Goal: Complete application form

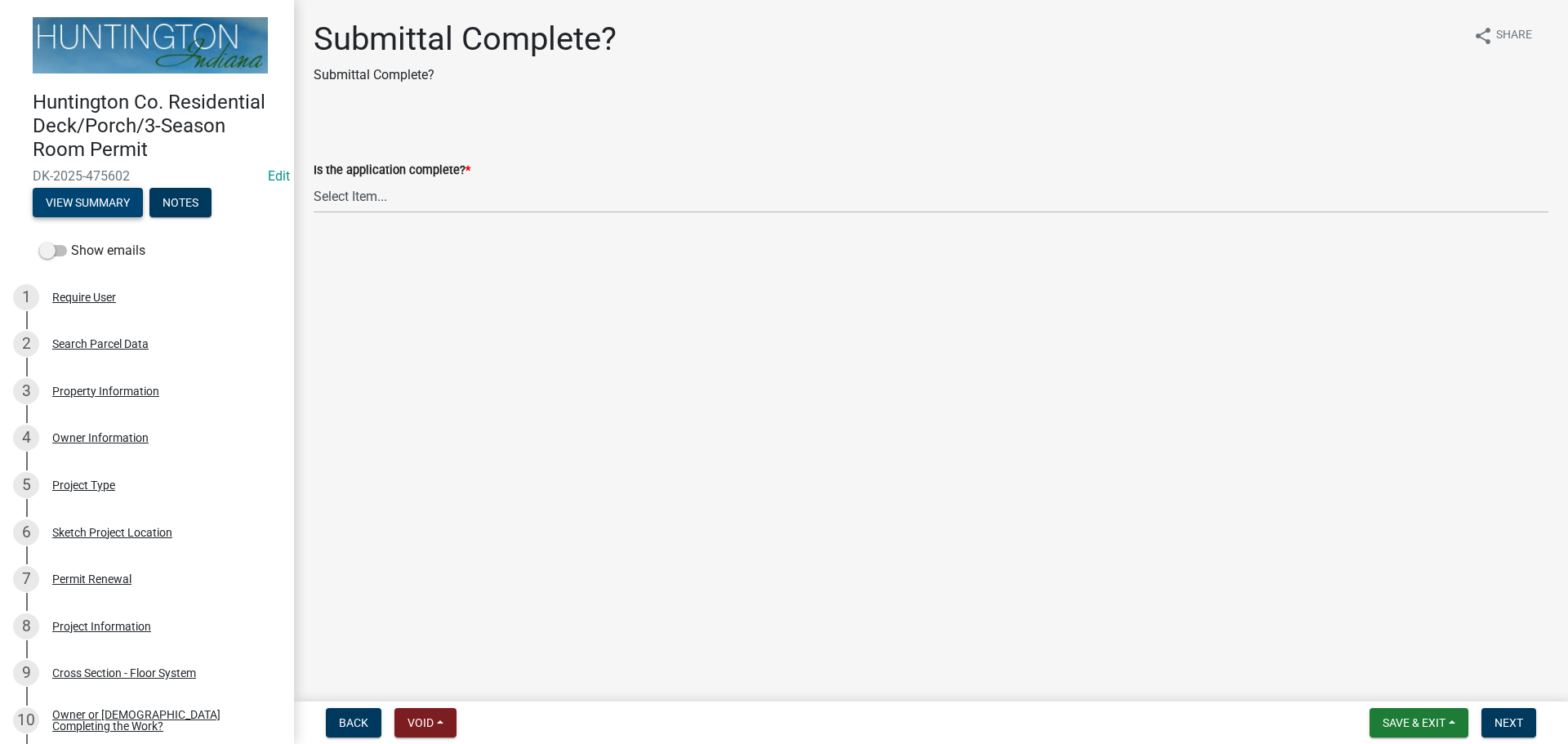
click at [92, 201] on button "View Summary" at bounding box center [87, 202] width 110 height 29
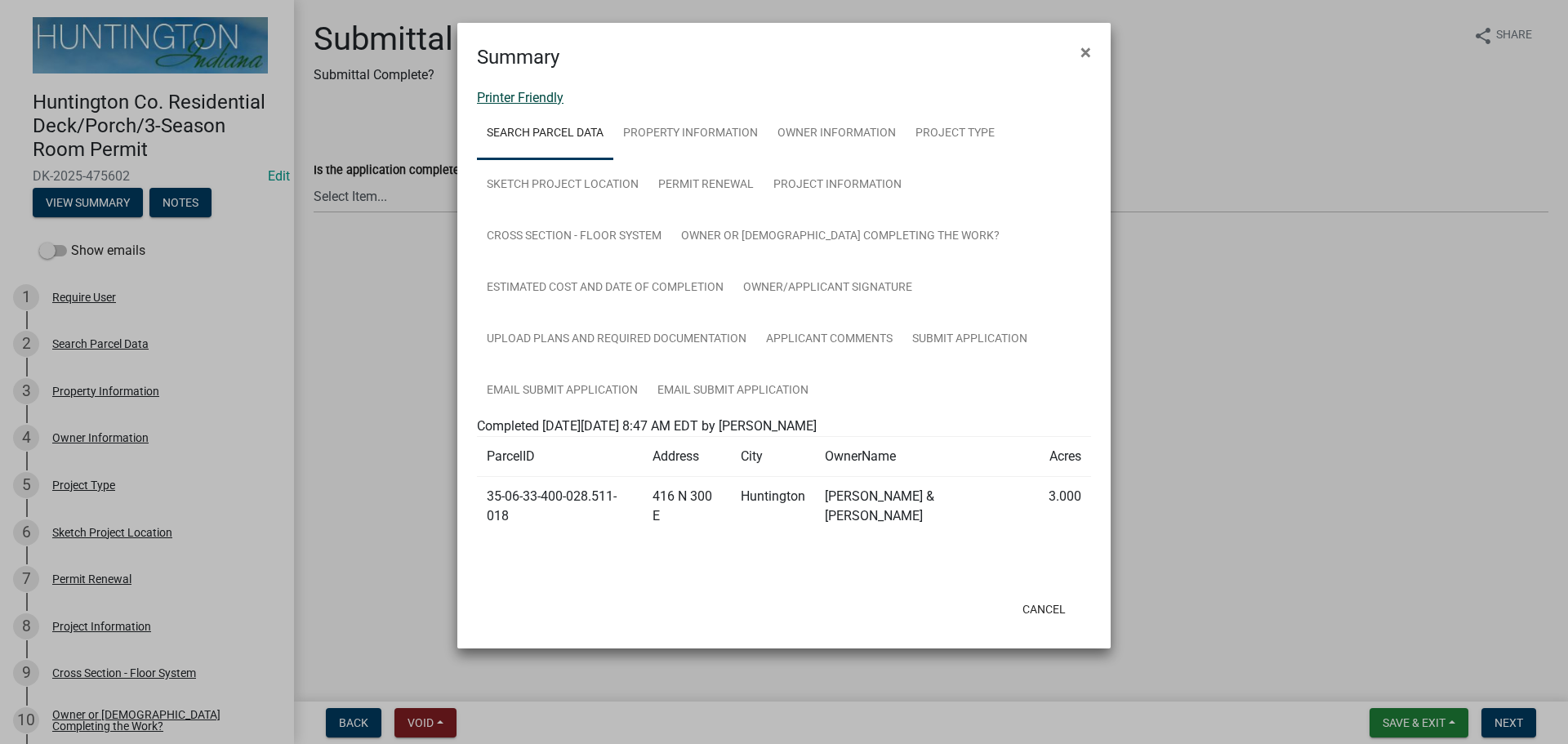
click at [532, 102] on link "Printer Friendly" at bounding box center [520, 97] width 86 height 16
click at [1080, 61] on span "×" at bounding box center [1085, 52] width 11 height 23
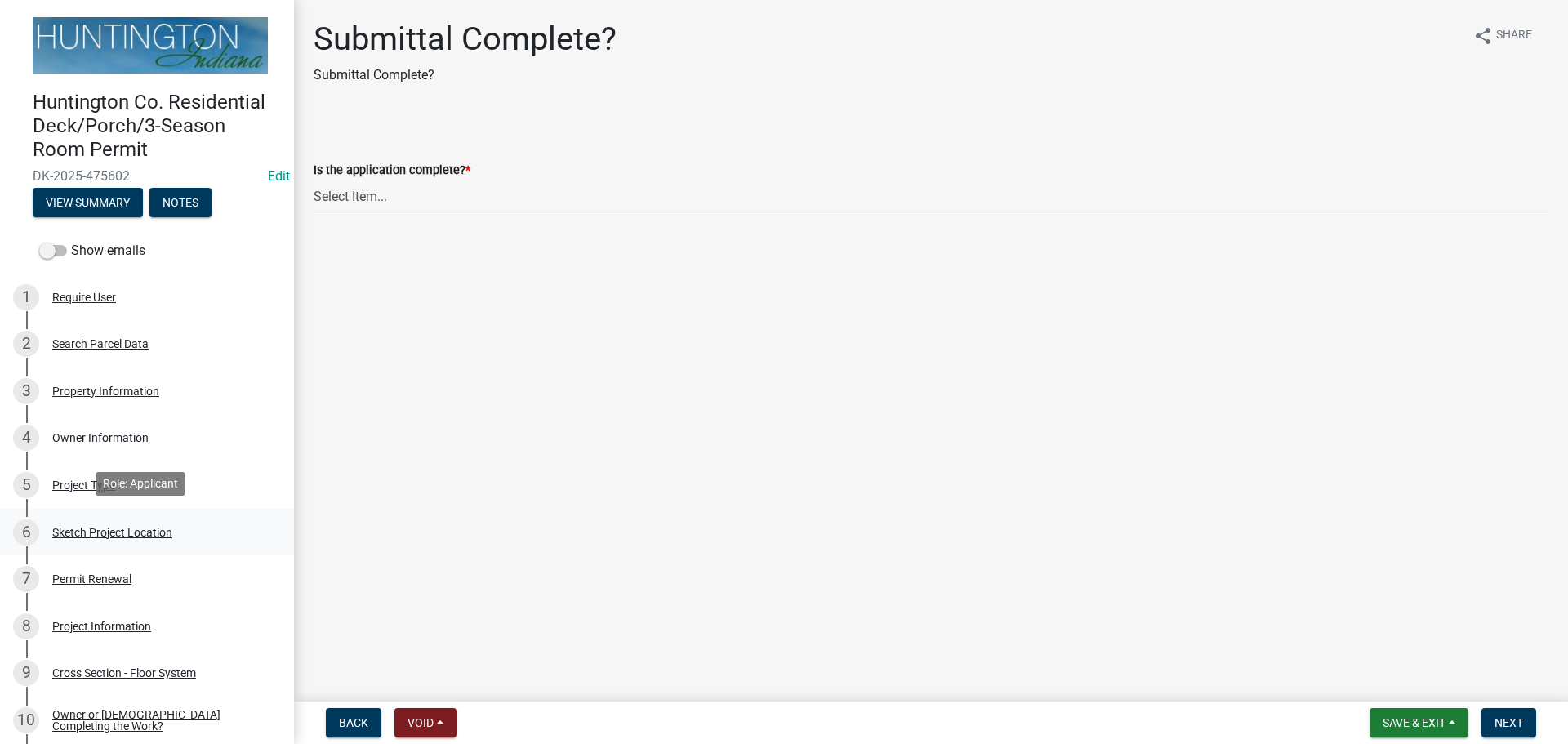
click at [96, 526] on div "Sketch Project Location" at bounding box center [112, 532] width 120 height 12
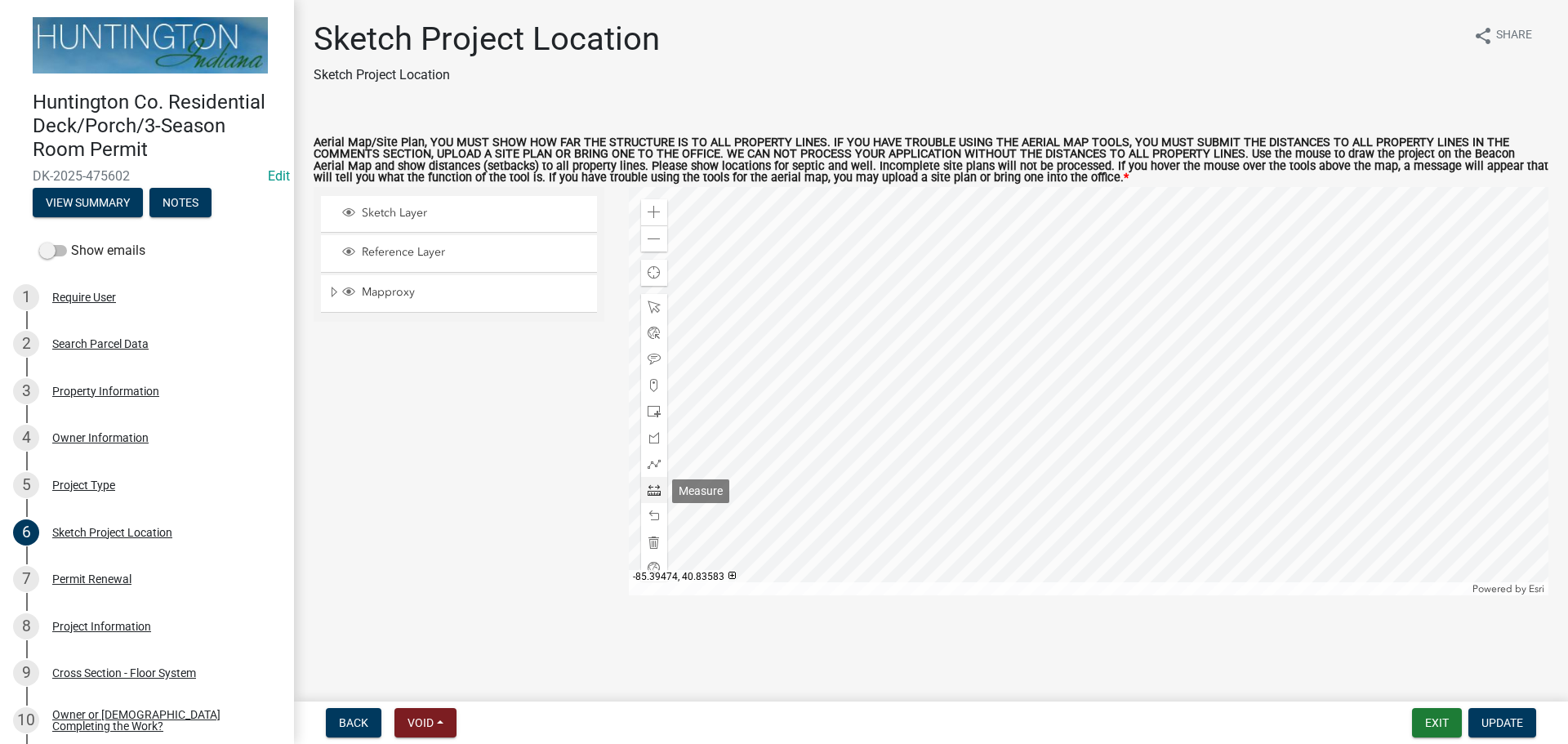
click at [652, 493] on span at bounding box center [654, 490] width 13 height 13
click at [1063, 410] on div at bounding box center [1088, 391] width 921 height 409
click at [1288, 380] on div at bounding box center [1088, 391] width 921 height 409
click at [645, 491] on div at bounding box center [653, 489] width 26 height 26
click at [652, 237] on span at bounding box center [654, 239] width 13 height 13
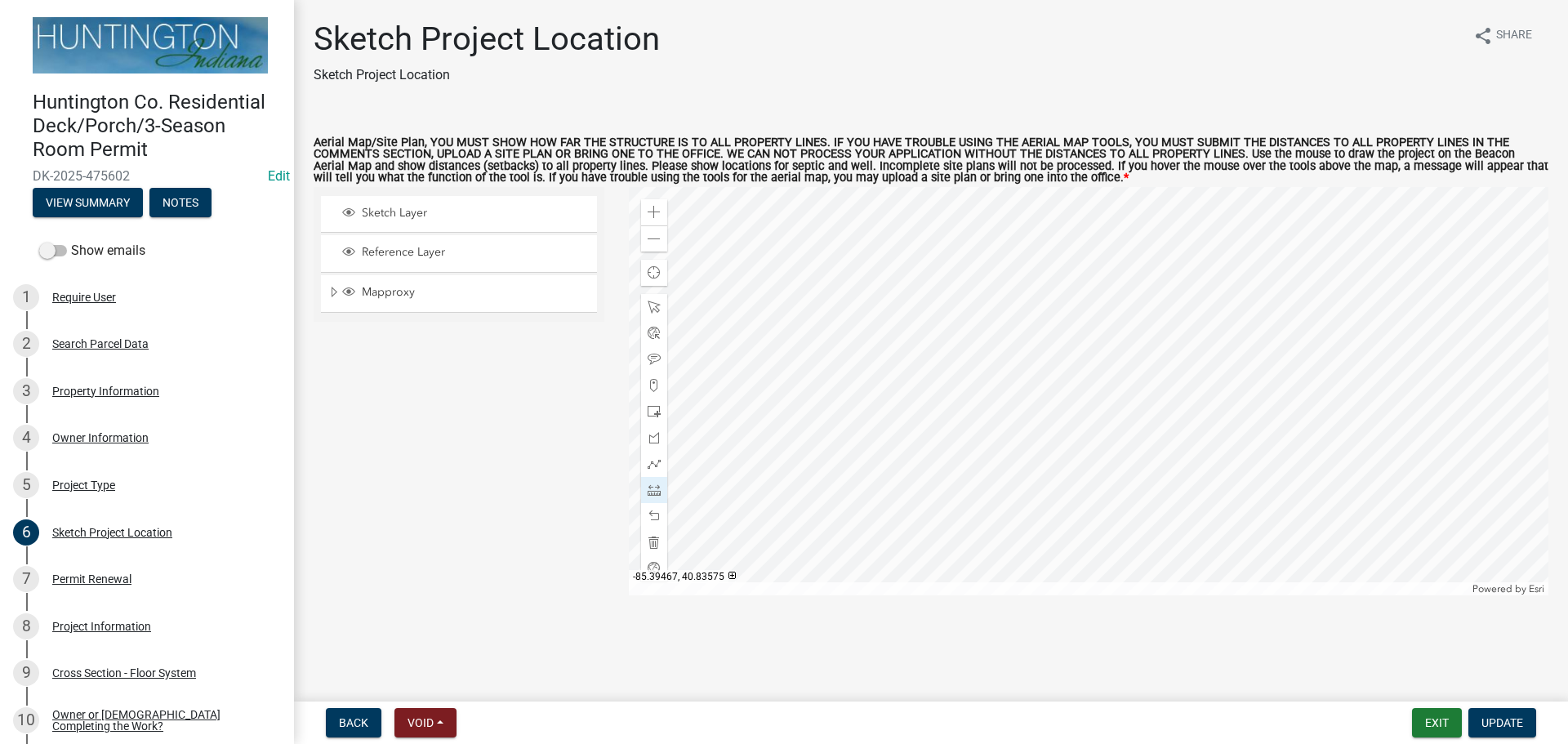
click at [864, 237] on div at bounding box center [1088, 391] width 921 height 409
click at [863, 482] on div at bounding box center [1088, 391] width 921 height 409
click at [646, 248] on div "Zoom out" at bounding box center [653, 237] width 26 height 26
click at [906, 553] on div at bounding box center [1088, 391] width 921 height 409
click at [877, 218] on div at bounding box center [1088, 391] width 921 height 409
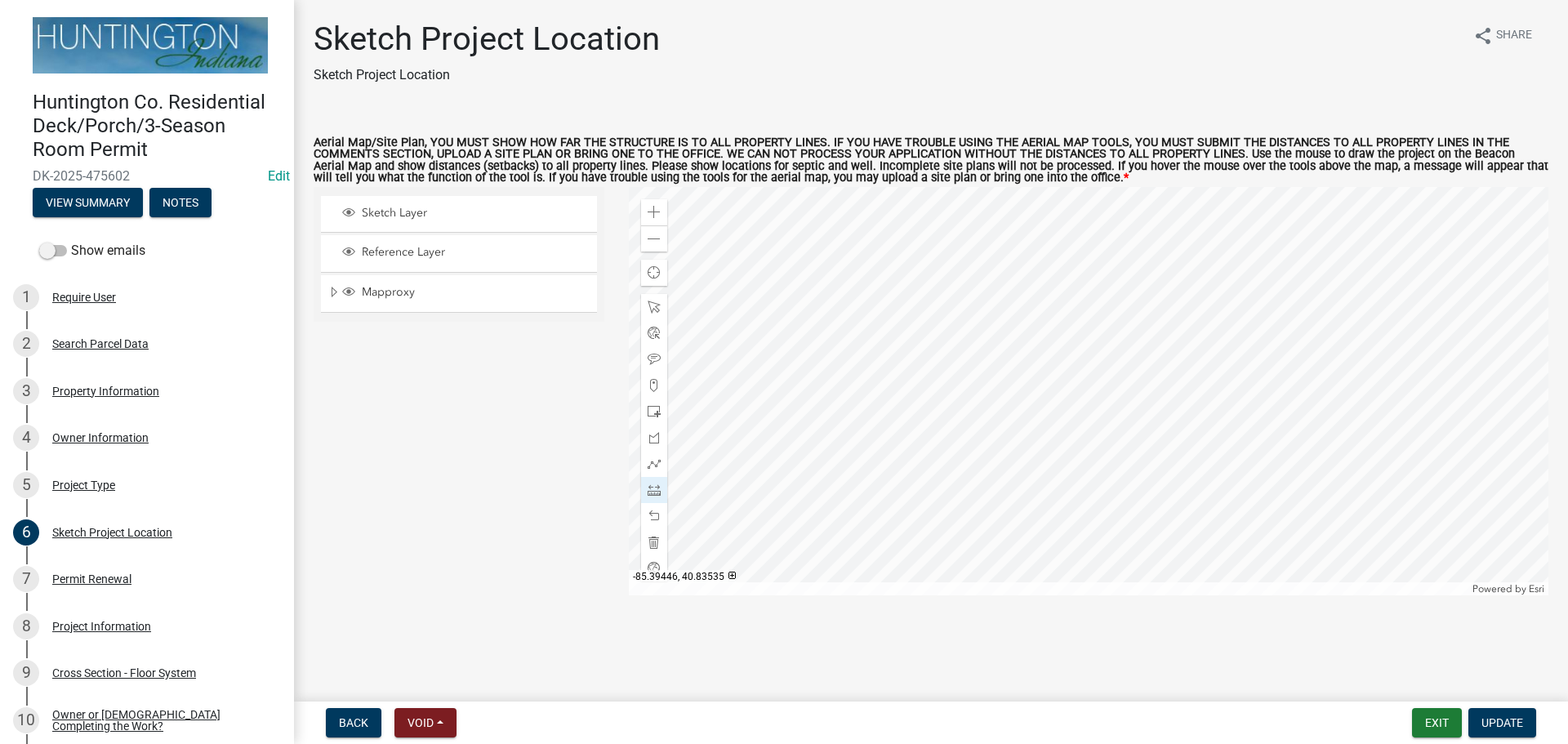
click at [1025, 484] on div at bounding box center [1088, 391] width 921 height 409
click at [659, 236] on span at bounding box center [654, 239] width 13 height 13
click at [1025, 266] on div at bounding box center [1088, 391] width 921 height 409
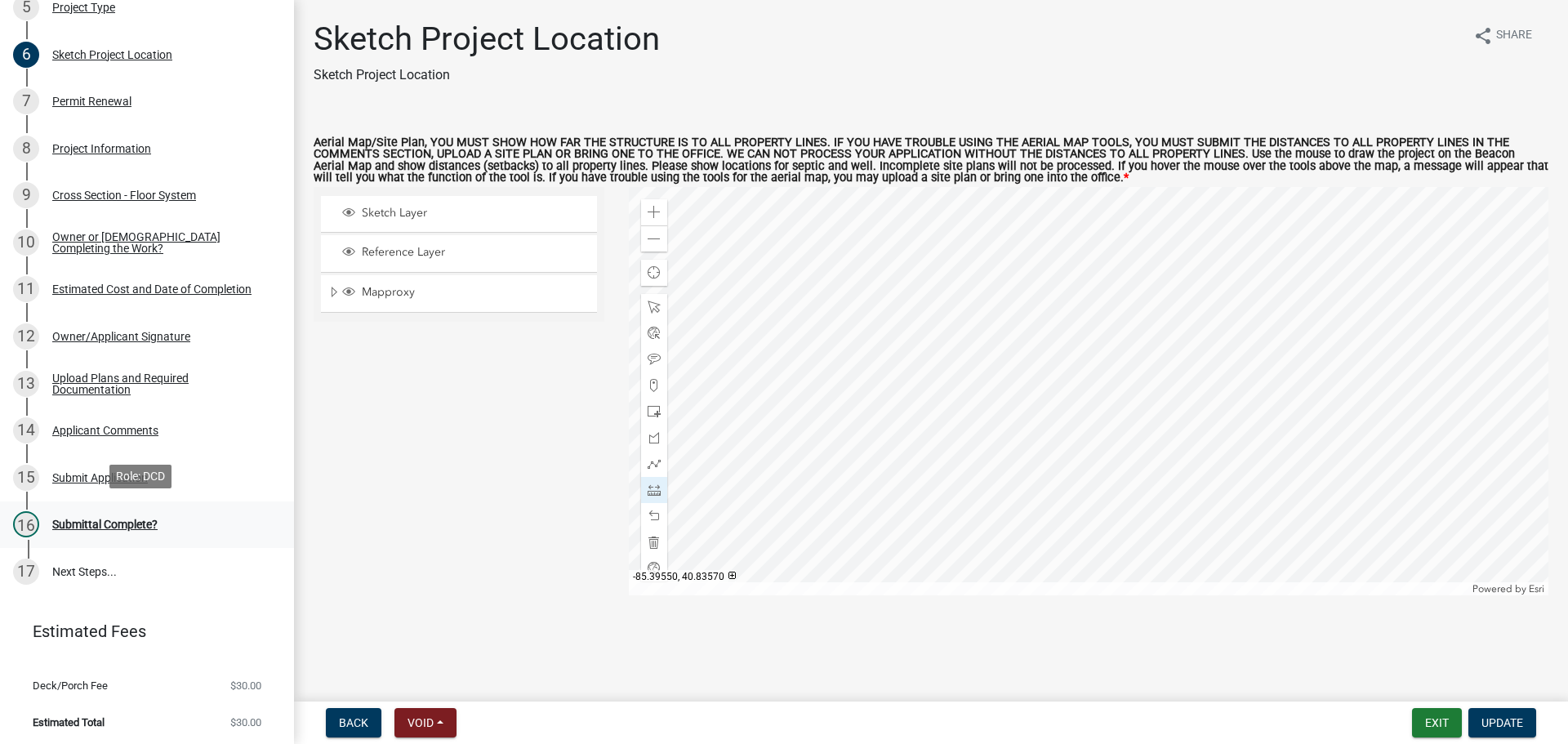
click at [96, 513] on div "16 Submittal Complete?" at bounding box center [140, 524] width 255 height 26
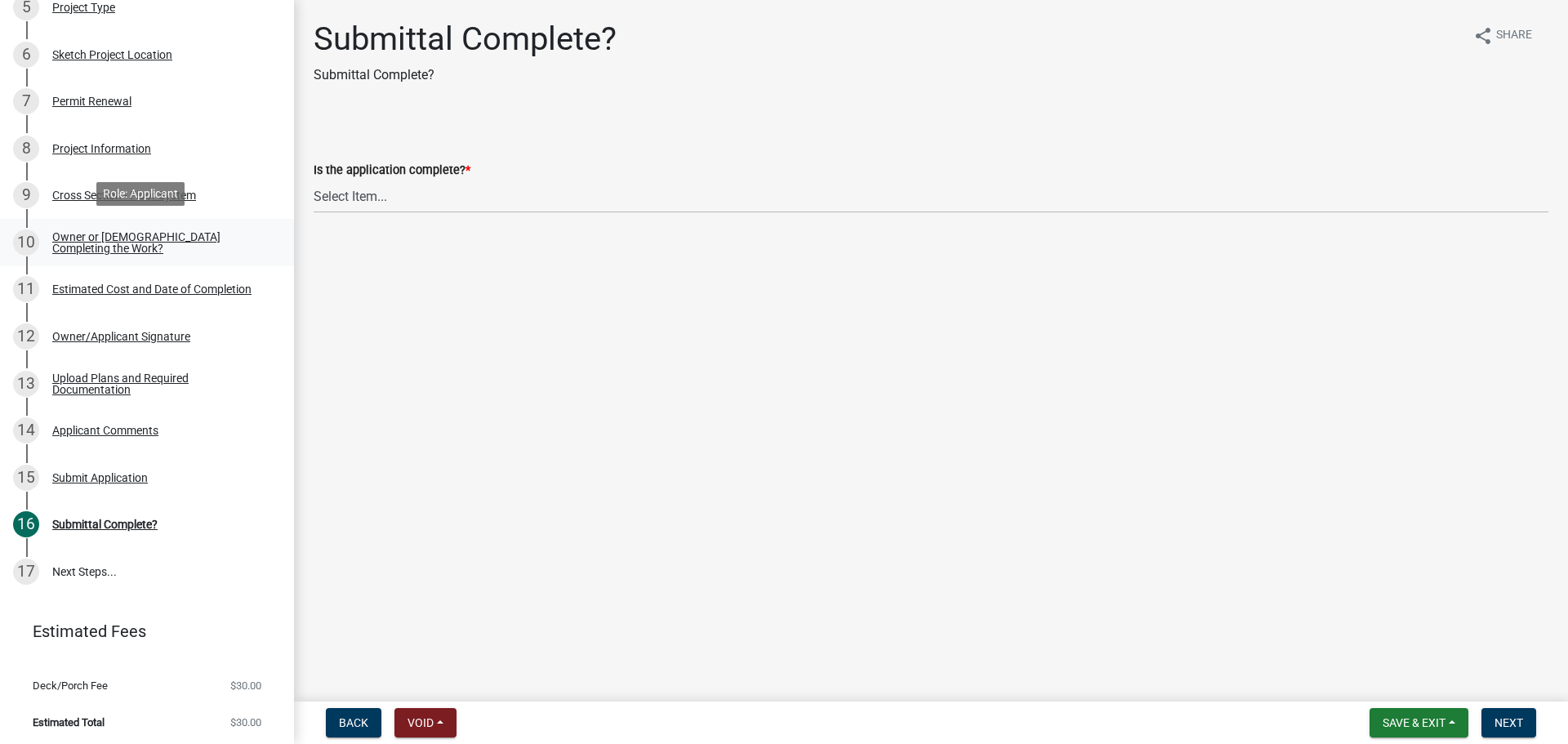
click at [71, 251] on div "Owner or [DEMOGRAPHIC_DATA] Completing the Work?" at bounding box center [160, 242] width 216 height 23
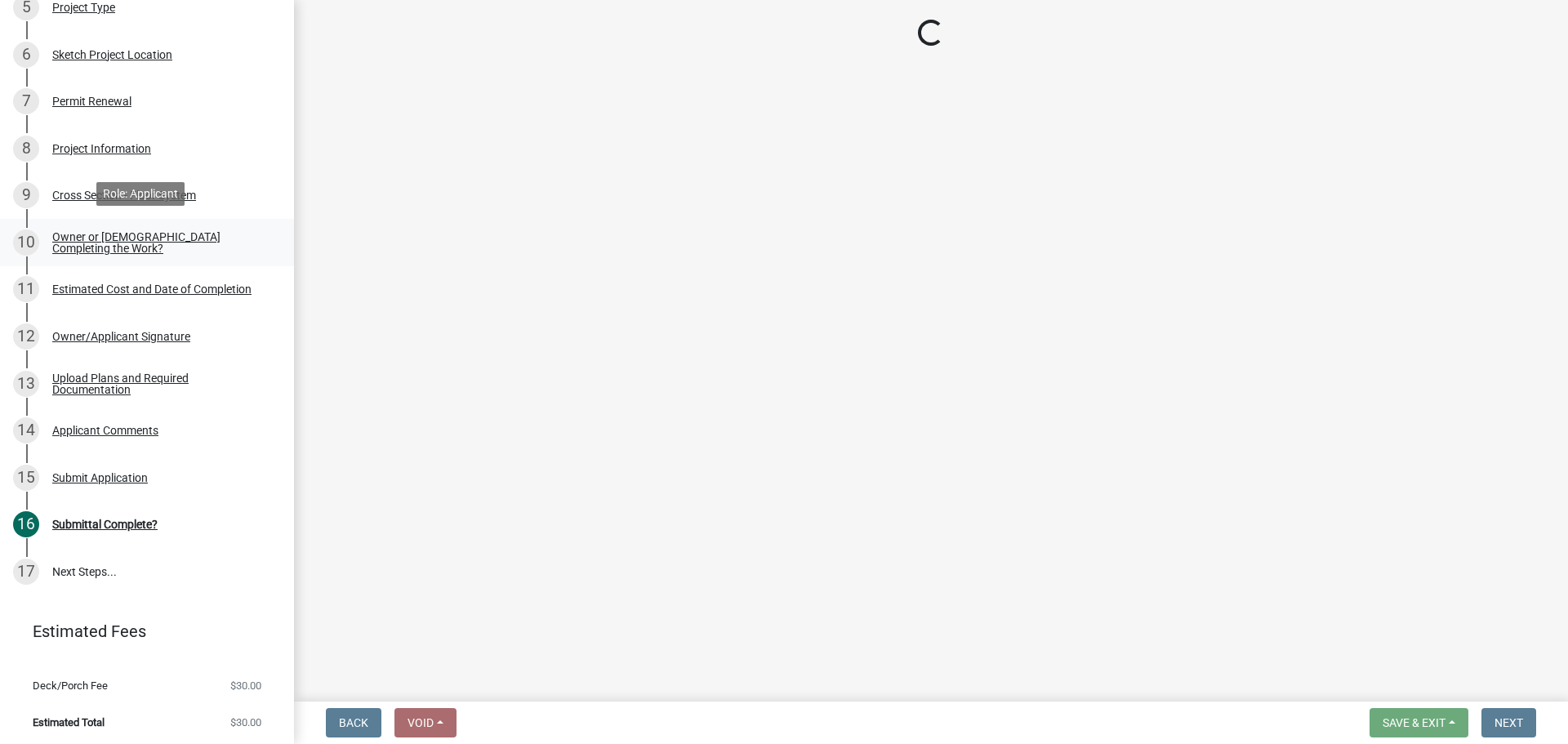
select select "1f935bf6-95f2-4274-836d-939ffca8e77c"
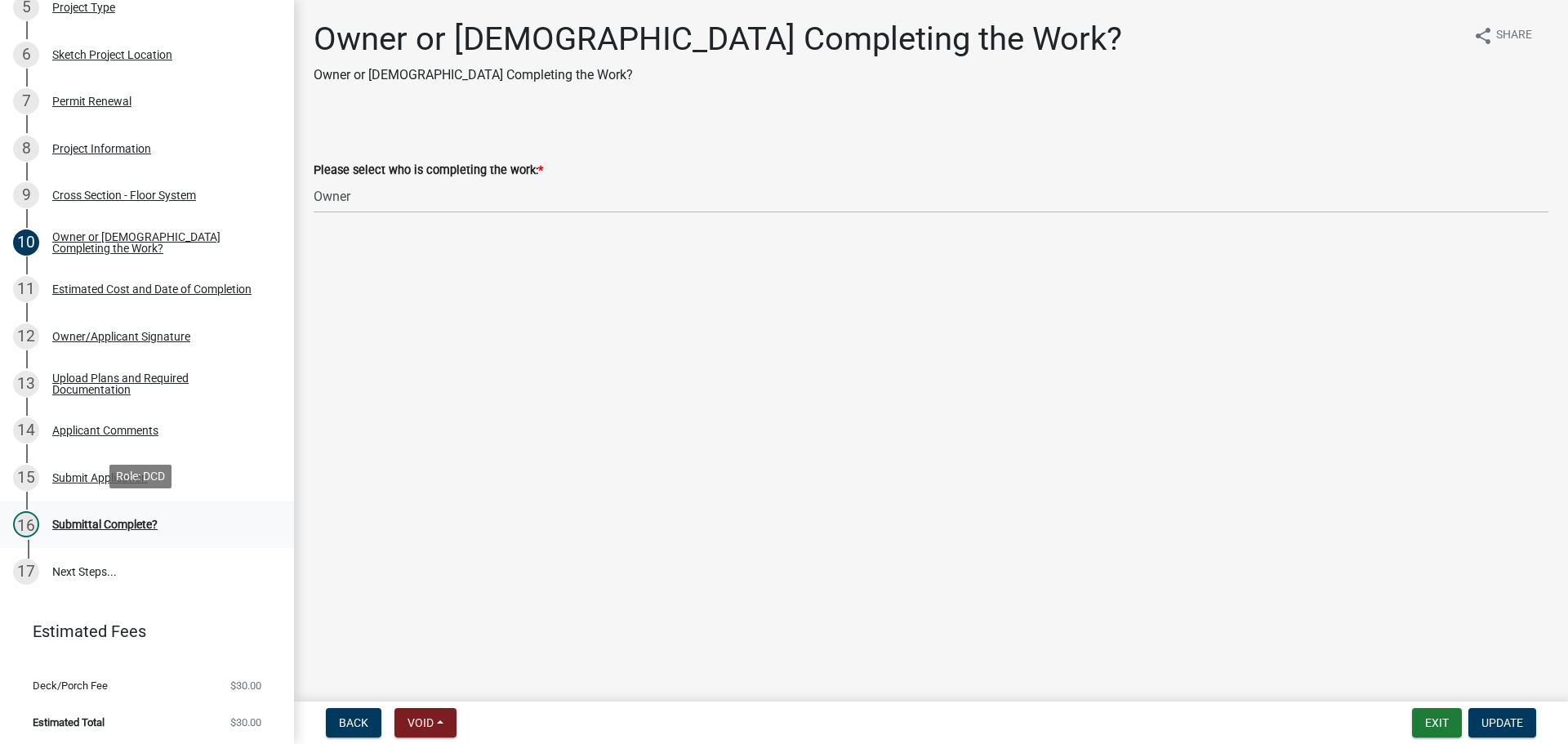
click at [71, 519] on div "Submittal Complete?" at bounding box center [105, 525] width 105 height 12
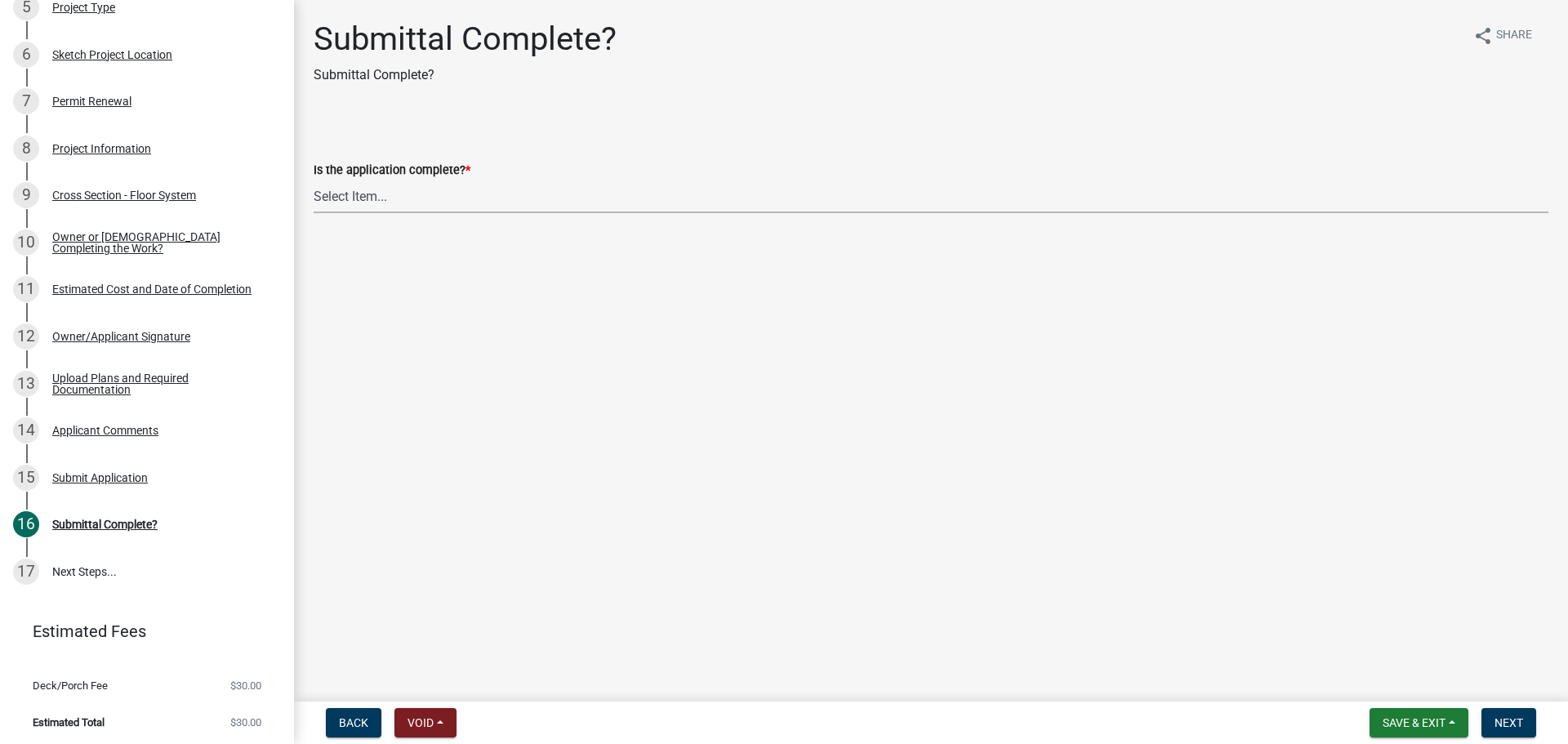
click at [350, 205] on select "Select Item... Yes No" at bounding box center [931, 196] width 1234 height 33
click at [314, 179] on select "Select Item... Yes No" at bounding box center [931, 196] width 1234 height 33
select select "66582fed-d1d1-4813-a7fe-59cc5b471393"
click at [1498, 731] on button "Next" at bounding box center [1508, 722] width 55 height 29
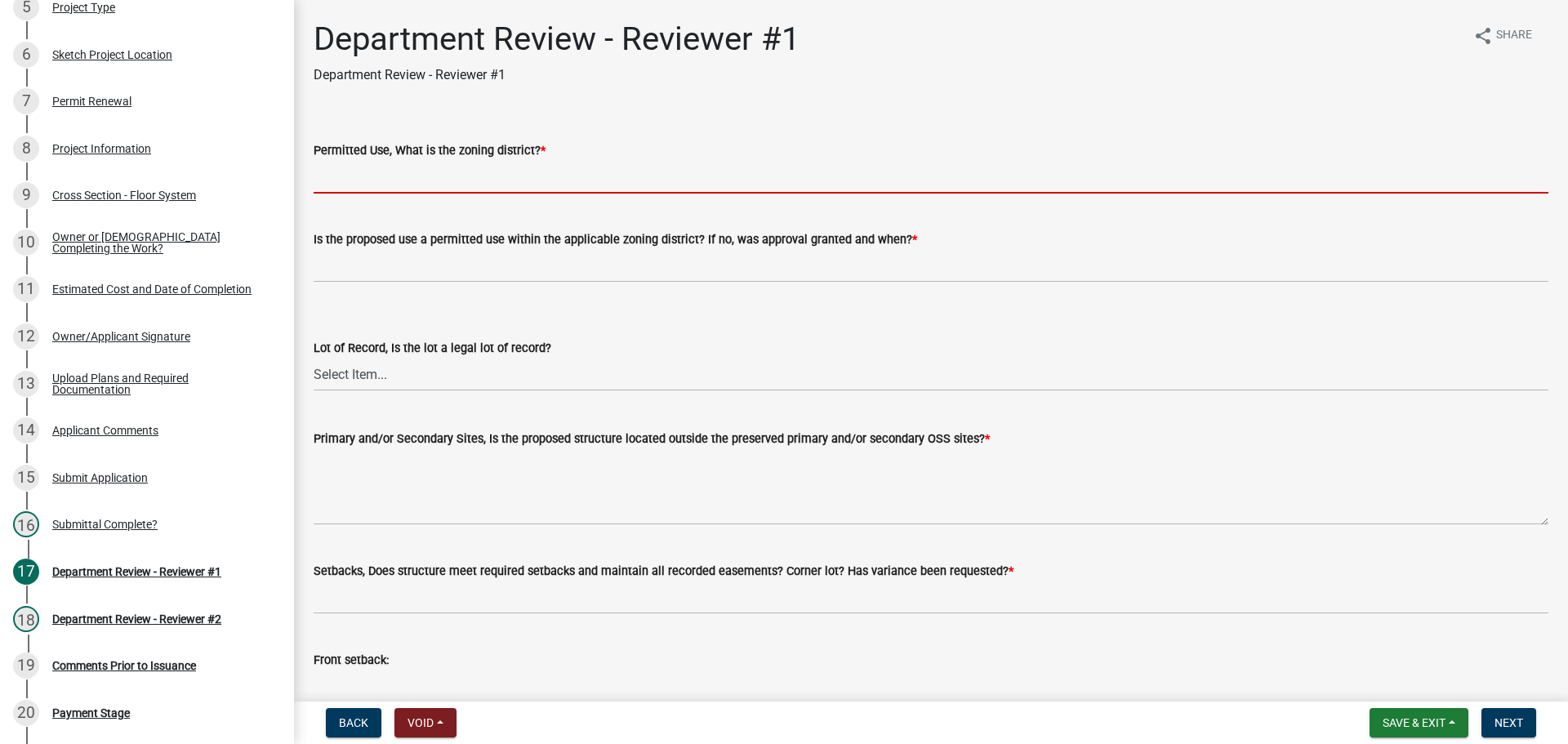
click at [325, 172] on input "Permitted Use, What is the zoning district? *" at bounding box center [931, 177] width 1234 height 33
type input "Ag"
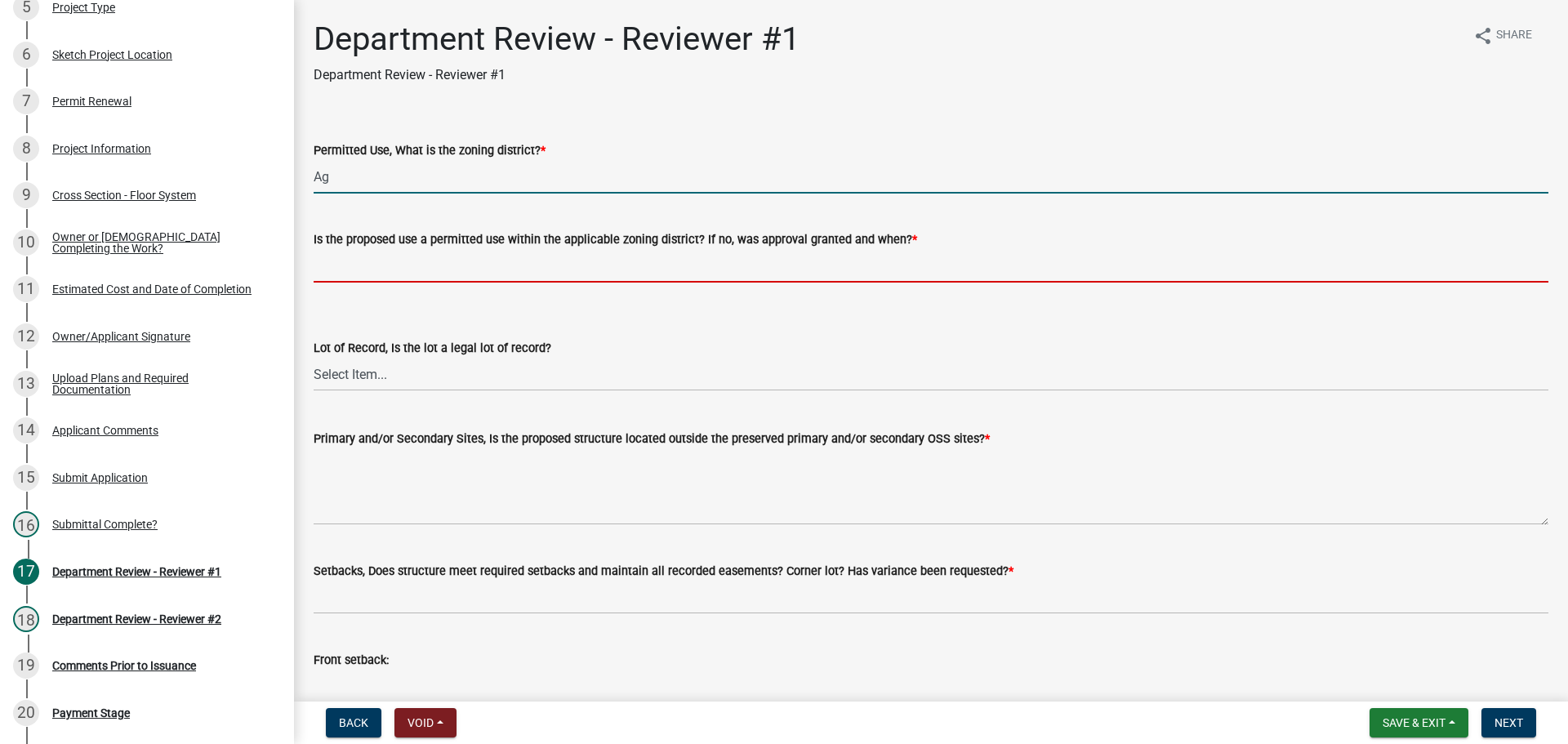
click at [388, 263] on input "Is the proposed use a permitted use within the applicable zoning district? If n…" at bounding box center [931, 266] width 1234 height 33
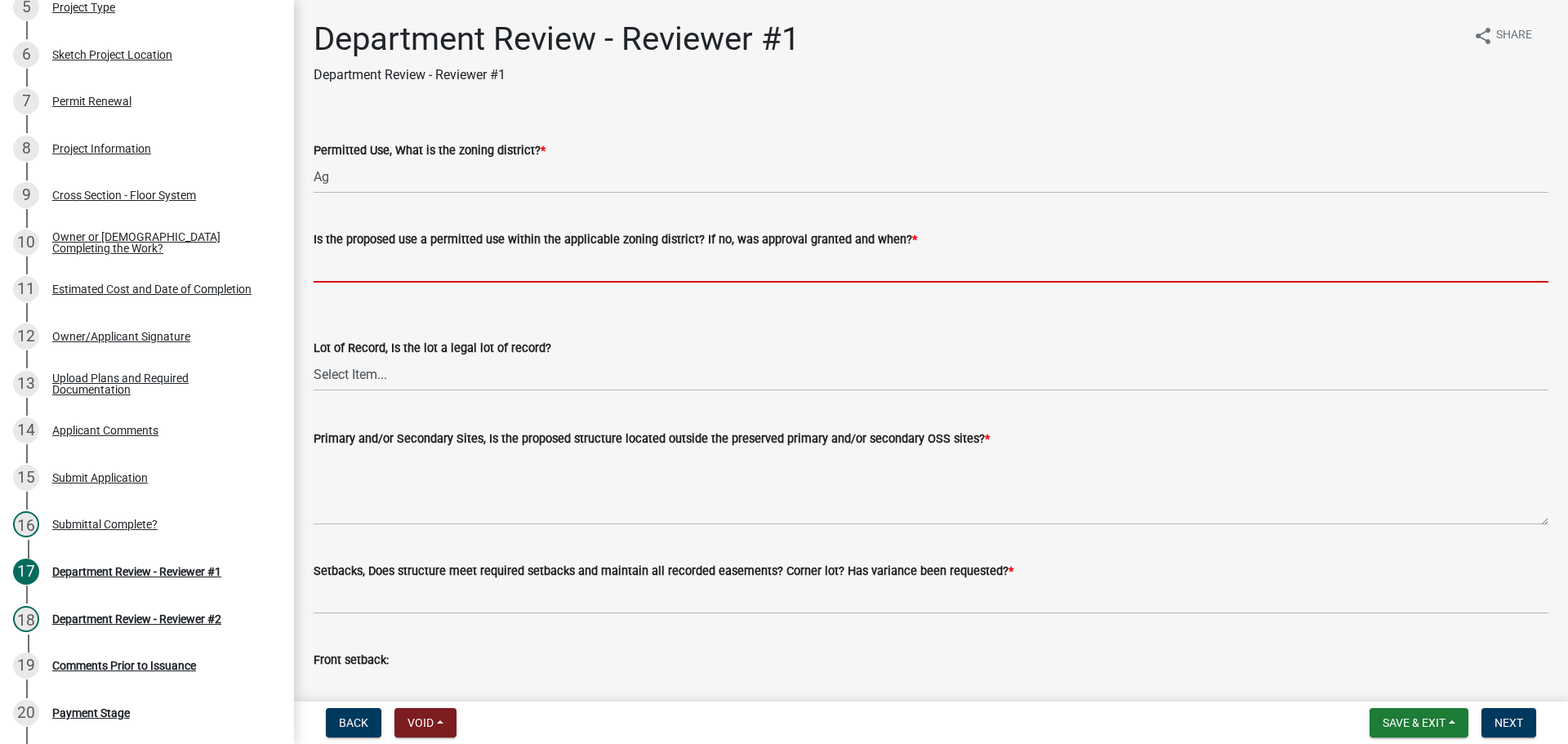
type input "yes"
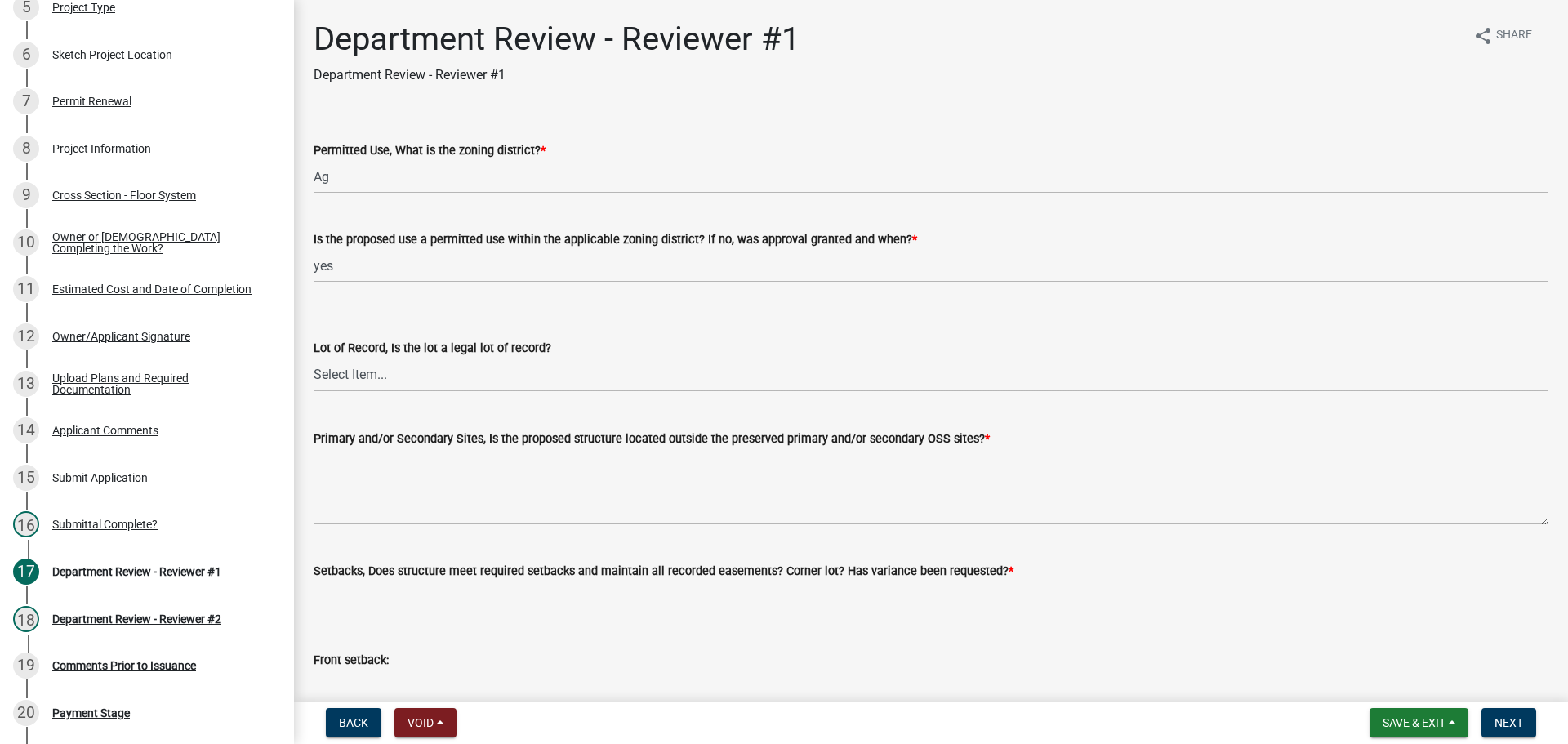
click at [335, 384] on select "Select Item... Yes No" at bounding box center [931, 374] width 1234 height 33
click at [314, 358] on select "Select Item... Yes No" at bounding box center [931, 374] width 1234 height 33
select select "ef275397-06f9-49fc-9e48-d49d3fc80a10"
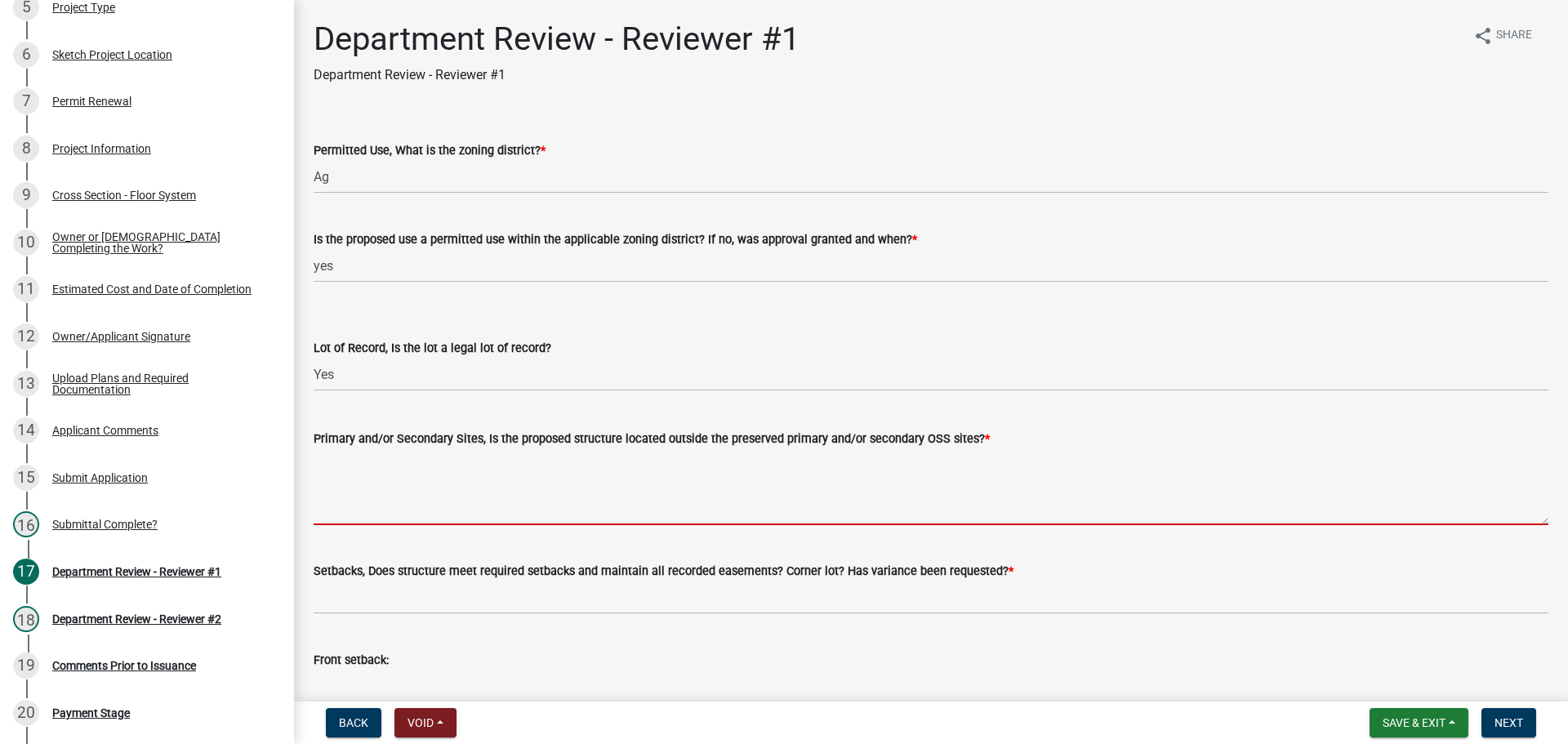
click at [341, 495] on textarea "Primary and/or Secondary Sites, Is the proposed structure located outside the p…" at bounding box center [931, 487] width 1234 height 76
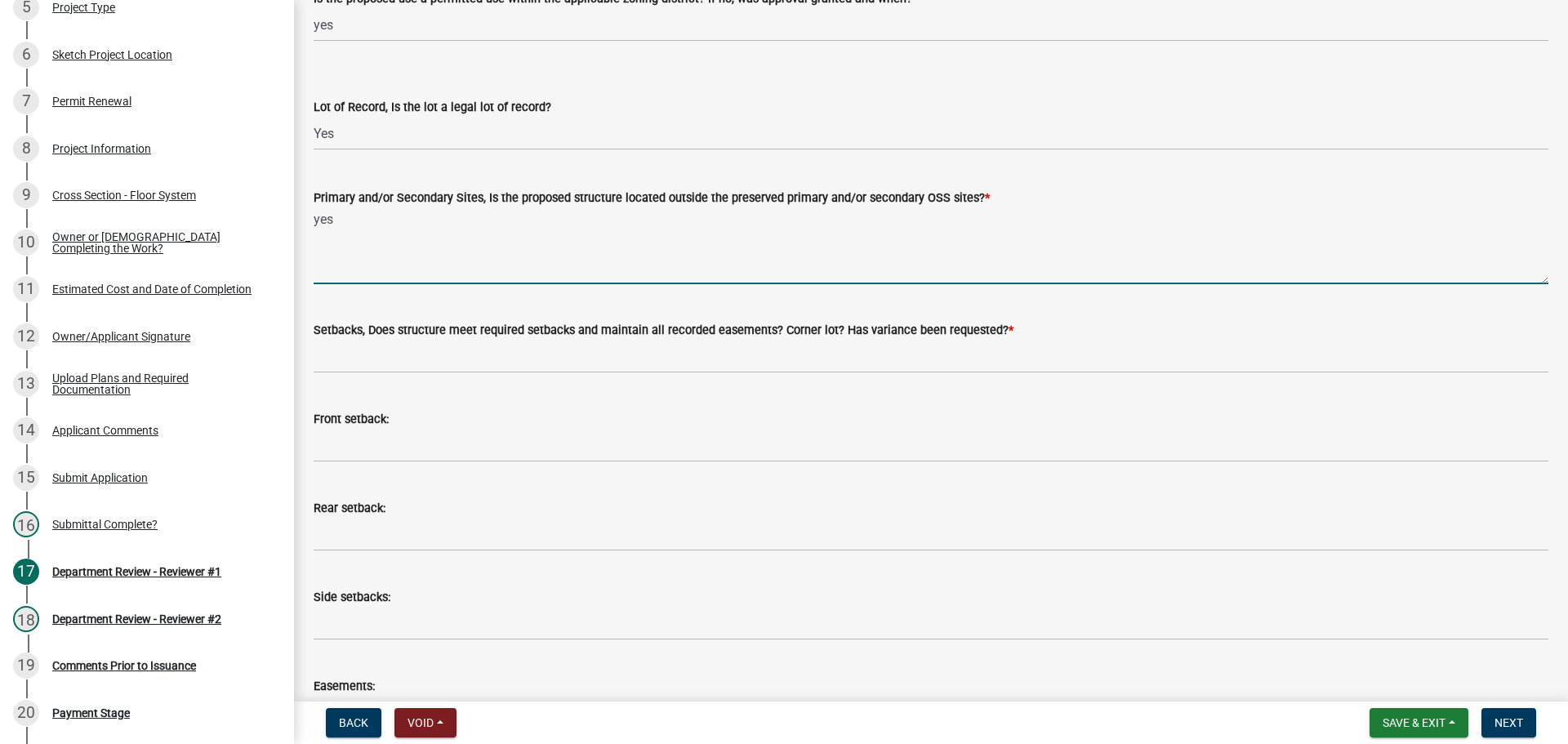
scroll to position [245, 0]
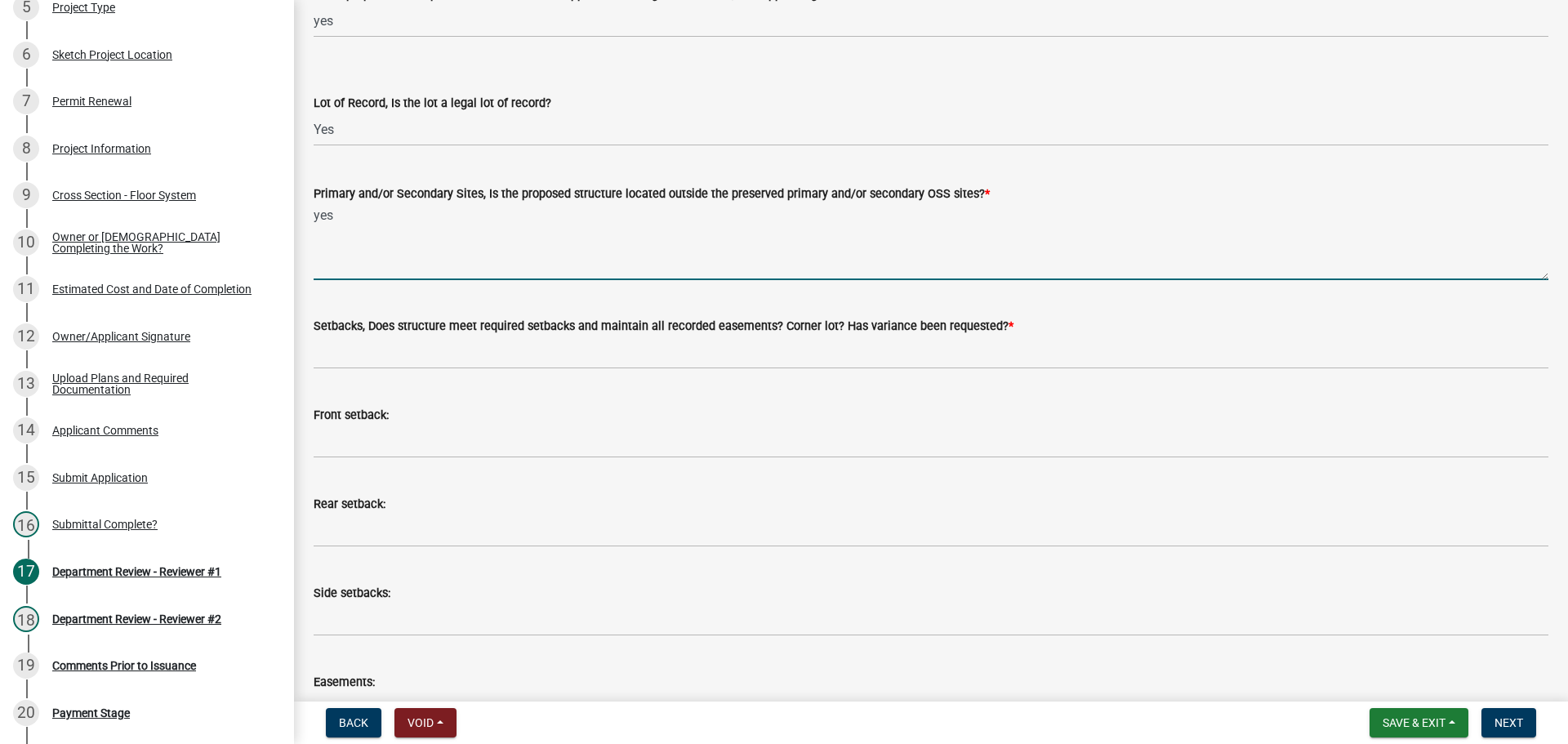
type textarea "yes"
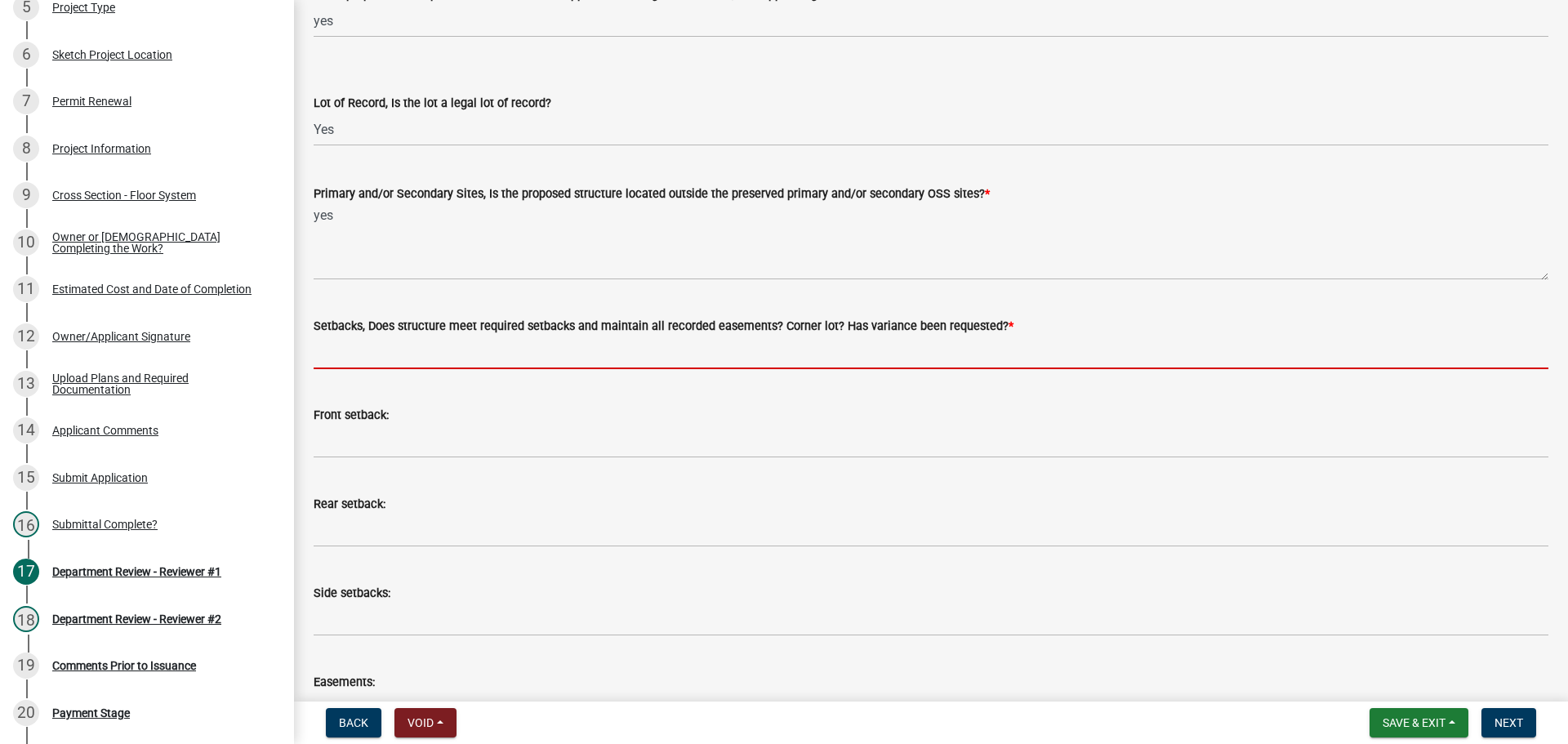
click at [341, 356] on input "Setbacks, Does structure meet required setbacks and maintain all recorded easem…" at bounding box center [931, 352] width 1234 height 33
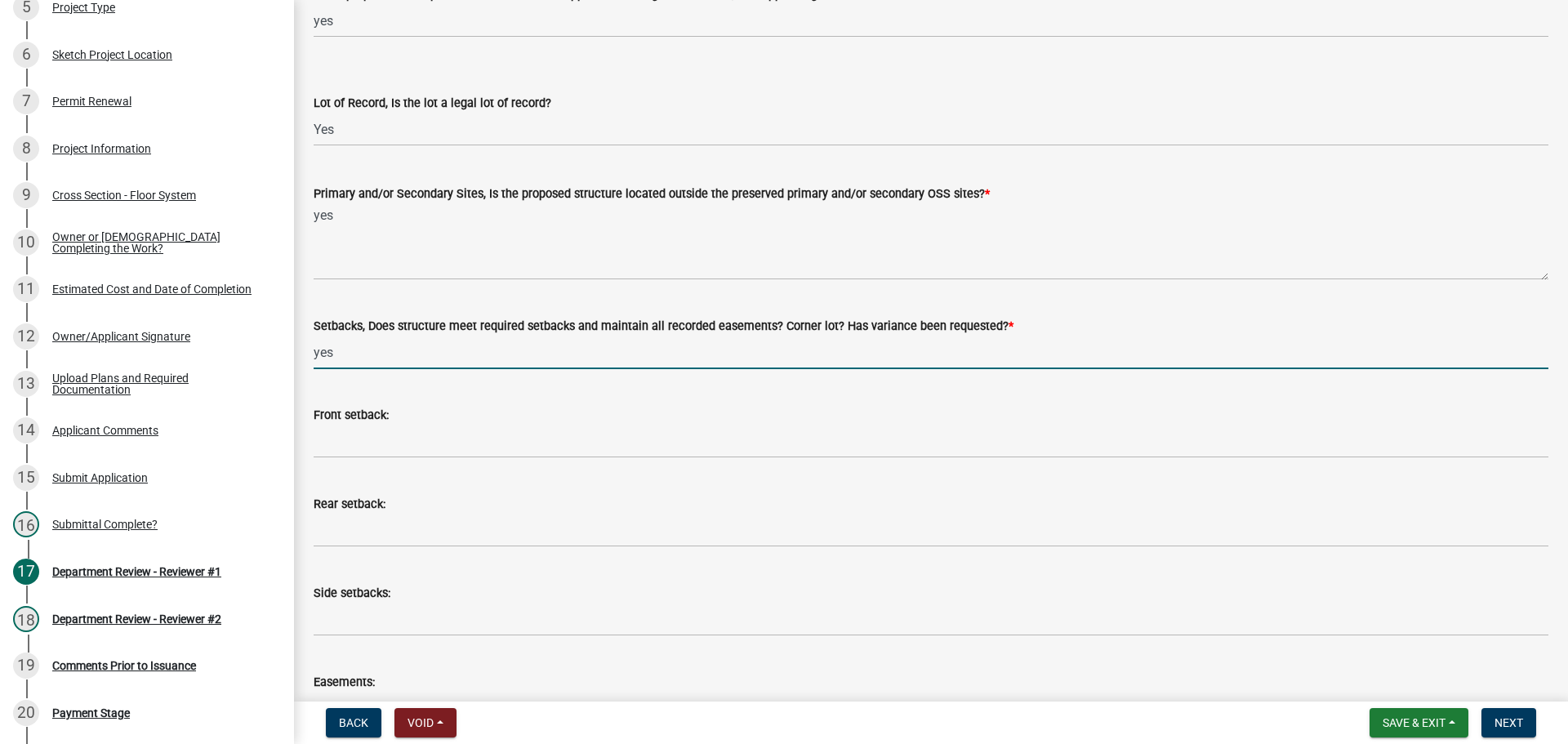
type input "yes"
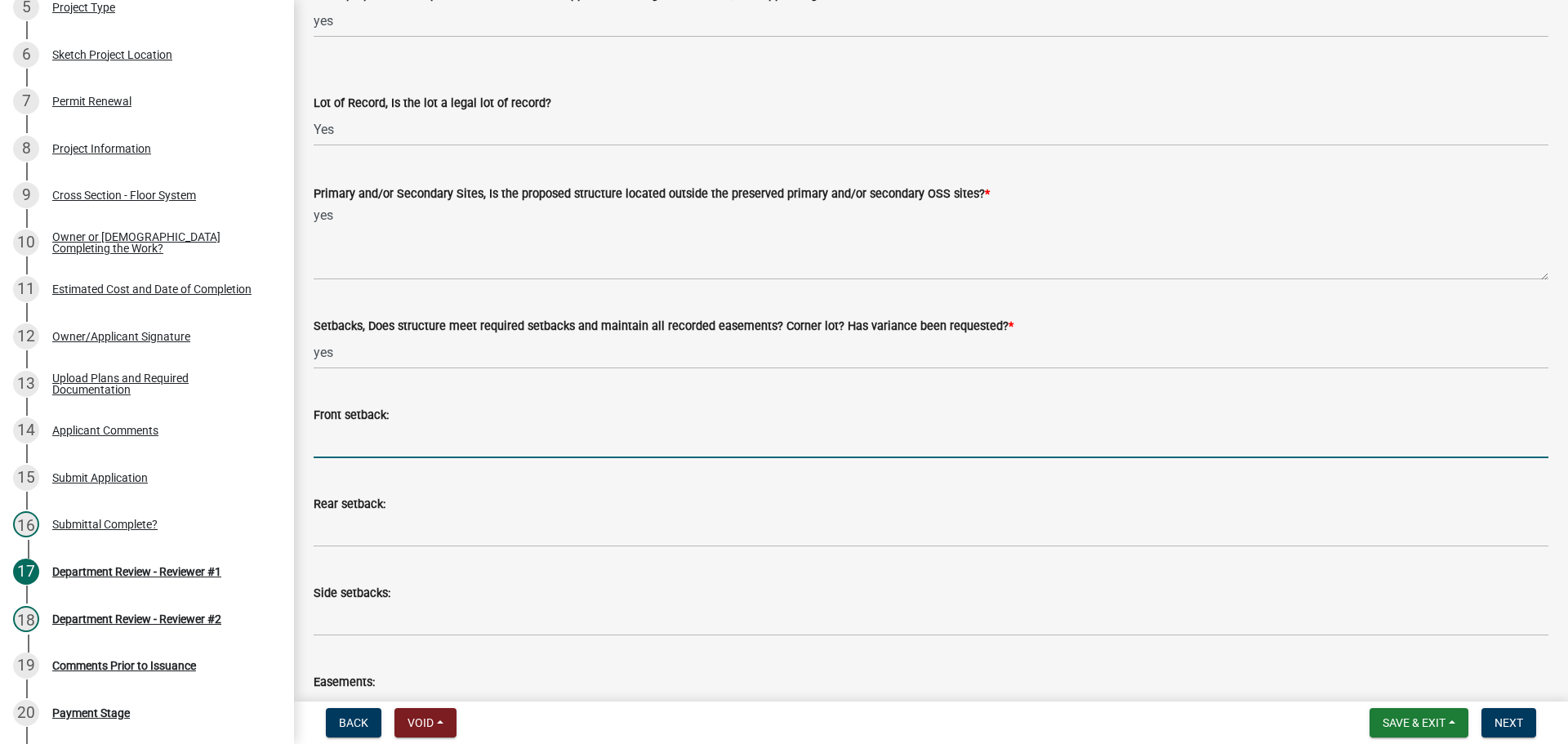
click at [323, 442] on input "Front setback:" at bounding box center [931, 441] width 1234 height 33
type input "n/a"
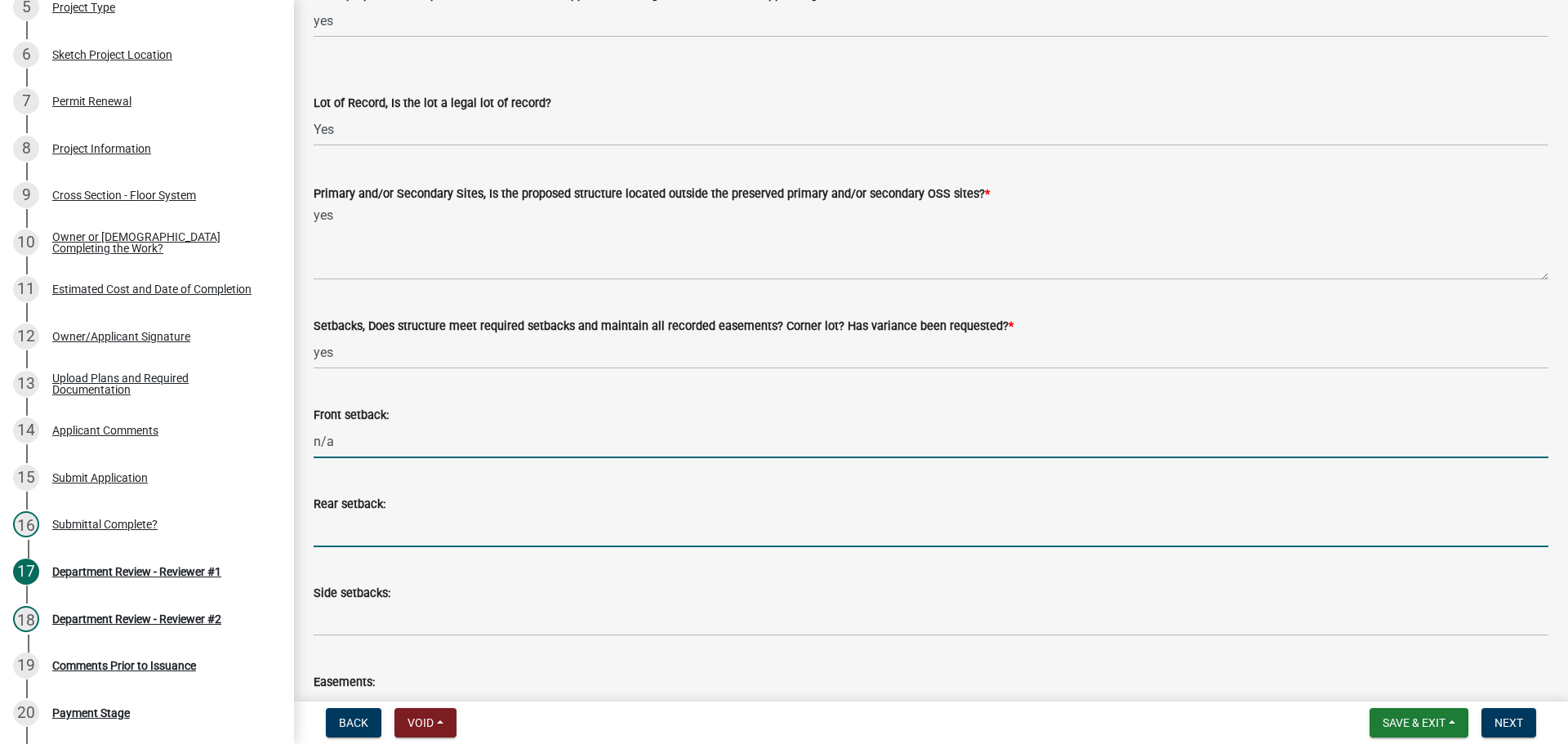
click at [338, 525] on input "Rear setback:" at bounding box center [931, 531] width 1234 height 33
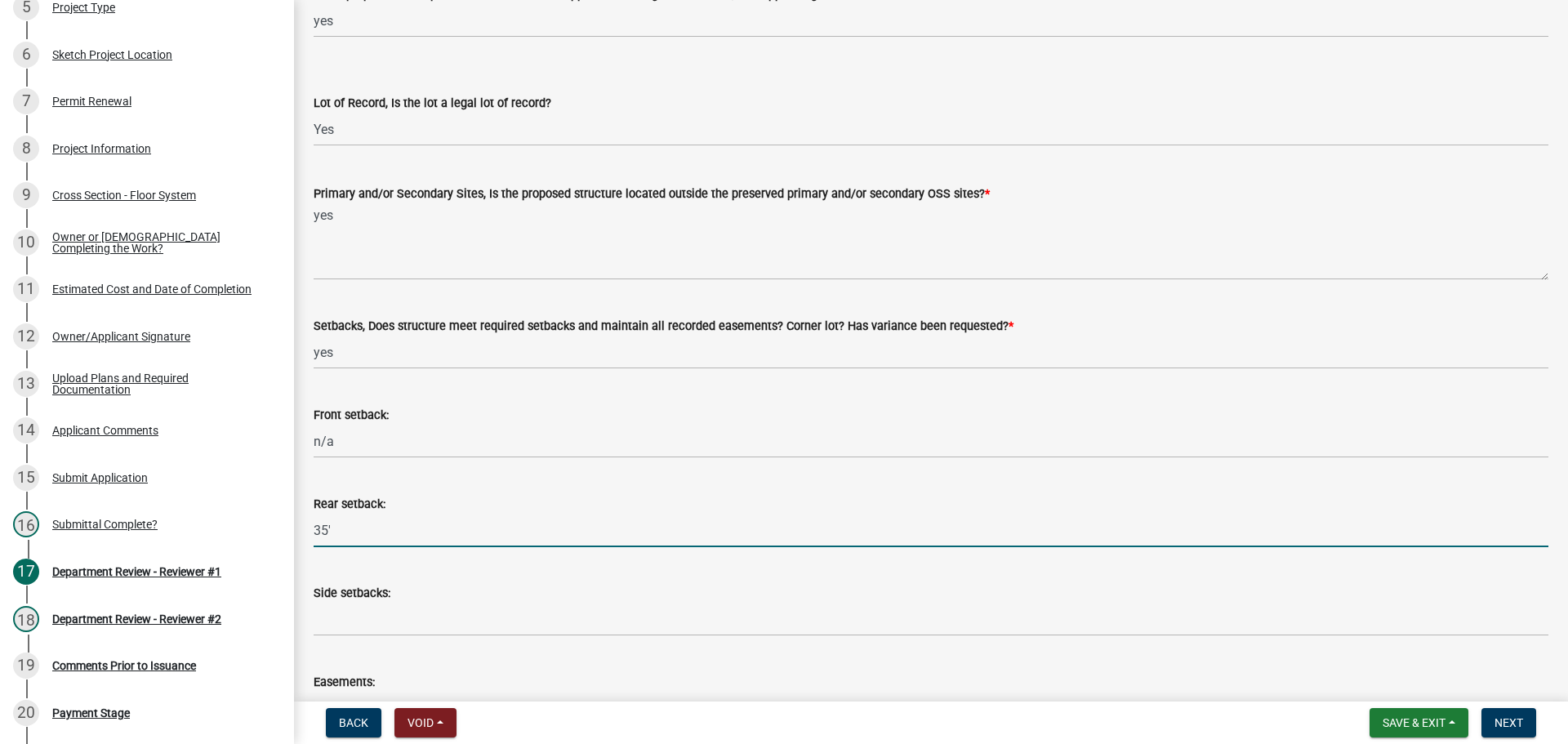
type input "35'"
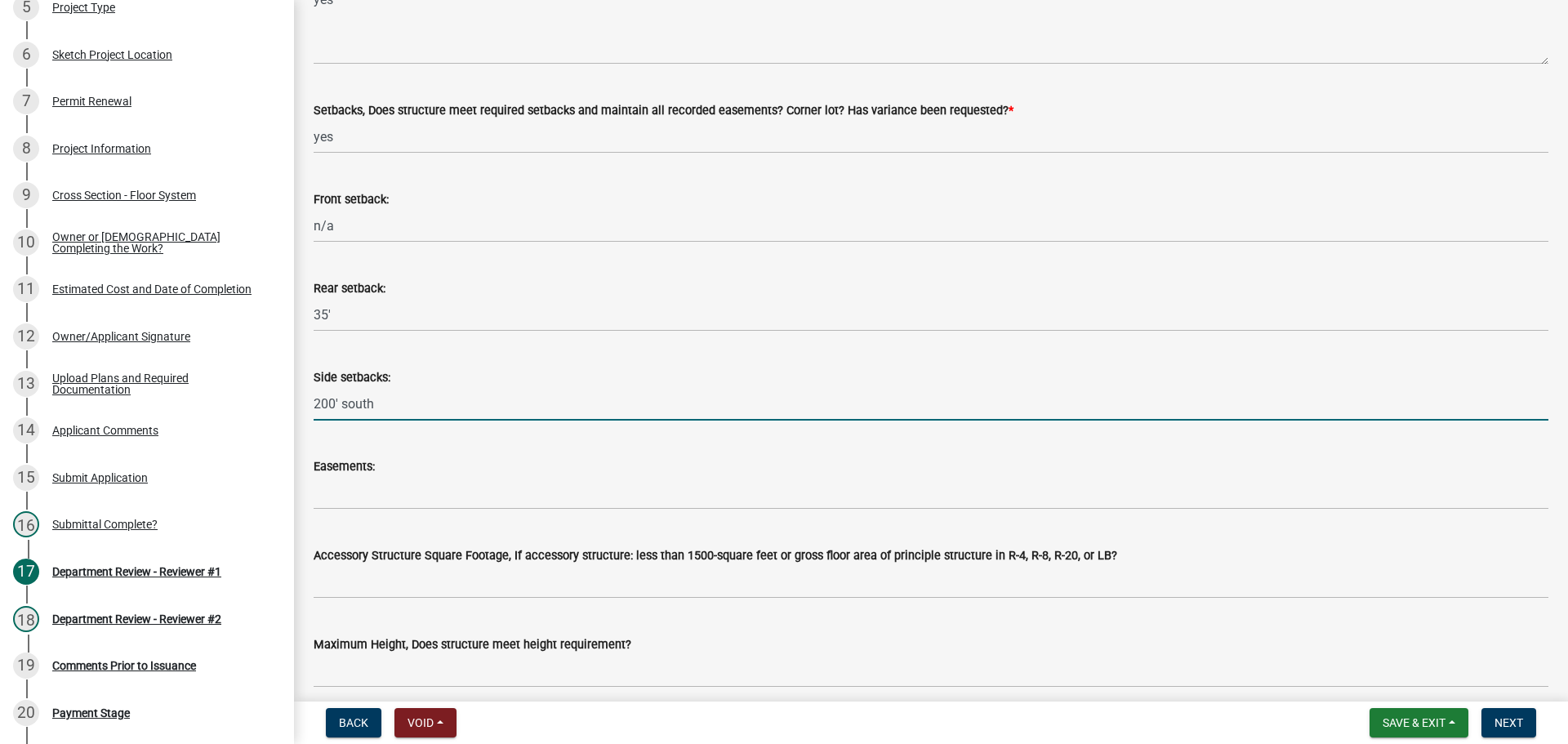
scroll to position [572, 0]
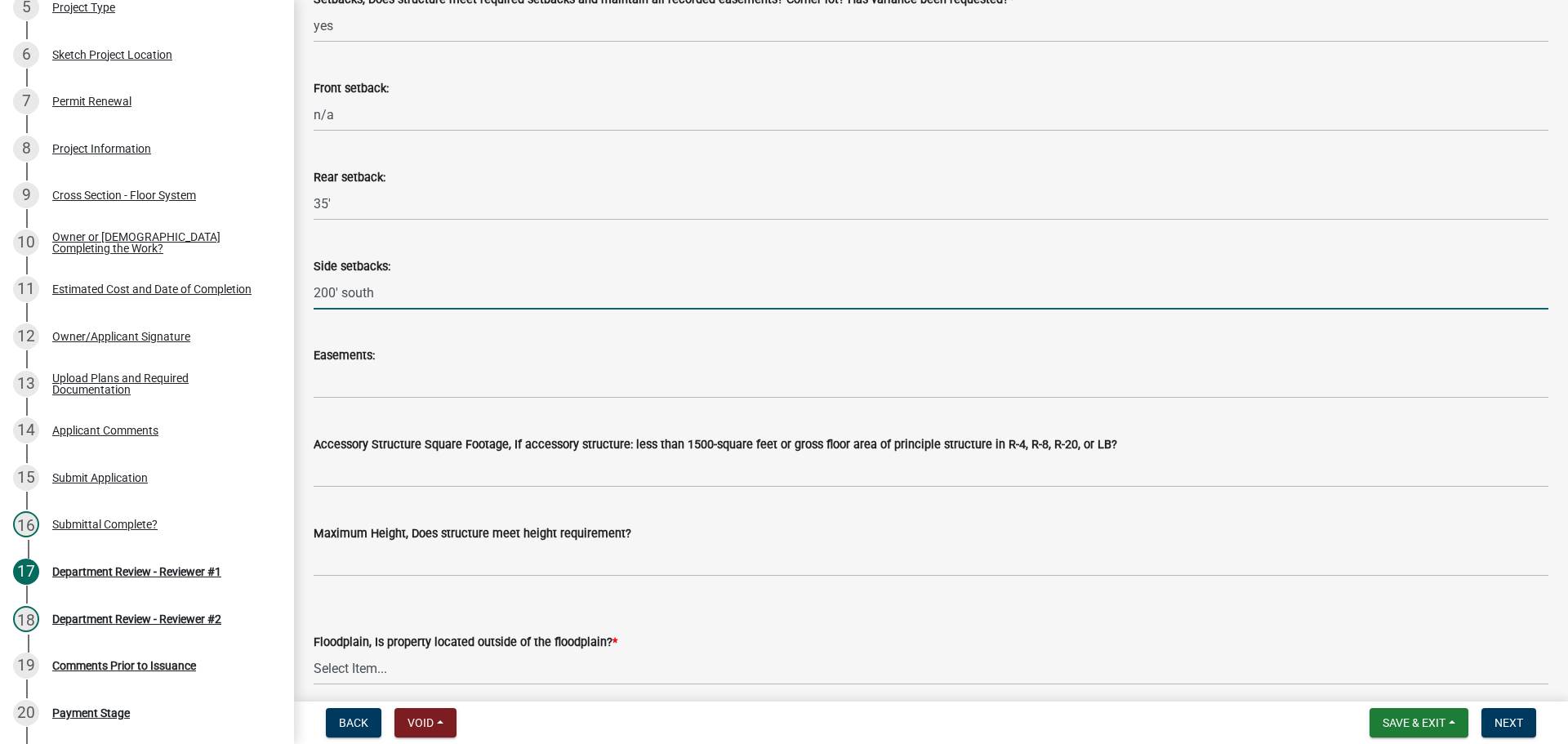
type input "200' south"
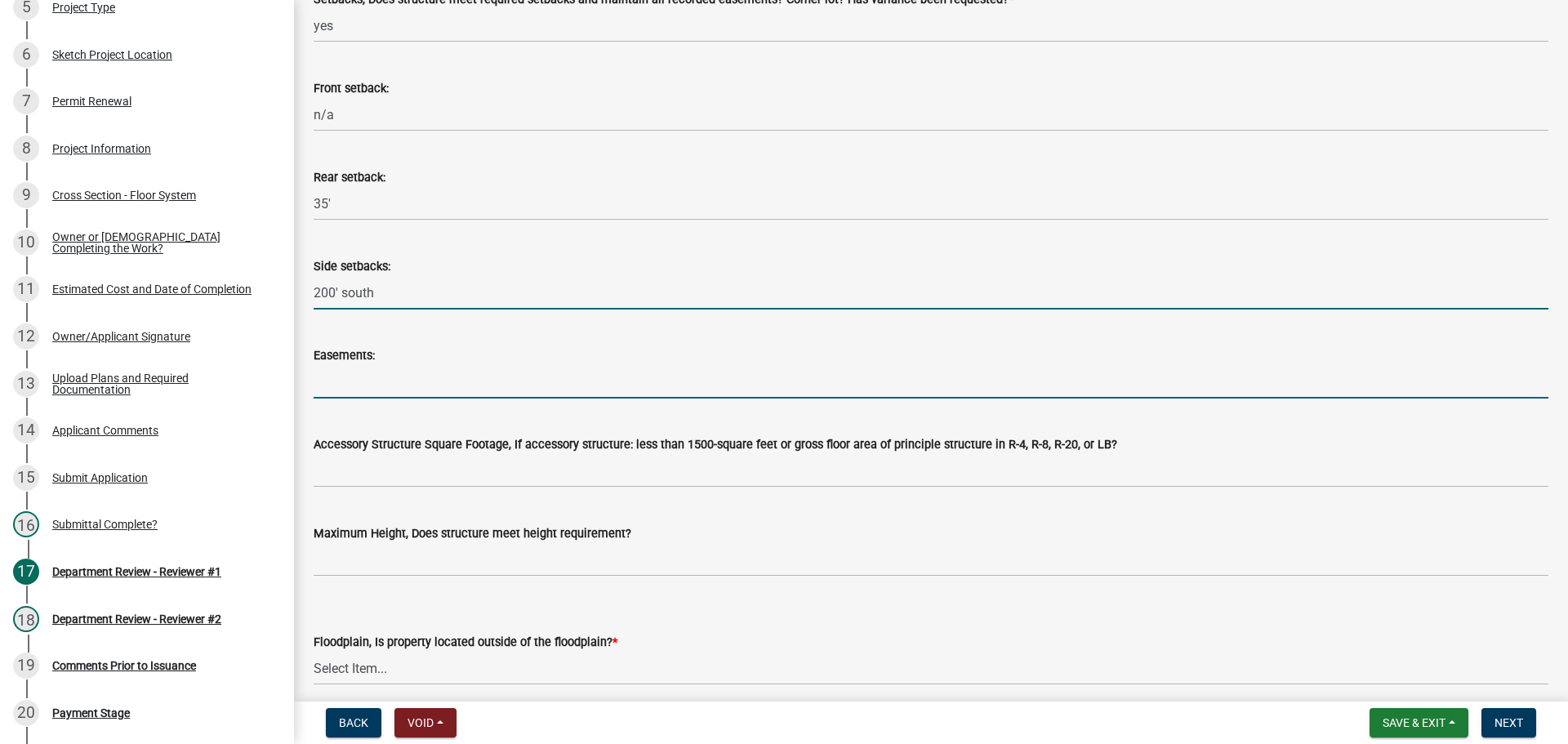
drag, startPoint x: 328, startPoint y: 379, endPoint x: 342, endPoint y: 389, distance: 17.2
click at [328, 379] on input "Easements:" at bounding box center [931, 382] width 1234 height 33
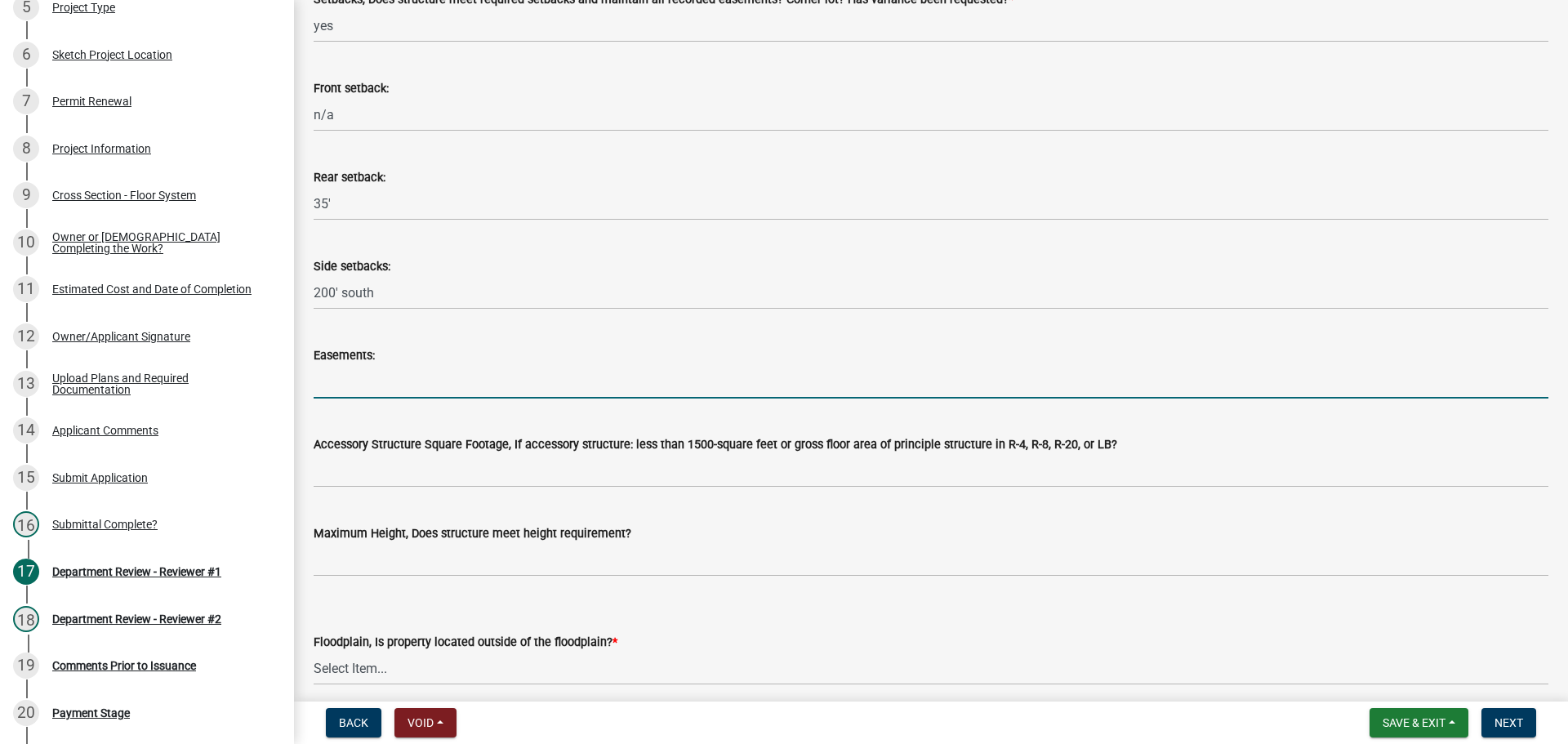
type input "n/a"
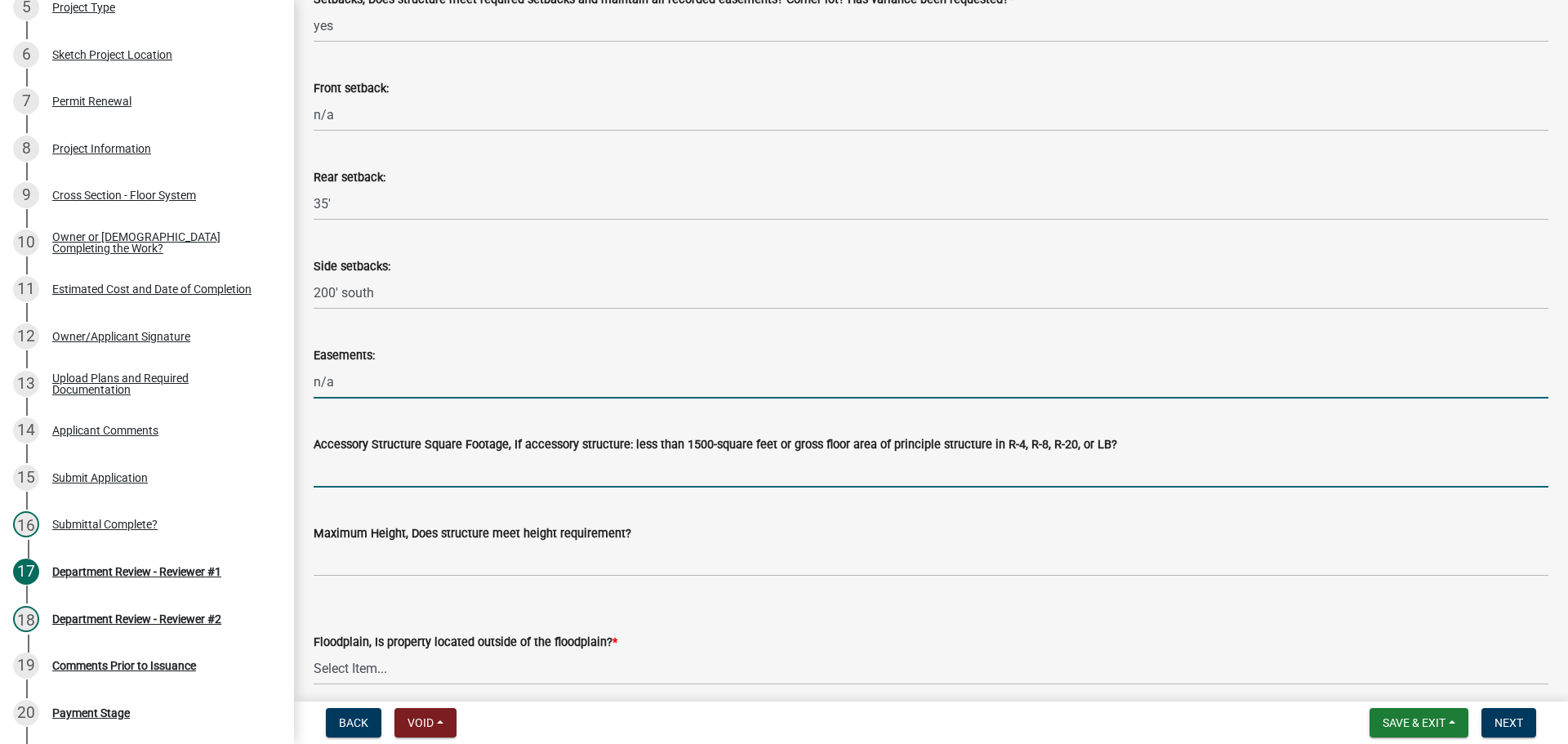
click at [352, 465] on input "Accessory Structure Square Footage, If accessory structure: less than 1500-squa…" at bounding box center [931, 471] width 1234 height 33
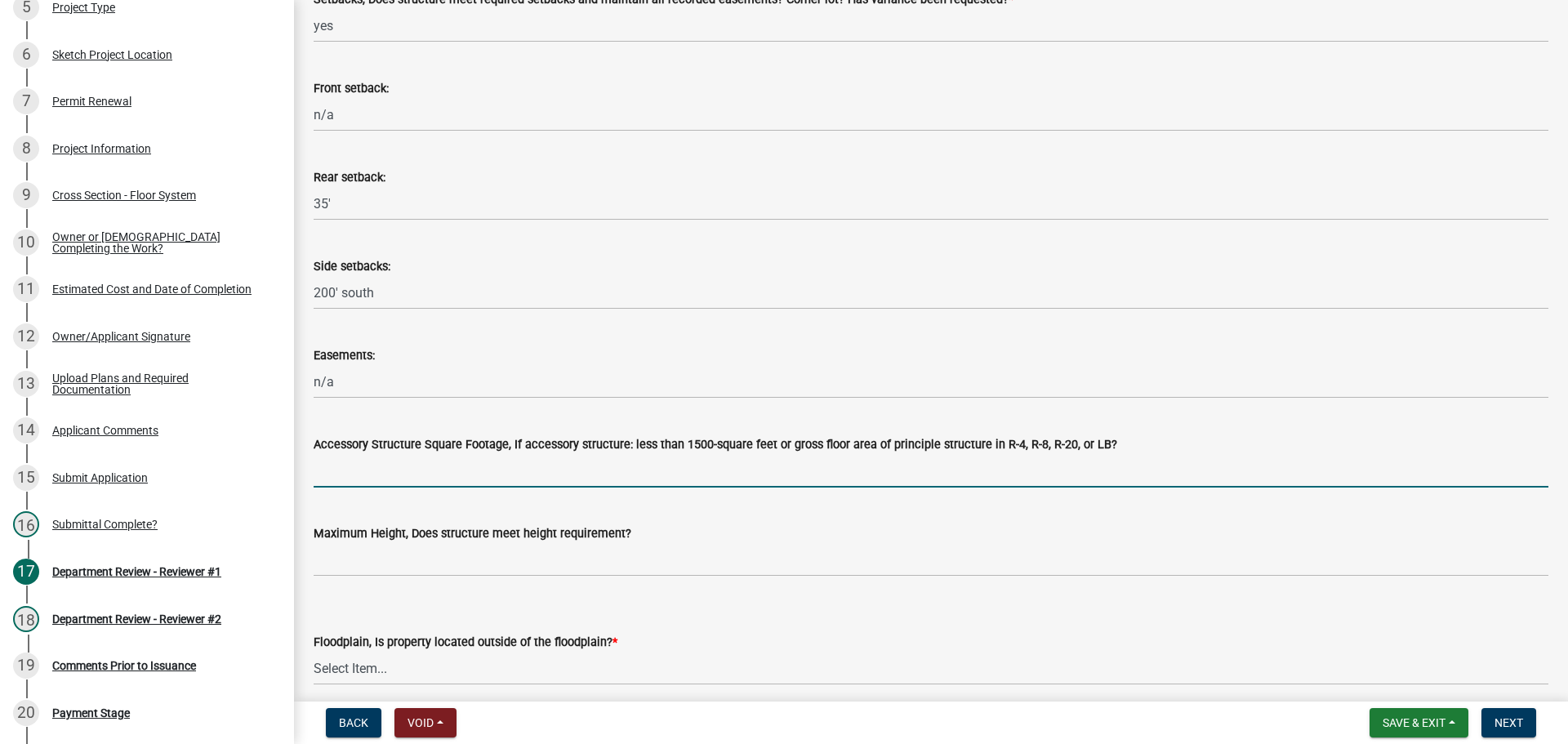
type input "n/a"
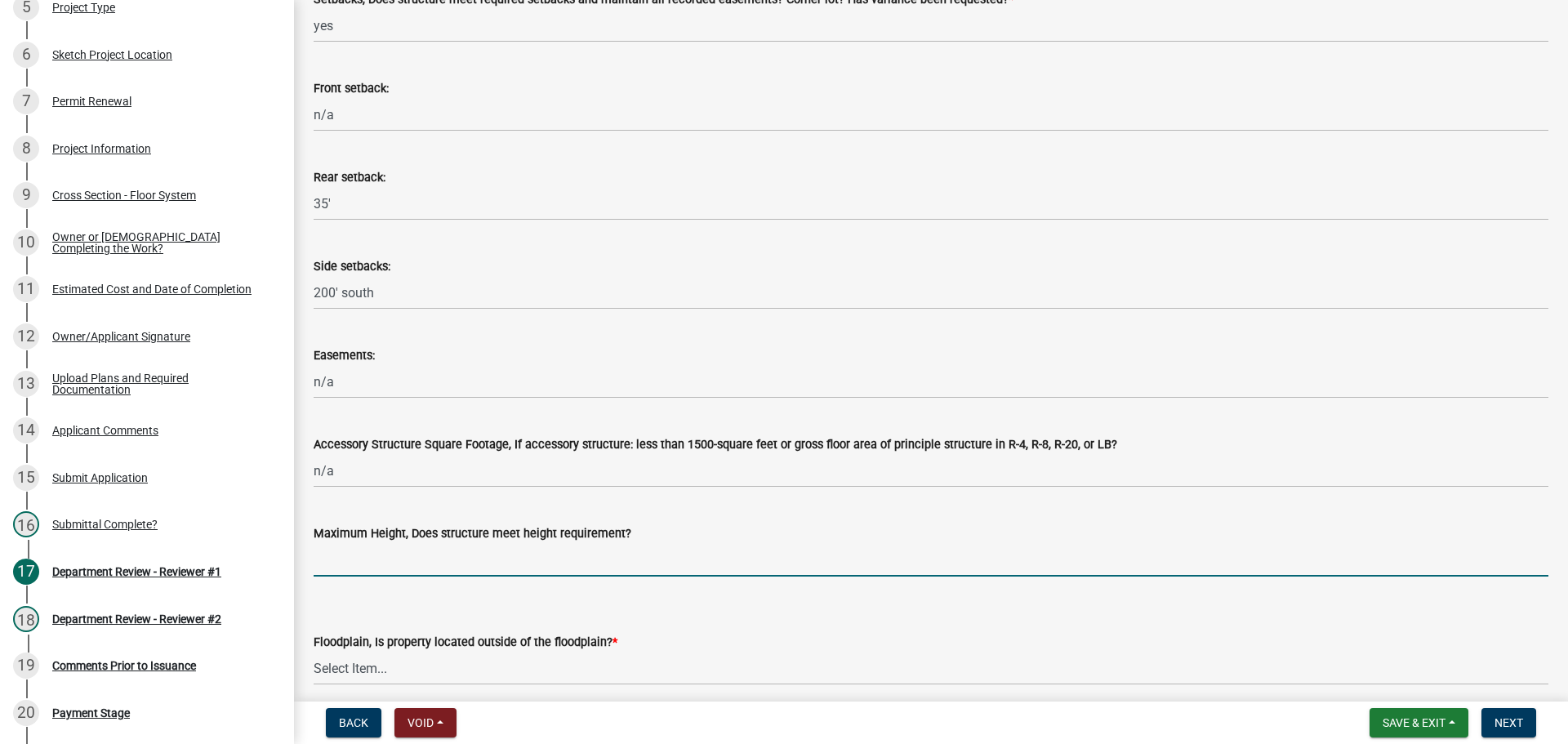
drag, startPoint x: 368, startPoint y: 543, endPoint x: 371, endPoint y: 618, distance: 75.1
click at [367, 544] on input "Maximum Height, Does structure meet height requirement?" at bounding box center [931, 560] width 1234 height 33
type input "yes"
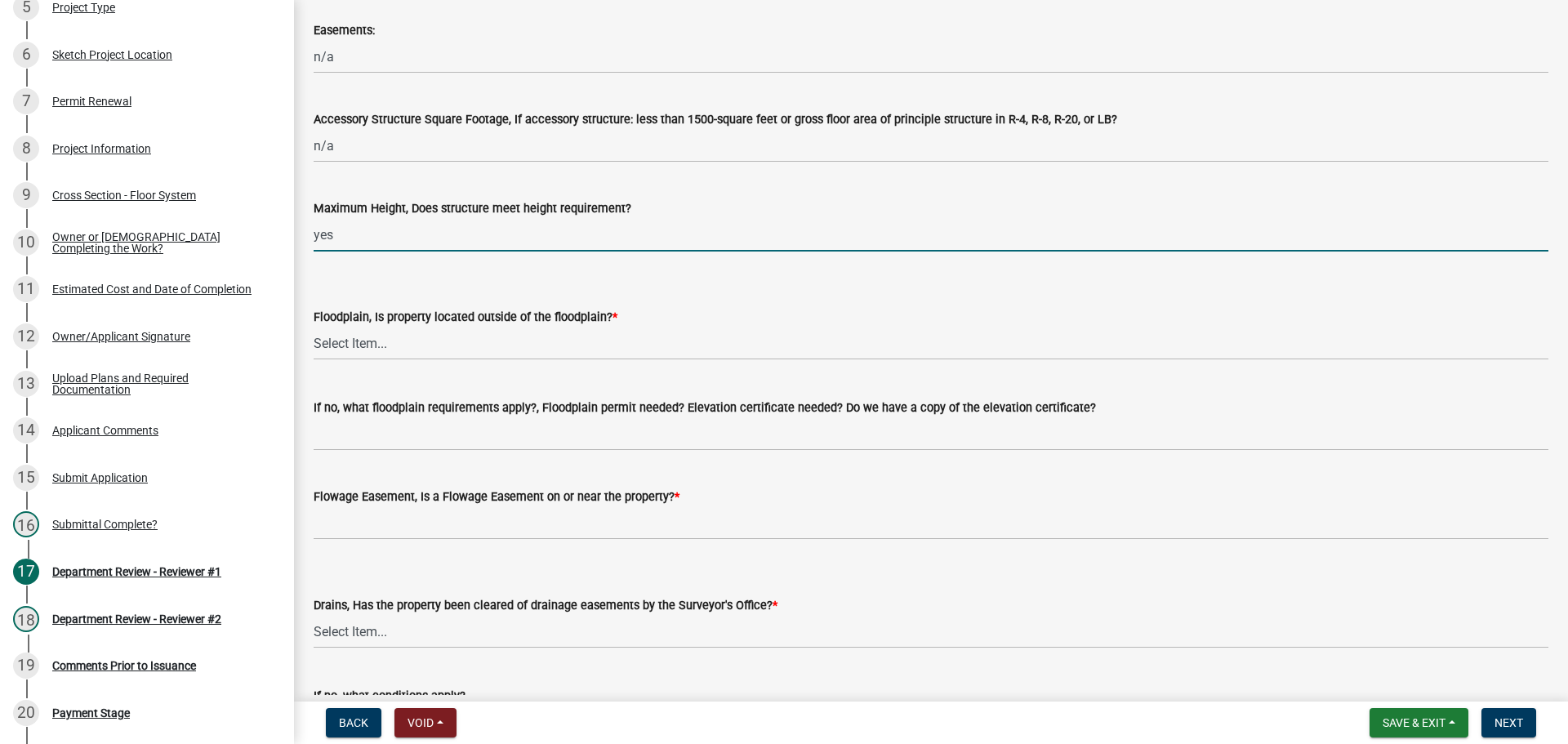
scroll to position [898, 0]
click at [350, 342] on select "Select Item... Yes No" at bounding box center [931, 341] width 1234 height 33
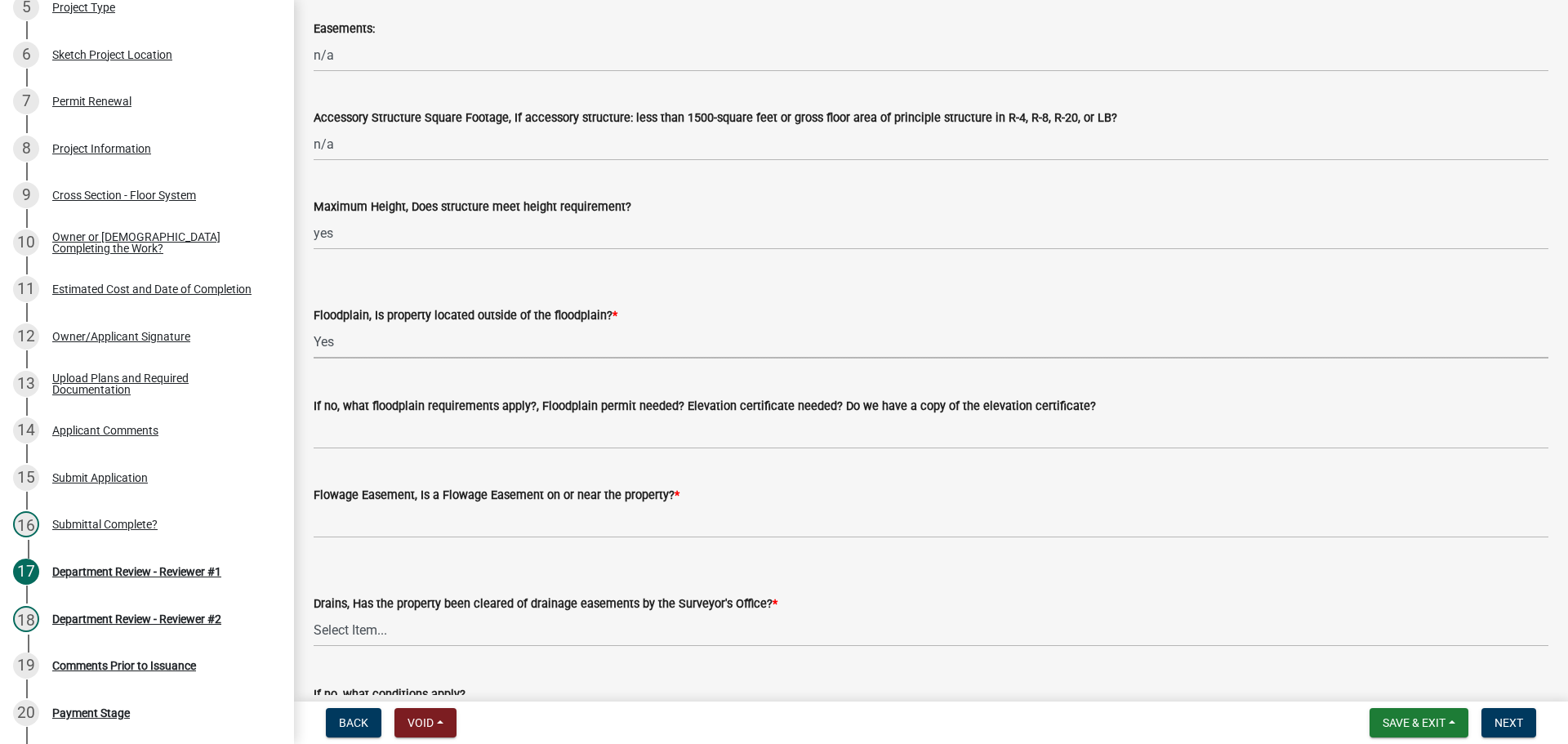
click at [314, 325] on select "Select Item... Yes No" at bounding box center [931, 341] width 1234 height 33
select select "4d344b6b-263e-4955-821e-df439c2abf80"
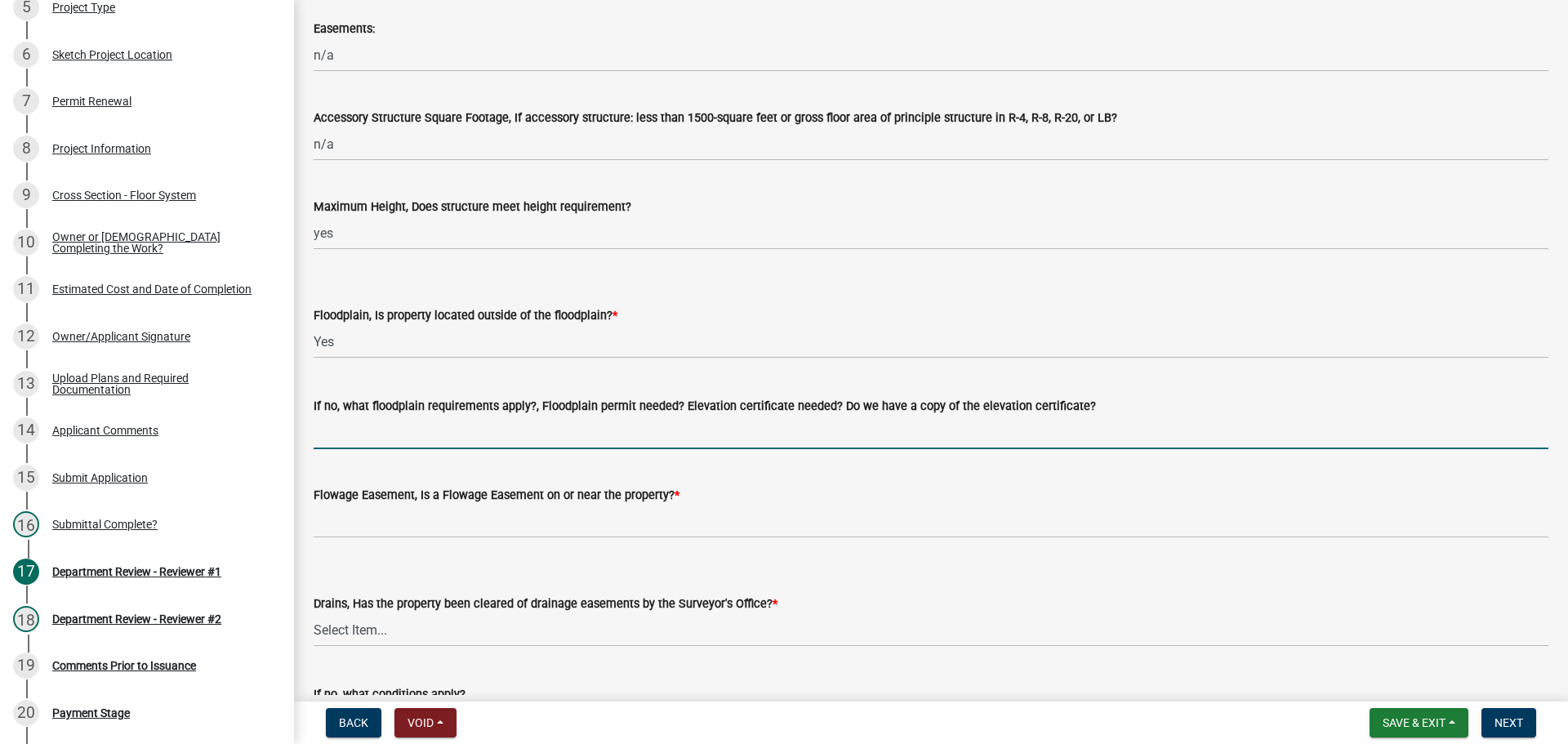
drag, startPoint x: 363, startPoint y: 428, endPoint x: 399, endPoint y: 444, distance: 39.4
click at [363, 428] on input "If no, what floodplain requirements apply?, Floodplain permit needed? Elevation…" at bounding box center [931, 433] width 1234 height 33
type input "n/a"
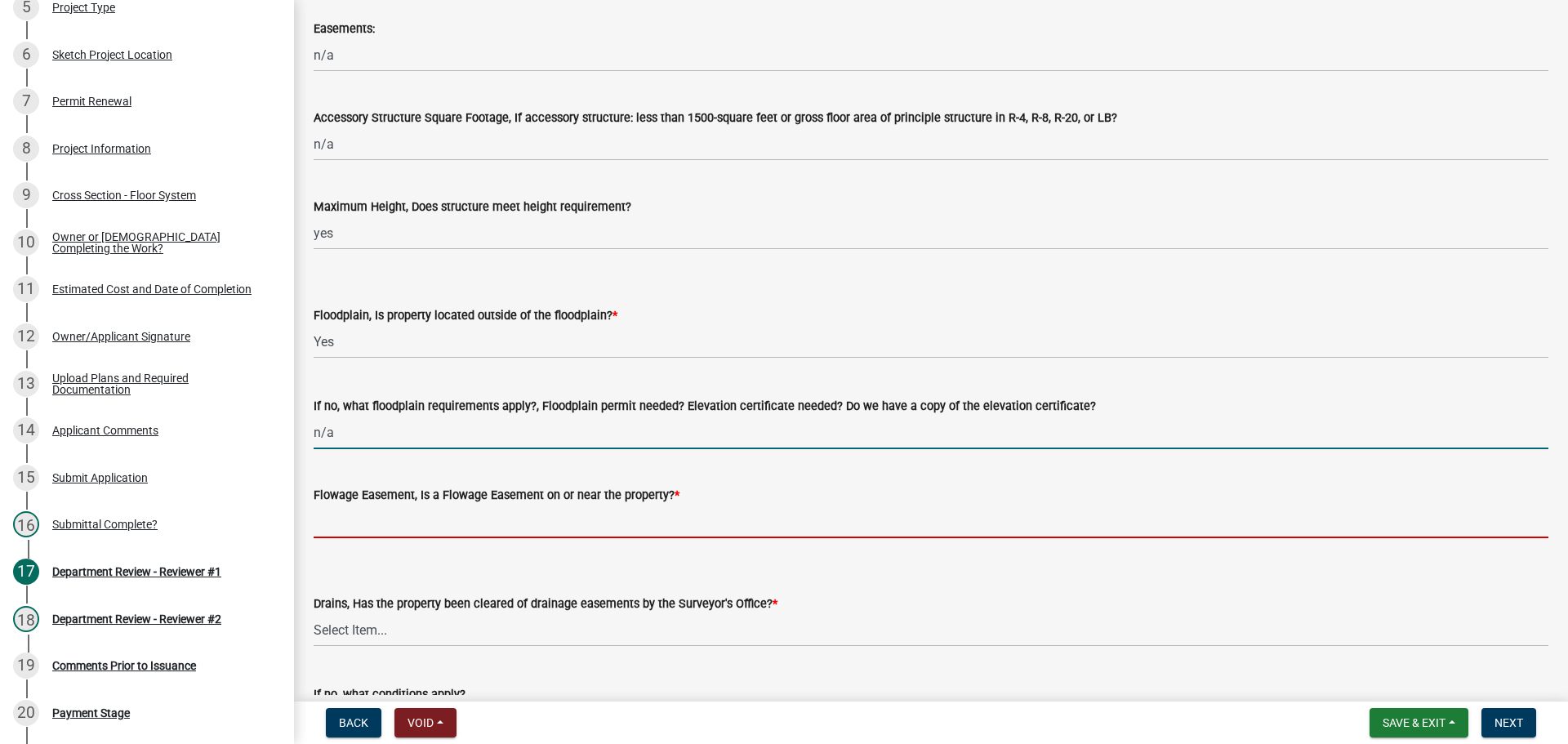
drag, startPoint x: 385, startPoint y: 512, endPoint x: 388, endPoint y: 523, distance: 11.4
click at [385, 512] on input "Flowage Easement, Is a Flowage Easement on or near the property? *" at bounding box center [931, 521] width 1234 height 33
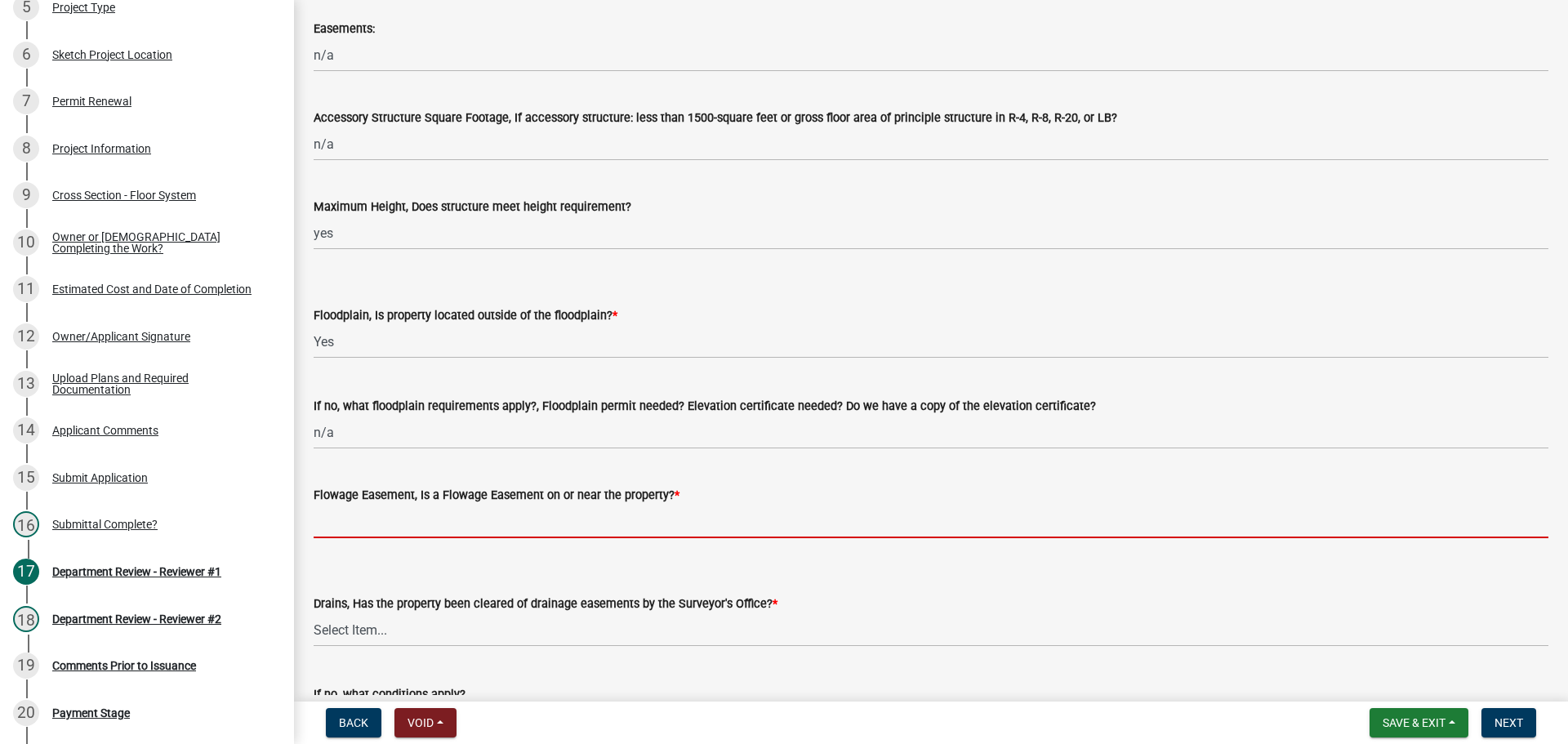
type input "no"
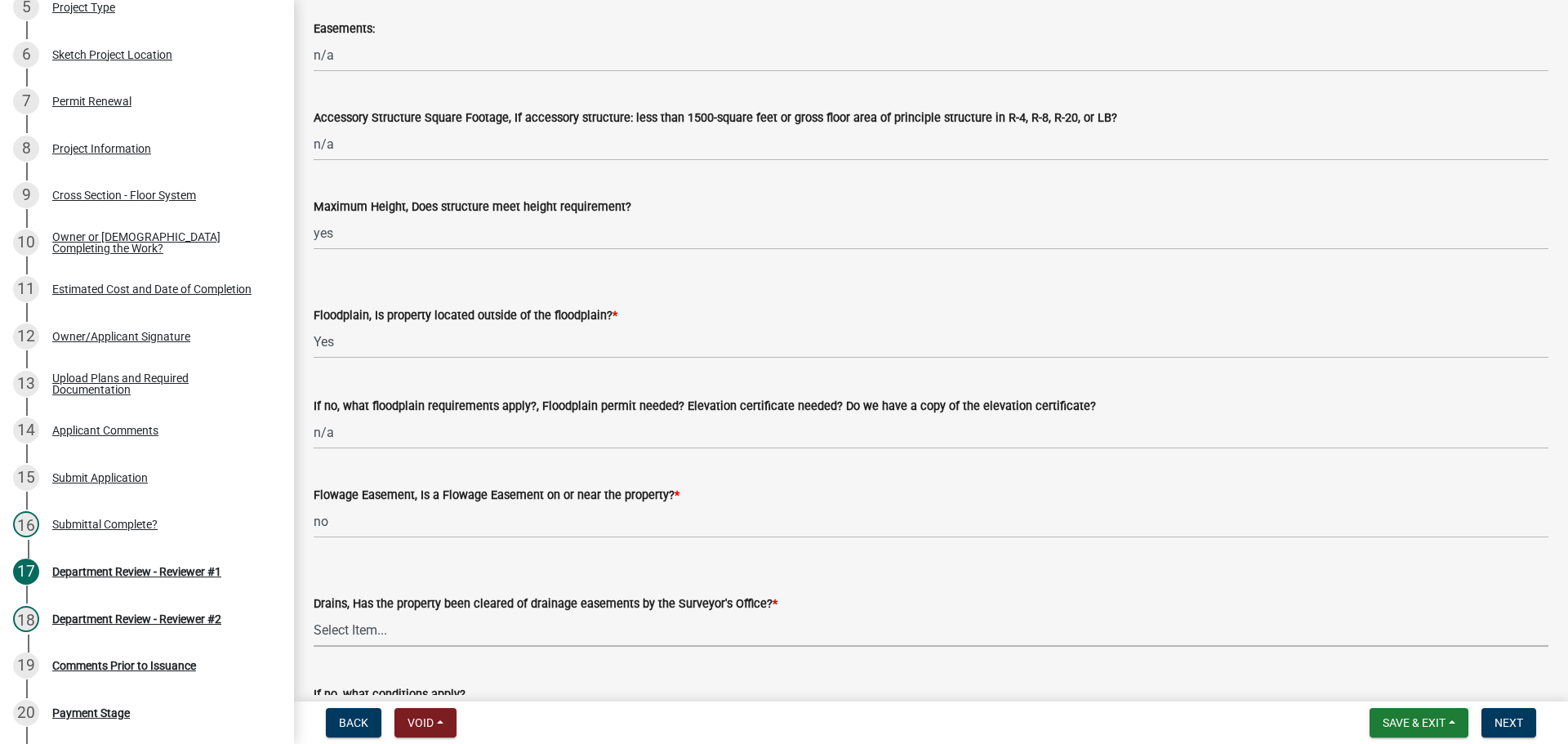
drag, startPoint x: 391, startPoint y: 620, endPoint x: 386, endPoint y: 629, distance: 10.3
click at [387, 624] on select "Select Item... Yes No" at bounding box center [931, 630] width 1234 height 33
click at [314, 614] on select "Select Item... Yes No" at bounding box center [931, 630] width 1234 height 33
select select "3435a8d9-7fe8-426c-a79c-bec098f274c8"
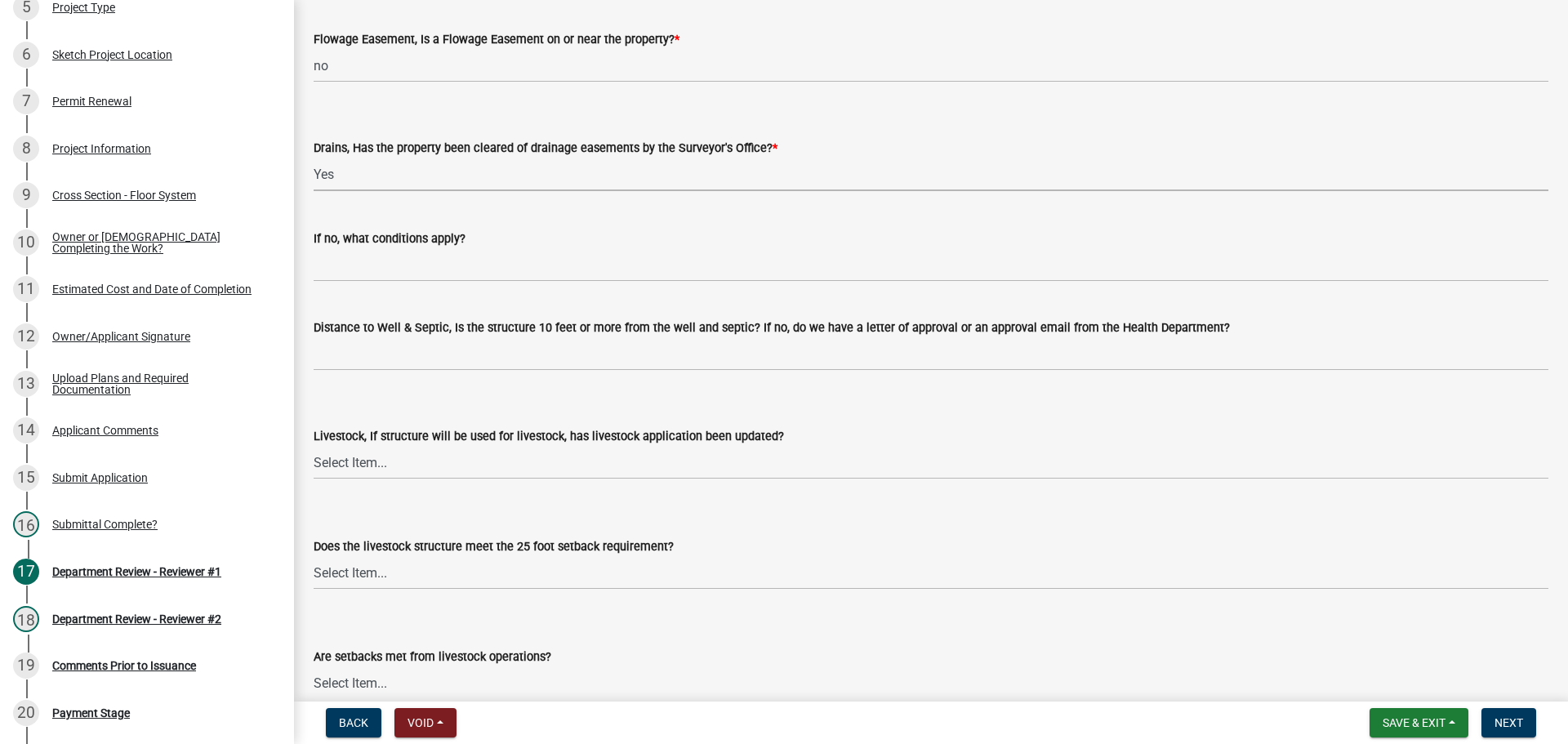
scroll to position [1388, 0]
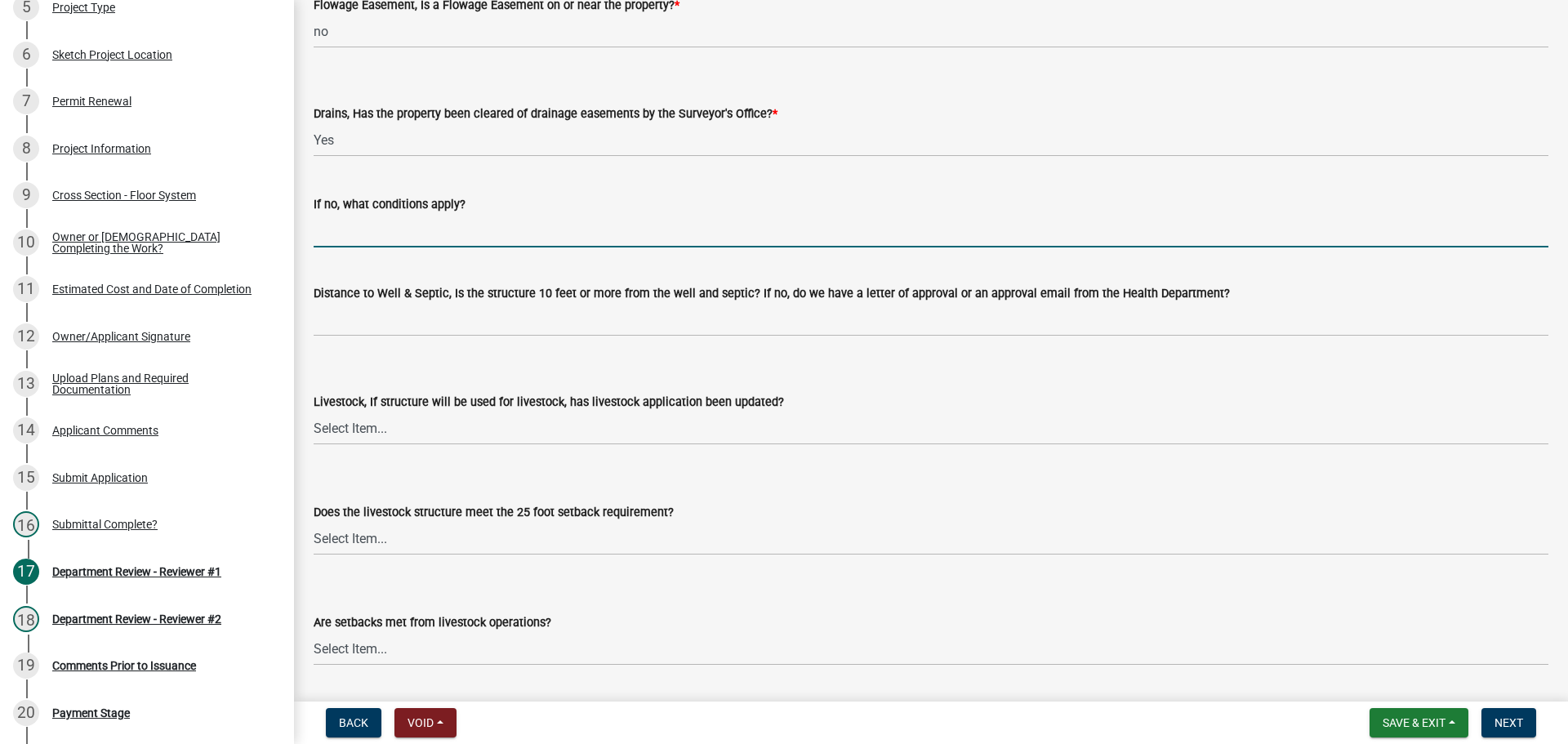
click at [356, 227] on input "If no, what conditions apply?" at bounding box center [931, 231] width 1234 height 33
type input "n/a"
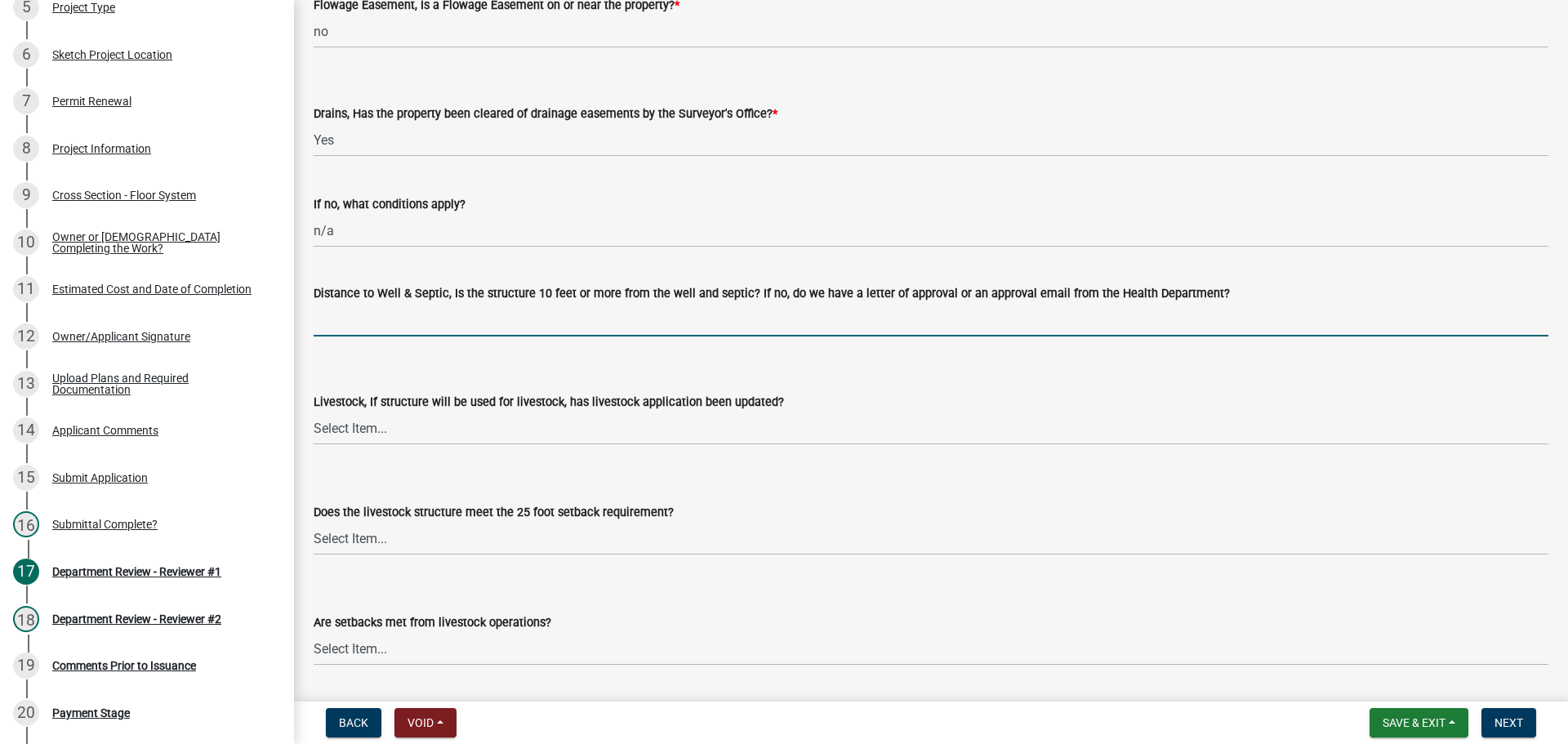
click at [359, 322] on input "Distance to Well & Septic, Is the structure 10 feet or more from the well and s…" at bounding box center [931, 320] width 1234 height 33
type input "yes per applicant"
click at [347, 429] on select "Select Item... Yes No N/A" at bounding box center [931, 428] width 1234 height 33
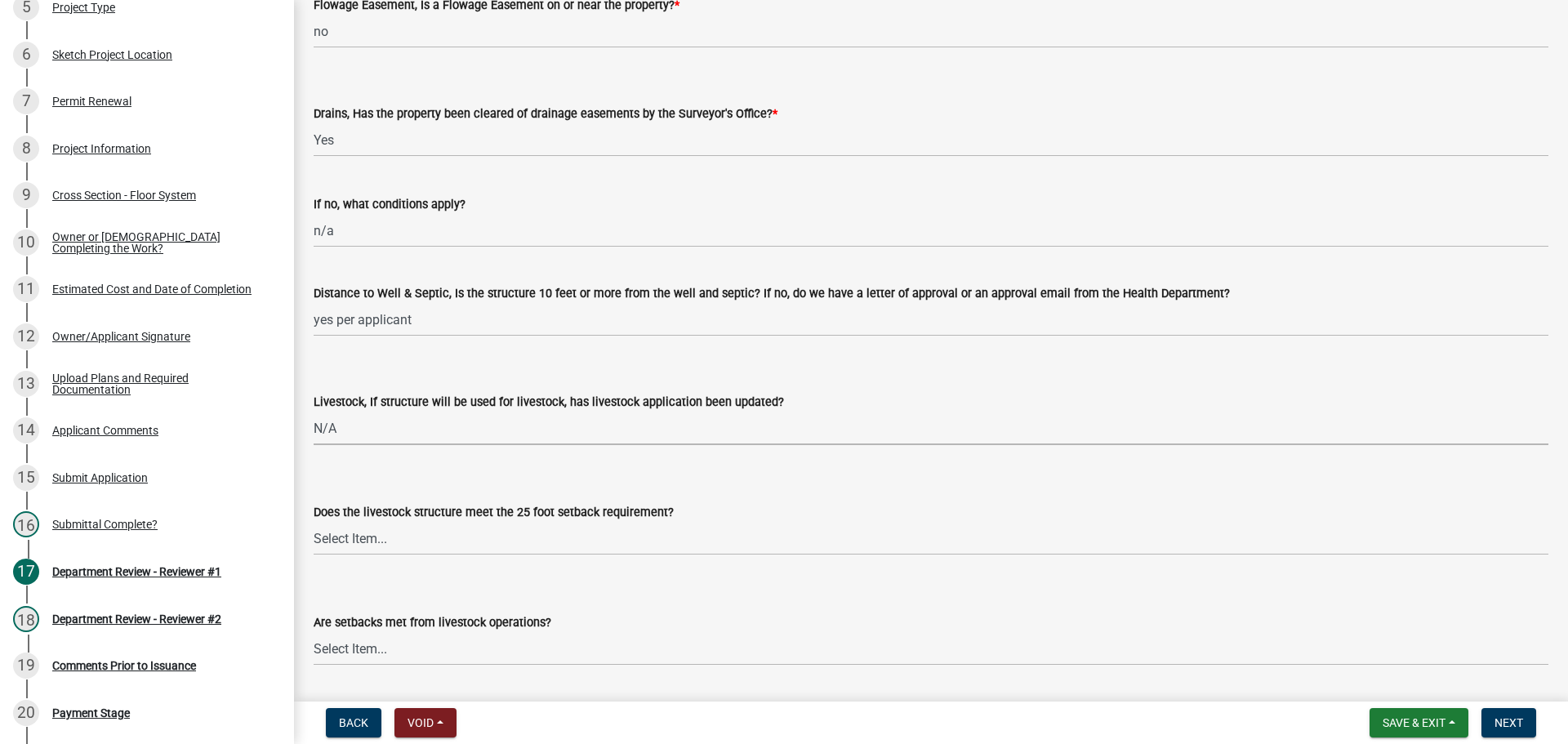
click at [314, 412] on select "Select Item... Yes No N/A" at bounding box center [931, 428] width 1234 height 33
select select "eaf3e748-0c34-4172-8b01-65cdd0471d39"
drag, startPoint x: 347, startPoint y: 531, endPoint x: 351, endPoint y: 551, distance: 20.4
click at [347, 531] on select "Select Item... Yes No N/A" at bounding box center [931, 539] width 1234 height 33
click at [314, 522] on select "Select Item... Yes No N/A" at bounding box center [931, 539] width 1234 height 33
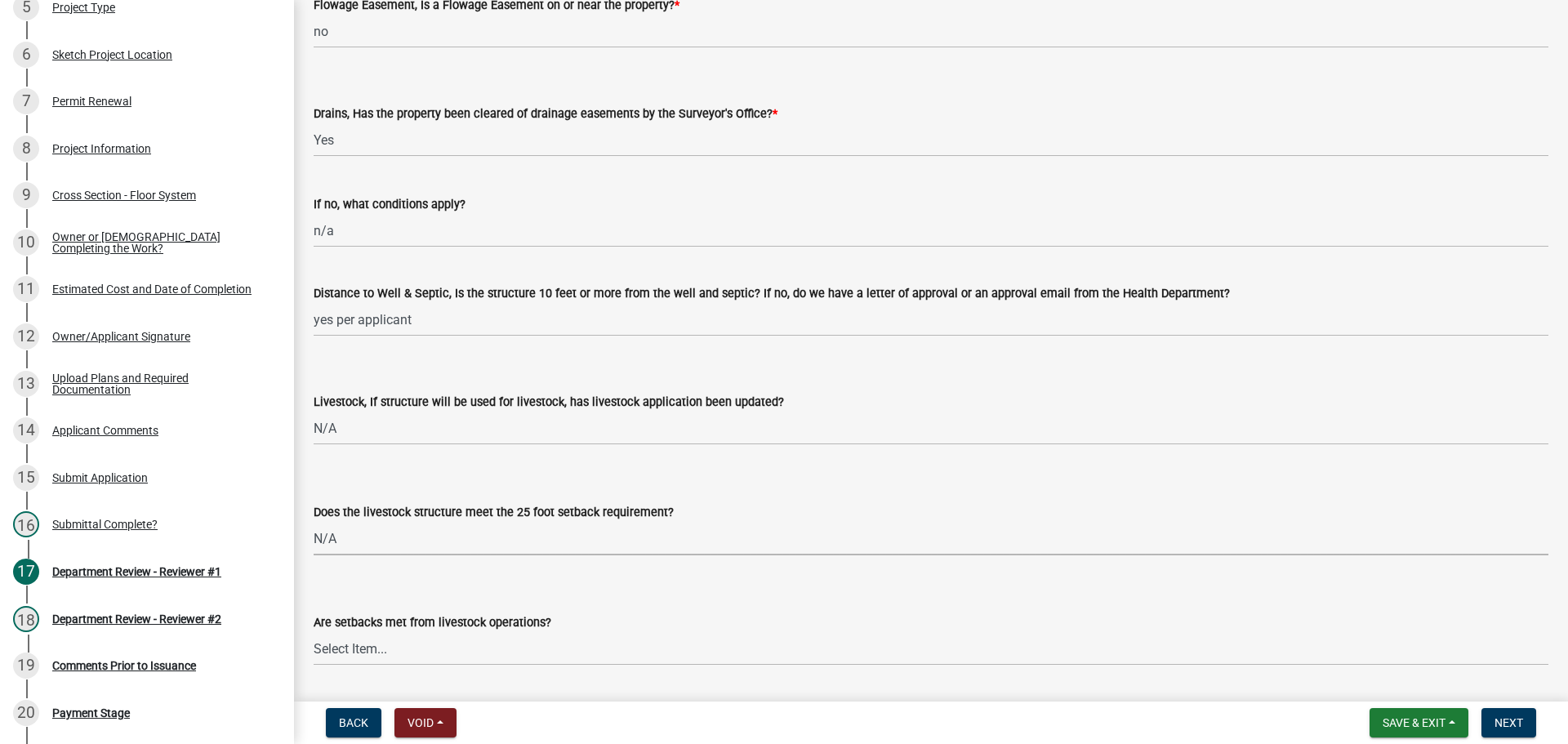
select select "97f70f7f-d8ff-42c1-b3fa-bd81516e2135"
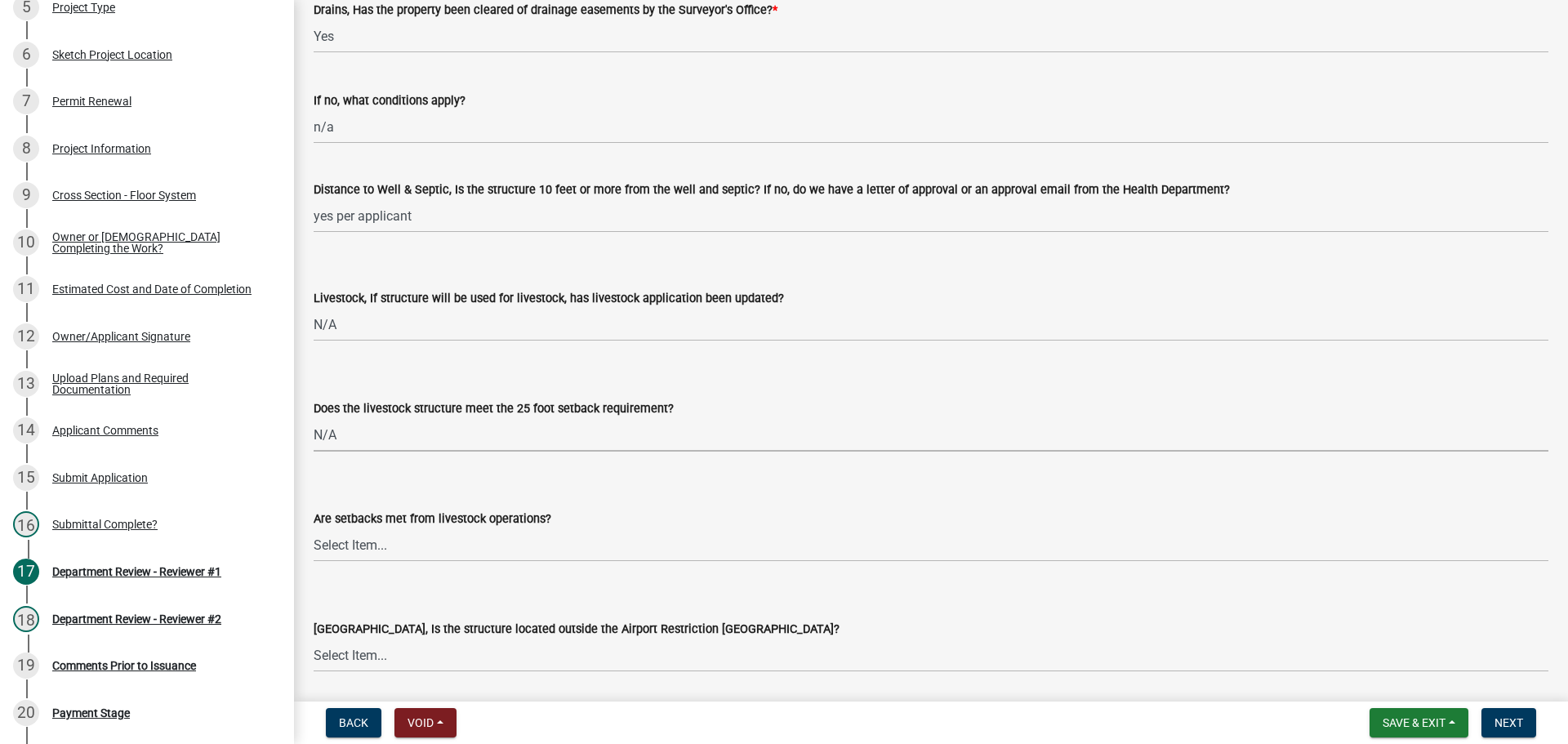
scroll to position [1716, 0]
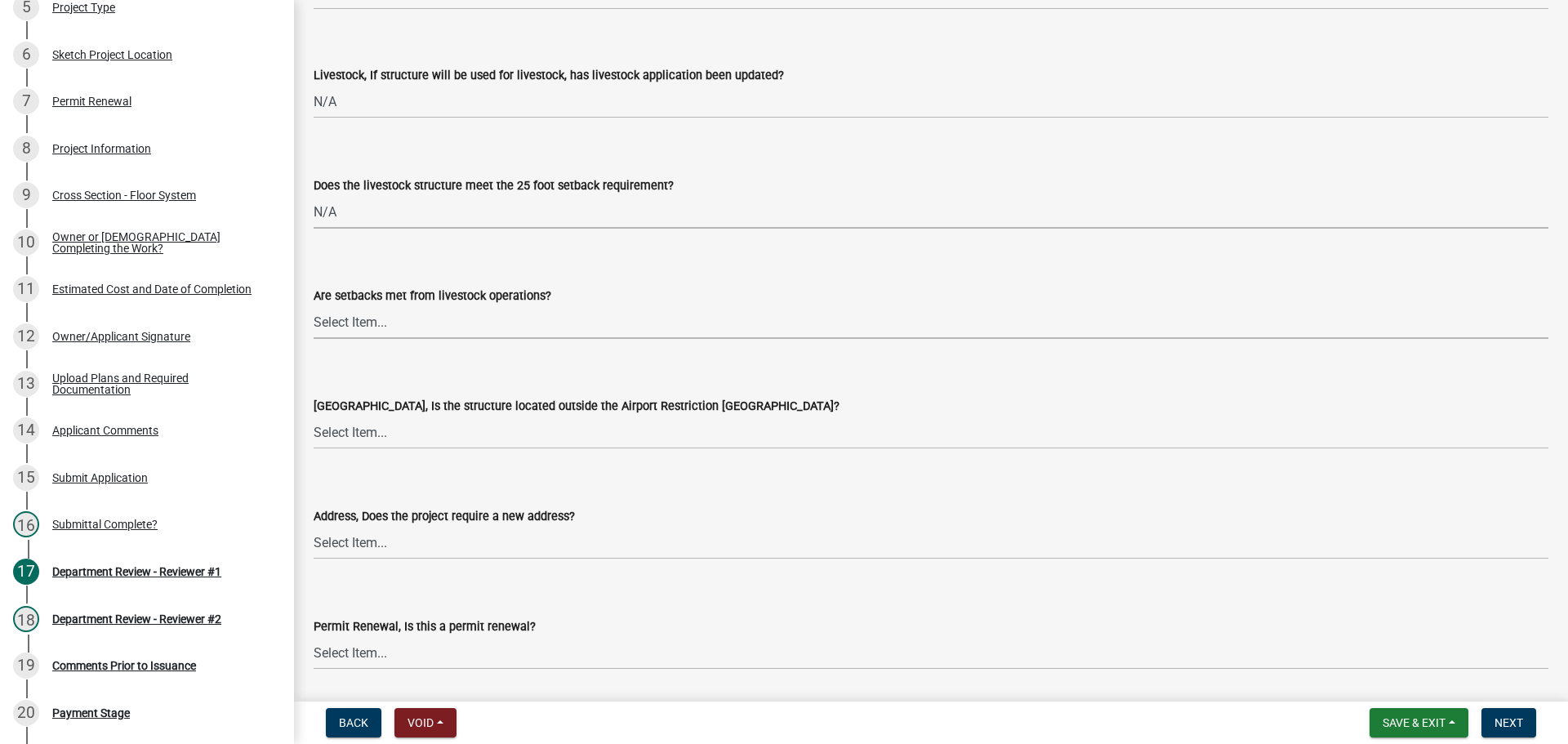
click at [416, 317] on select "Select Item... Yes No" at bounding box center [931, 322] width 1234 height 33
click at [314, 306] on select "Select Item... Yes No" at bounding box center [931, 322] width 1234 height 33
select select "bcfbae84-cc48-4e96-a608-95d4b3afbd10"
click at [368, 439] on select "Select Item... Yes No" at bounding box center [931, 433] width 1234 height 33
click at [314, 416] on select "Select Item... Yes No" at bounding box center [931, 433] width 1234 height 33
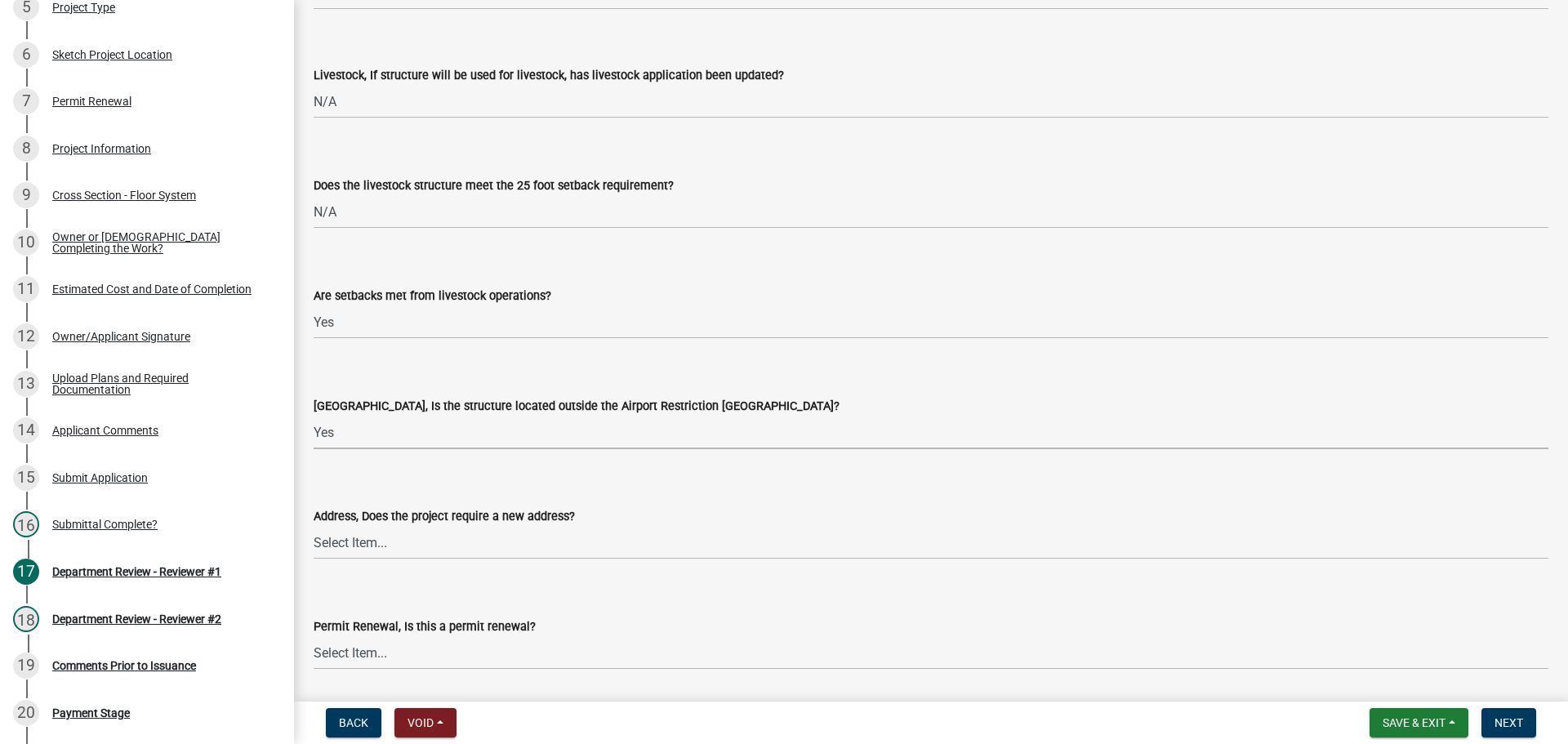
select select "0a18fa03-91a8-4574-a853-f13f36fc951a"
drag, startPoint x: 388, startPoint y: 544, endPoint x: 384, endPoint y: 557, distance: 13.6
click at [388, 544] on select "Select Item... Yes No" at bounding box center [931, 542] width 1234 height 33
click at [314, 526] on select "Select Item... Yes No" at bounding box center [931, 542] width 1234 height 33
select select "cc1b4594-f27a-40d9-bda8-9112ff5e7b5c"
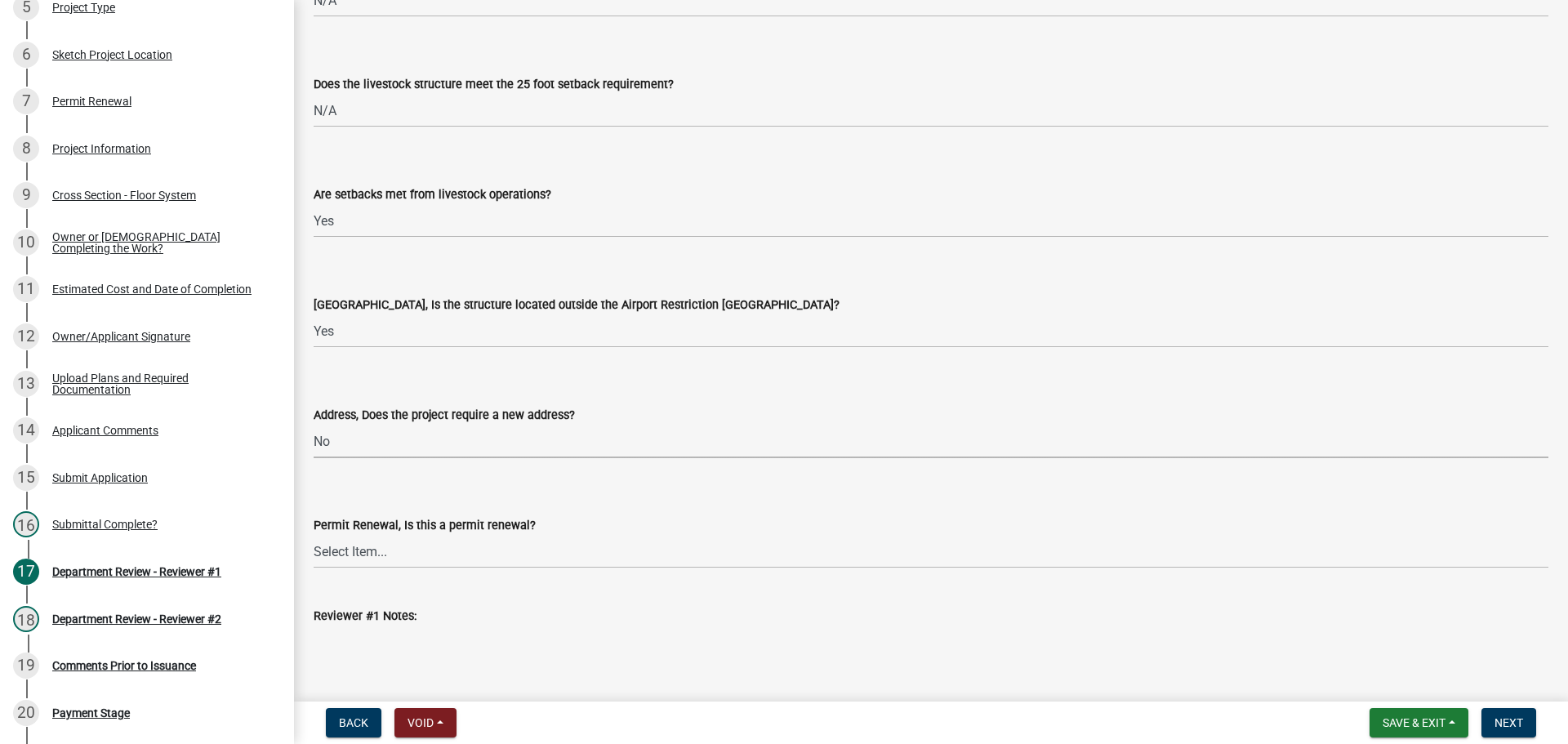
scroll to position [1901, 0]
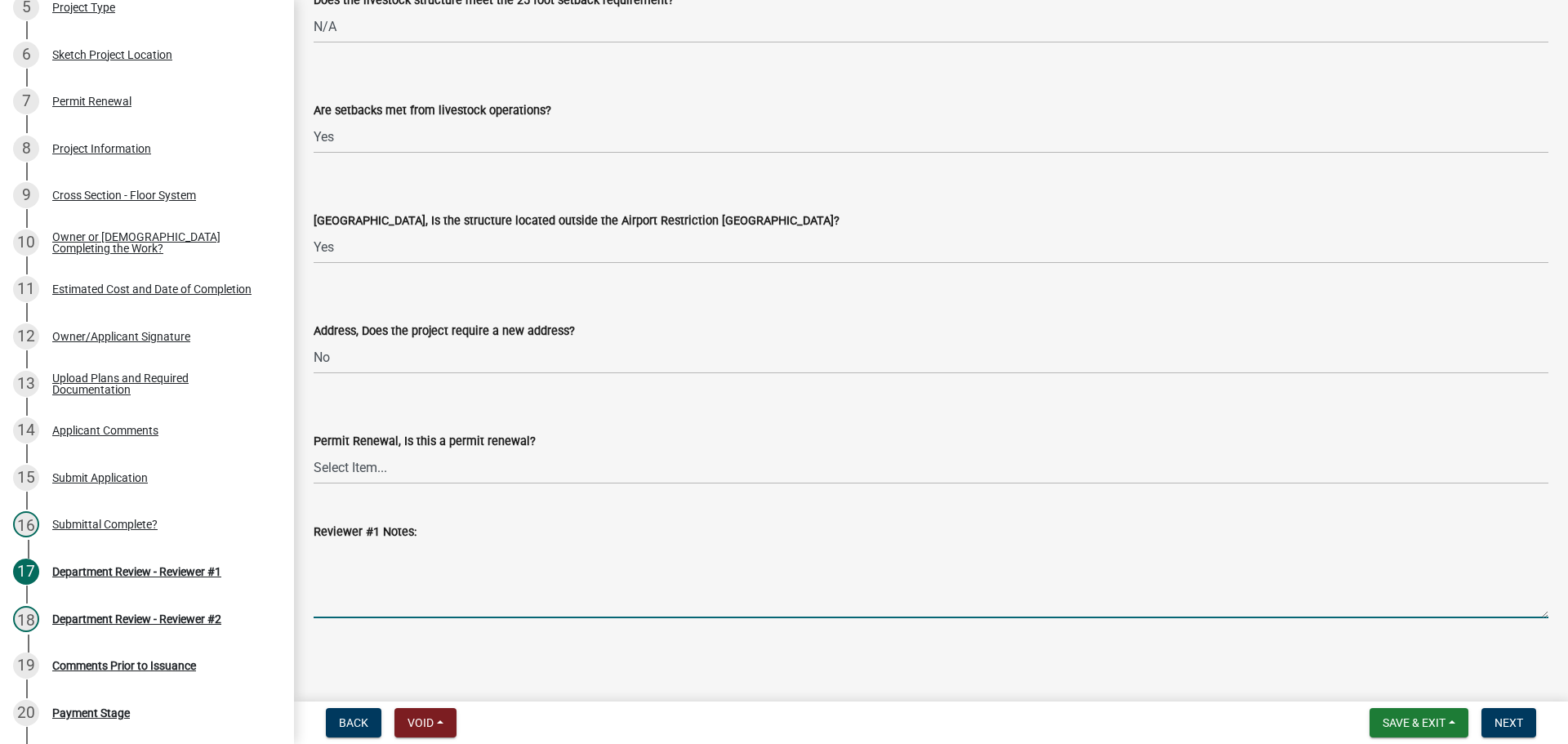
click at [336, 557] on textarea "Reviewer #1 Notes:" at bounding box center [931, 580] width 1234 height 76
paste textarea "No side attachment to the posts is allowed. All bearing on the posts must be on…"
type textarea "No side attachment to the posts is allowed. All bearing on the posts must be on…"
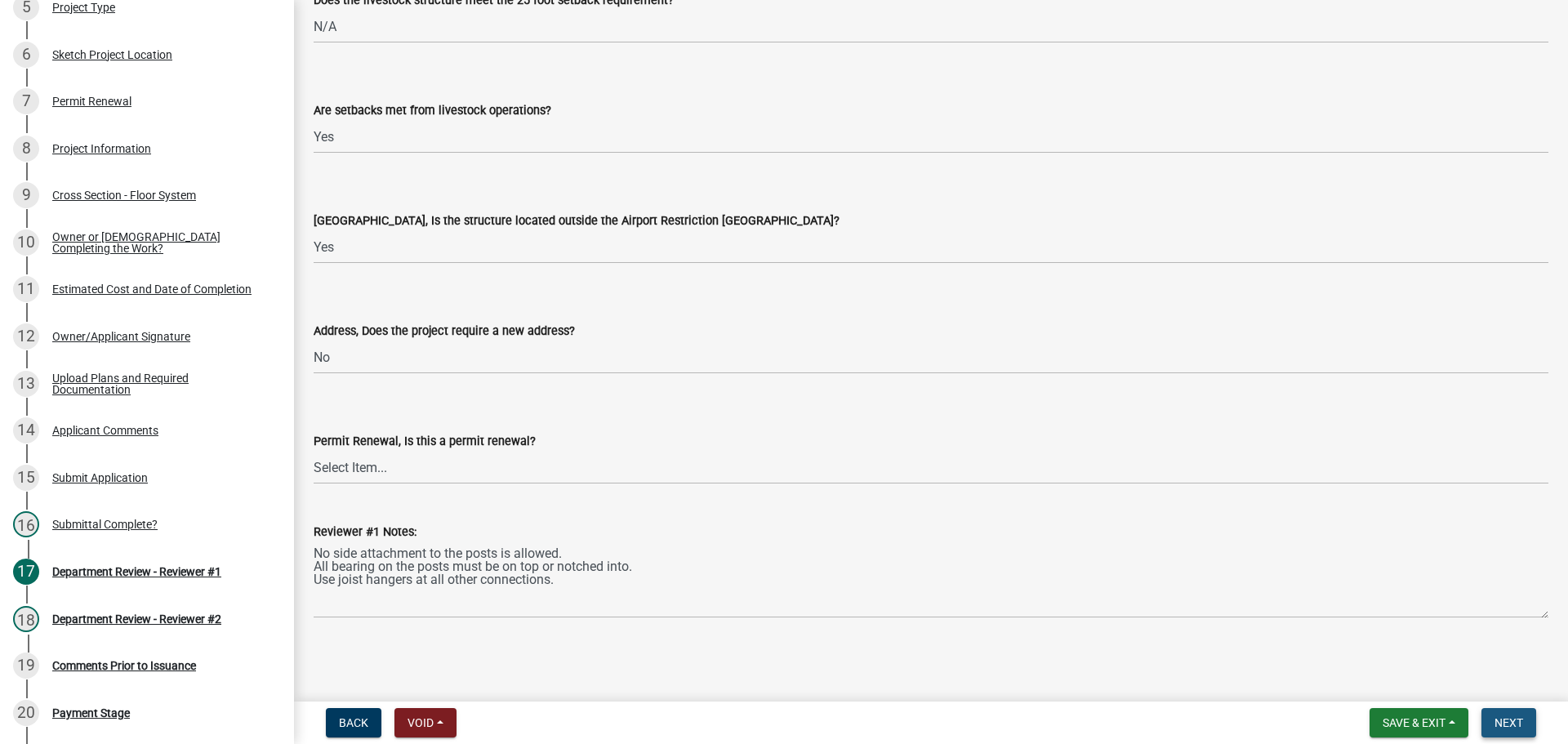
click at [1498, 718] on span "Next" at bounding box center [1508, 723] width 28 height 13
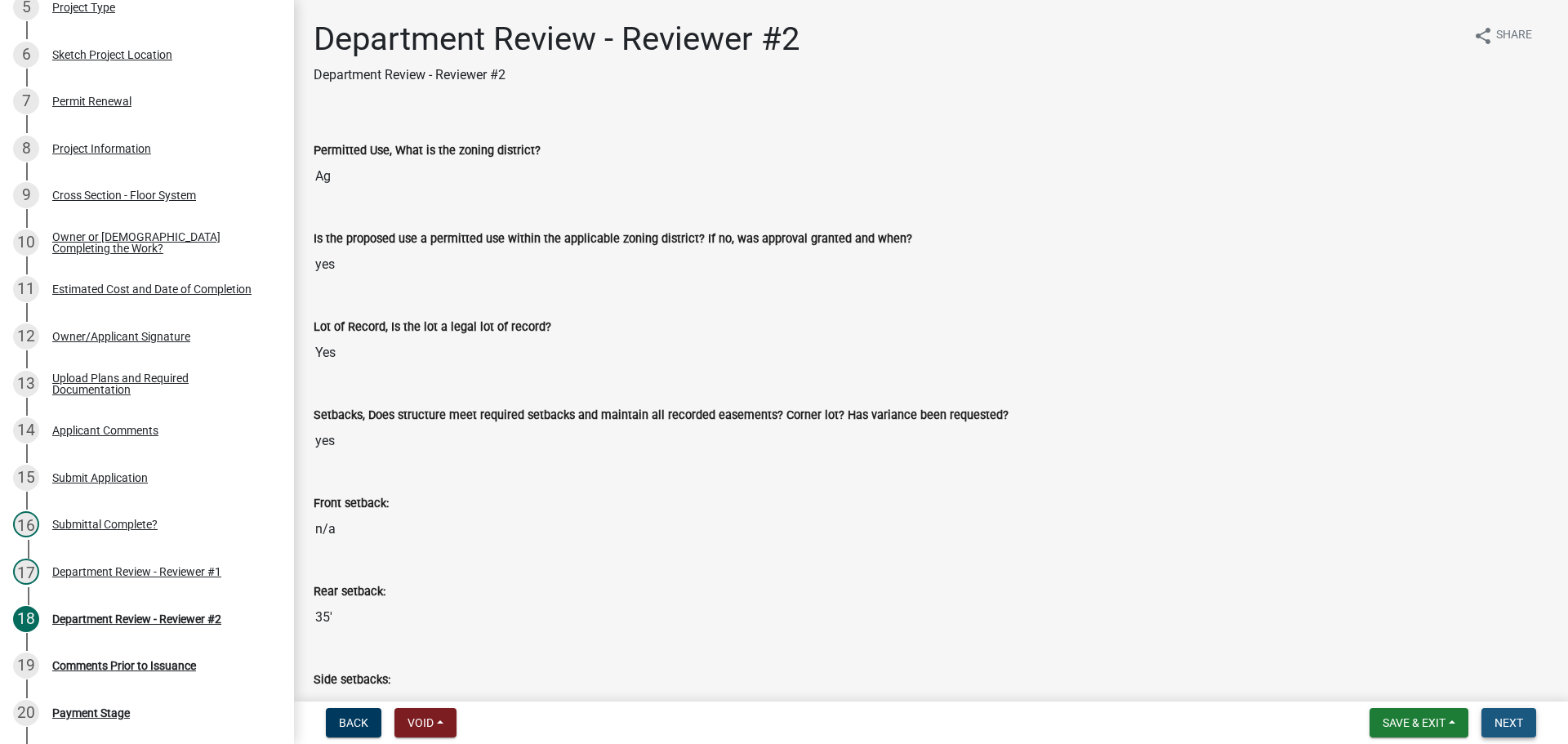
click at [1500, 709] on button "Next" at bounding box center [1508, 722] width 55 height 29
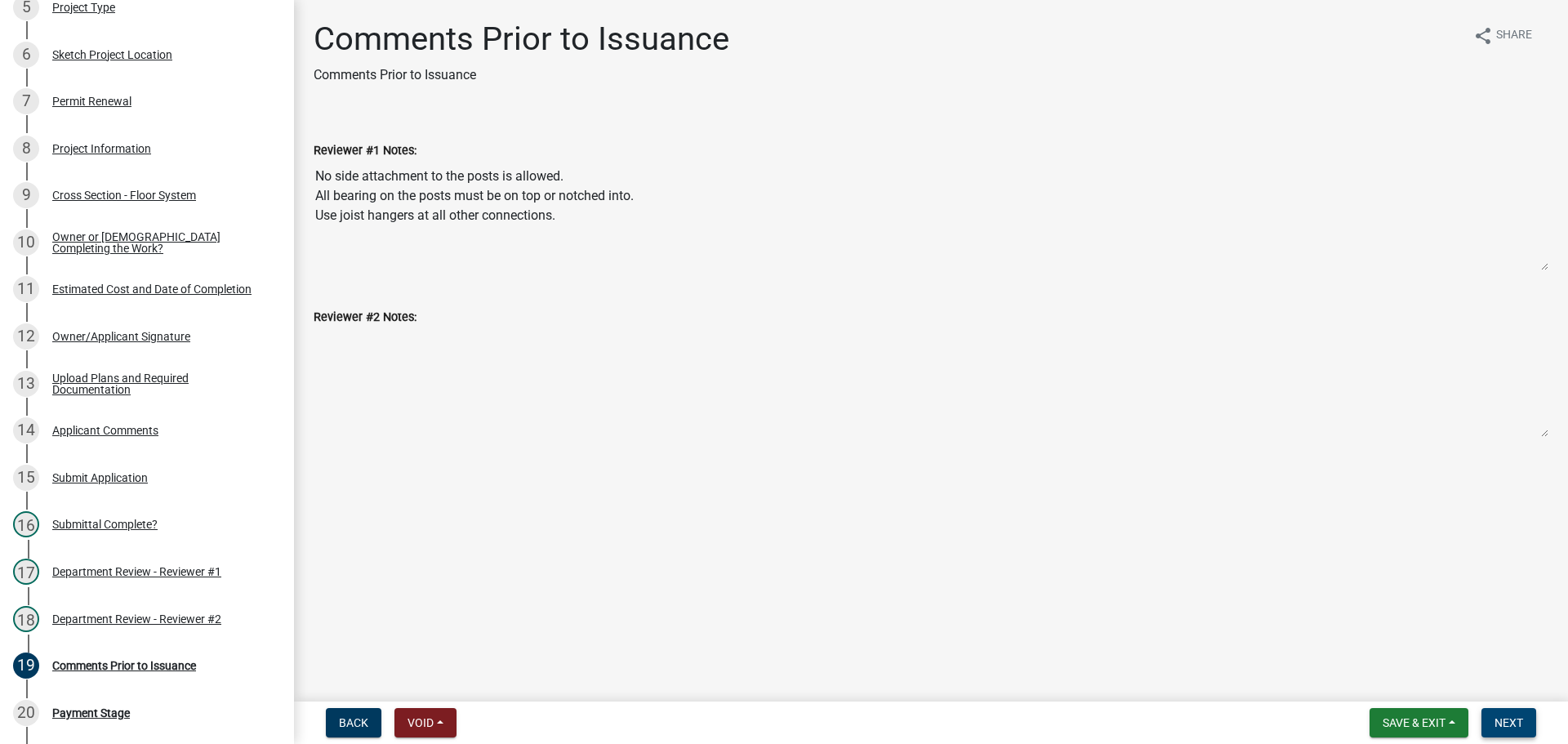
click at [1513, 712] on button "Next" at bounding box center [1508, 722] width 55 height 29
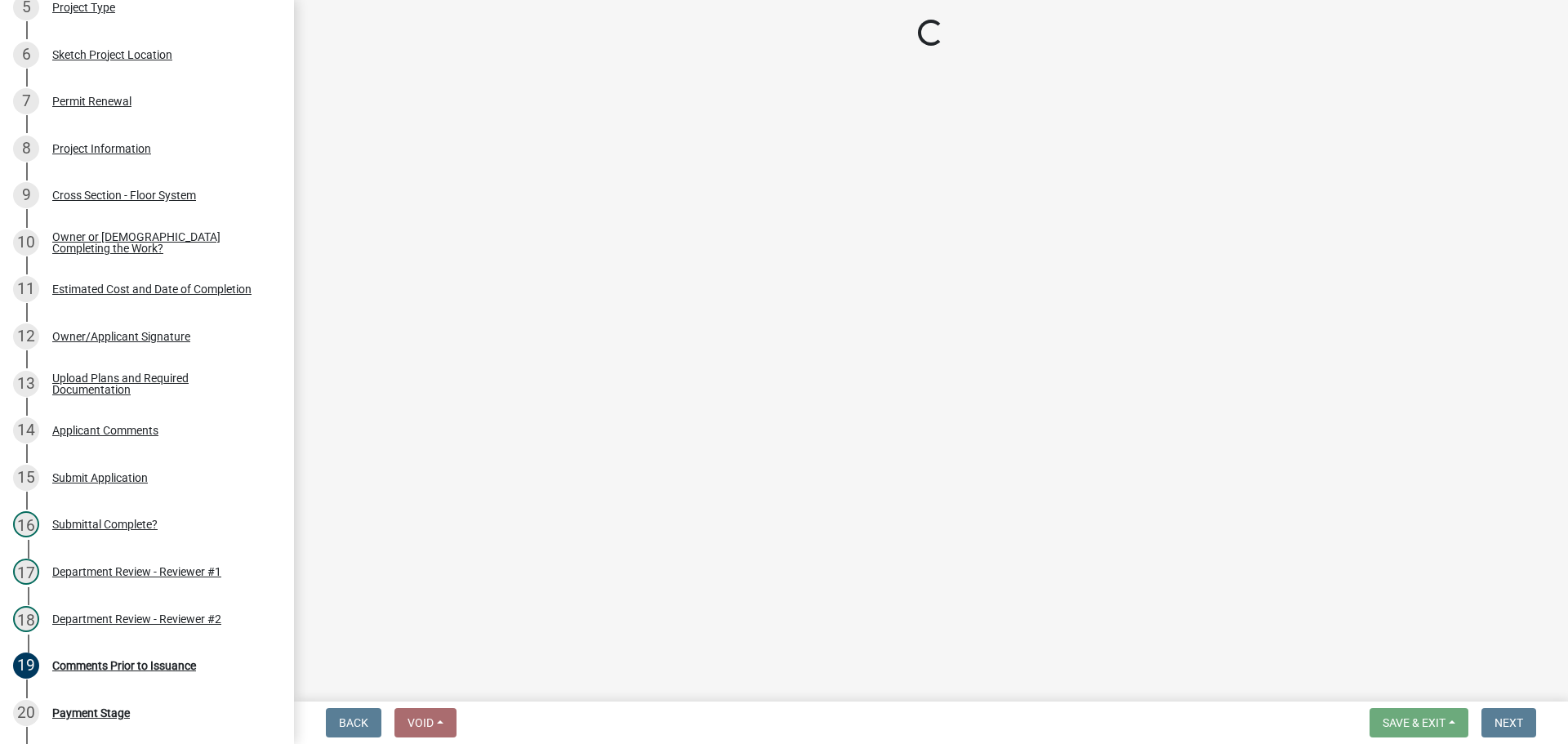
select select "3: 3"
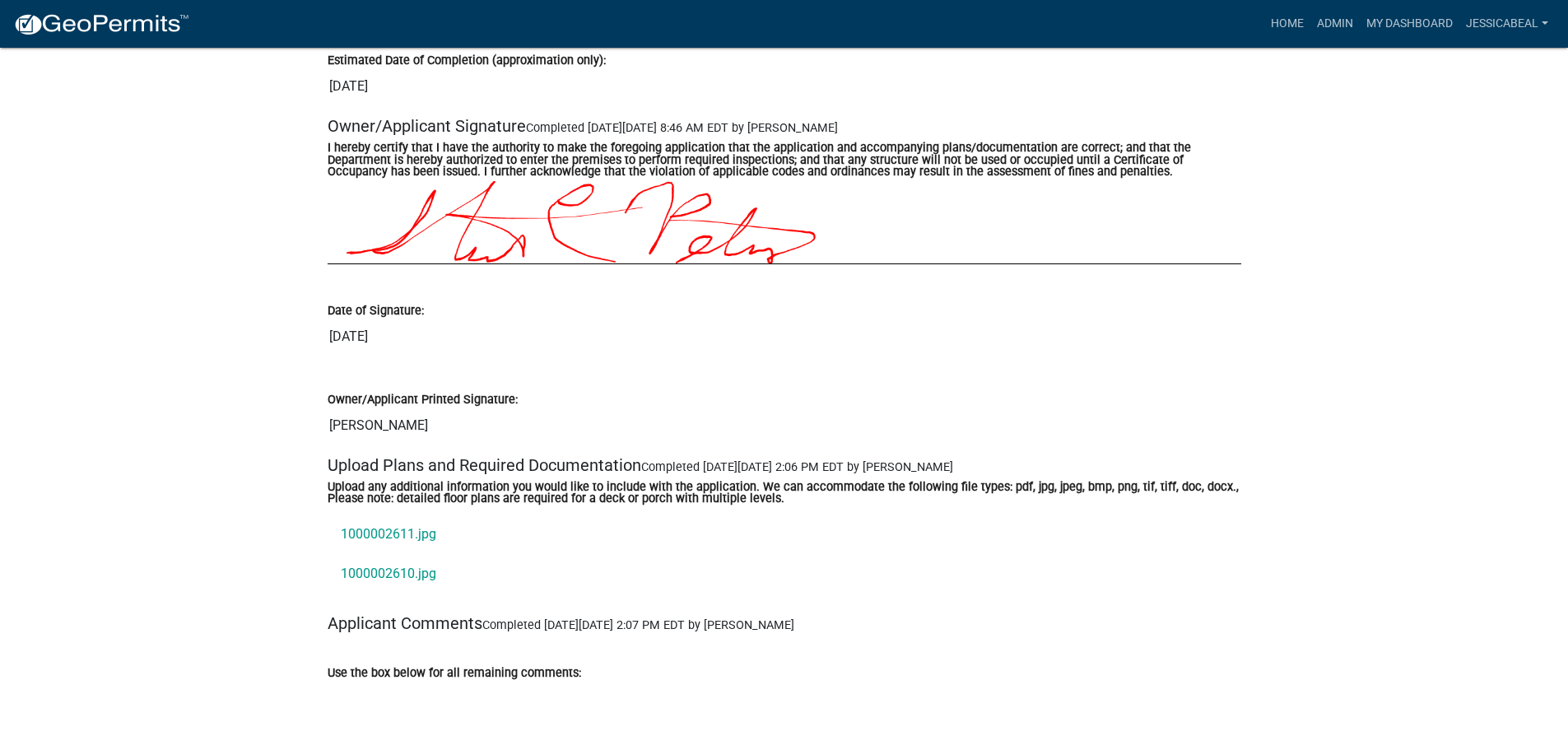
scroll to position [4446, 0]
click at [376, 542] on link "1000002611.jpg" at bounding box center [784, 532] width 914 height 39
click at [422, 573] on link "1000002610.jpg" at bounding box center [784, 572] width 914 height 39
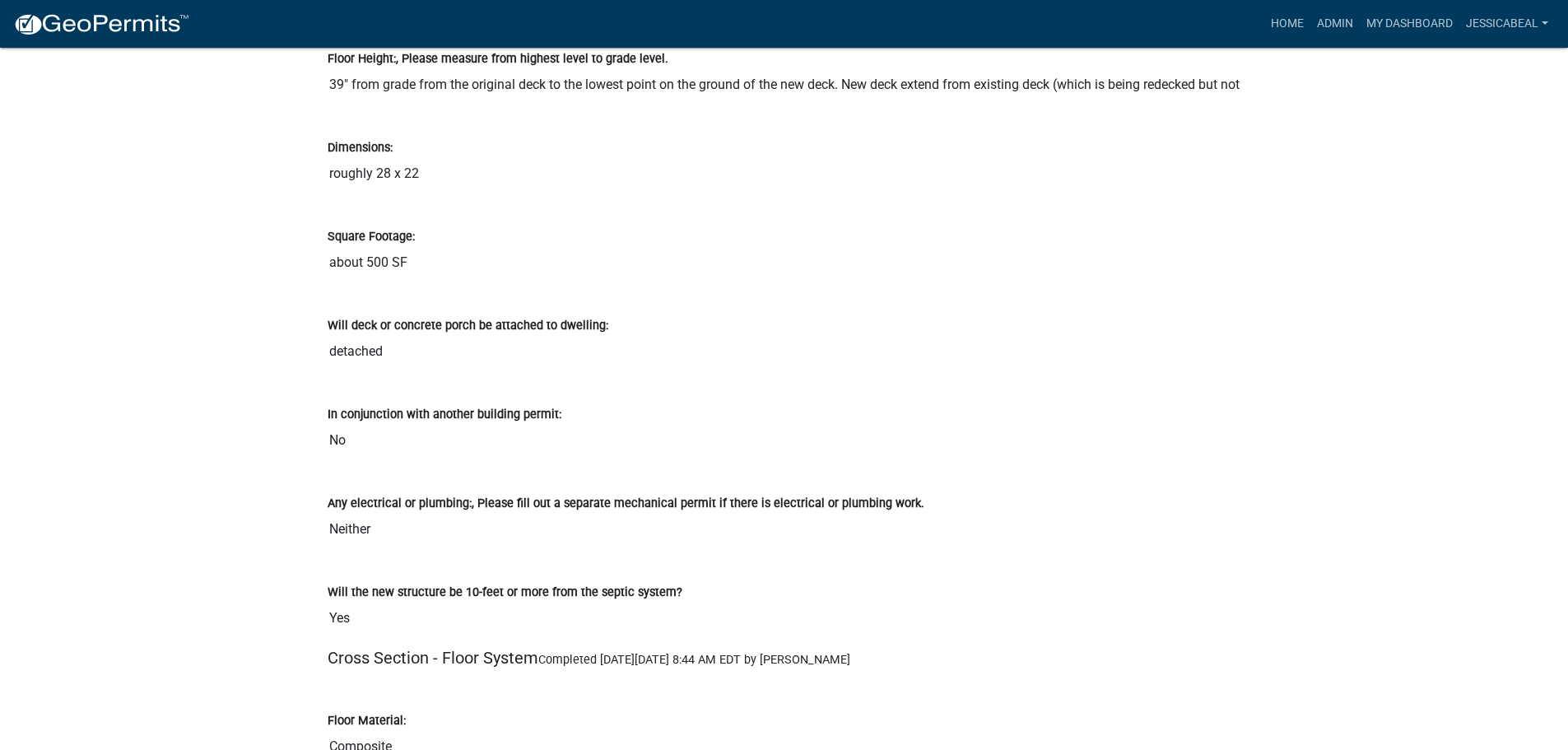
scroll to position [2799, 0]
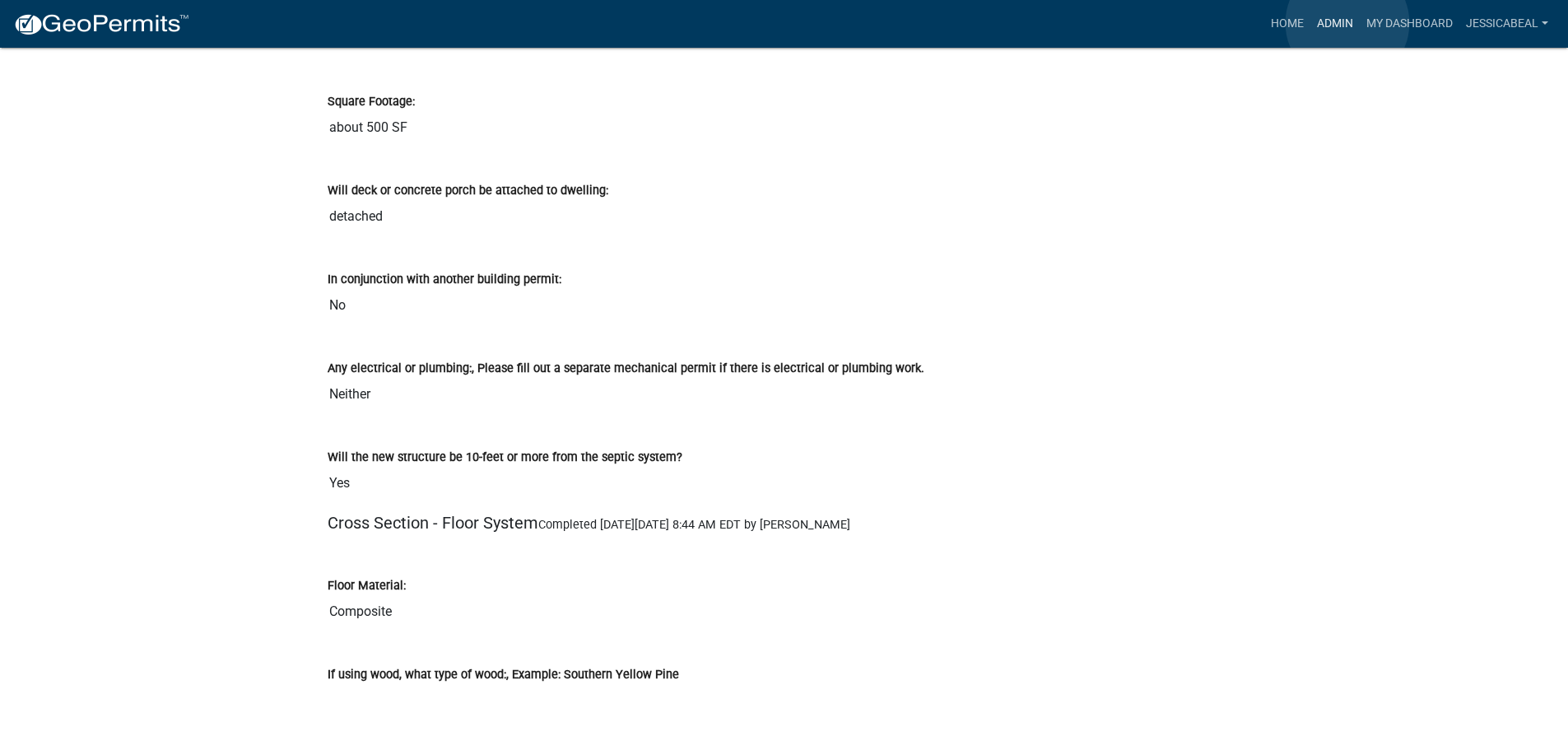
click at [1347, 23] on link "Admin" at bounding box center [1335, 23] width 49 height 31
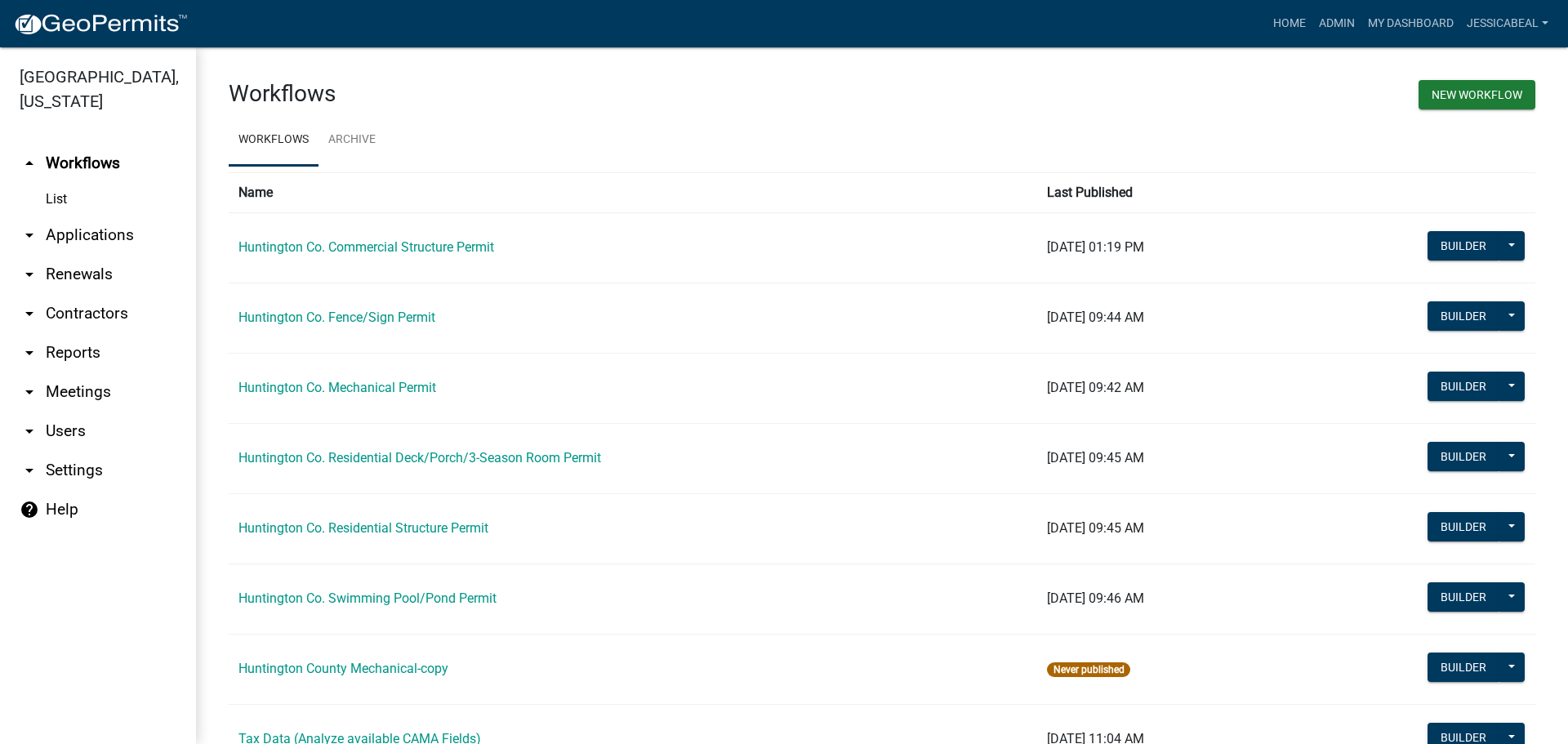
click at [56, 229] on link "arrow_drop_down Applications" at bounding box center [98, 235] width 196 height 39
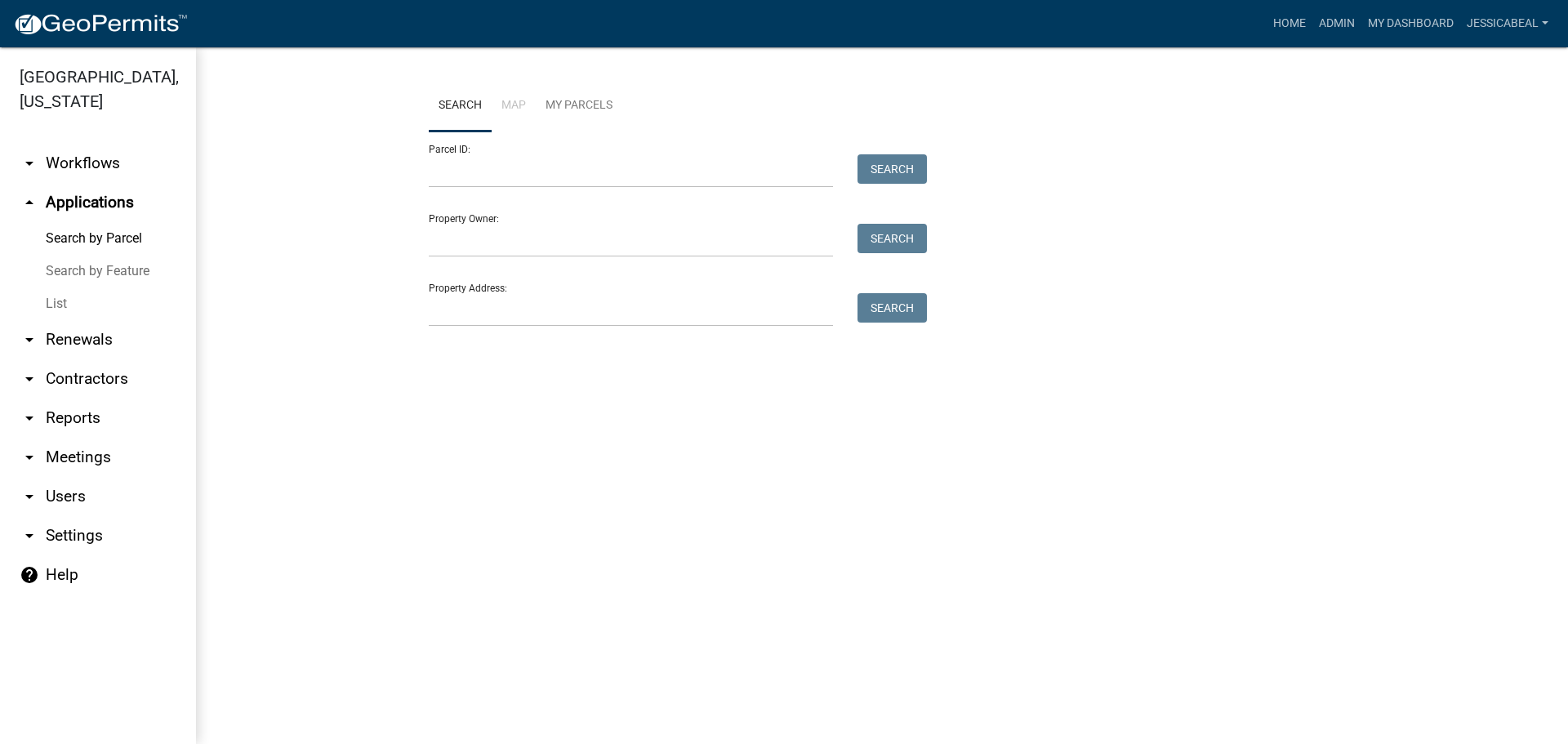
click at [56, 301] on link "List" at bounding box center [98, 303] width 196 height 32
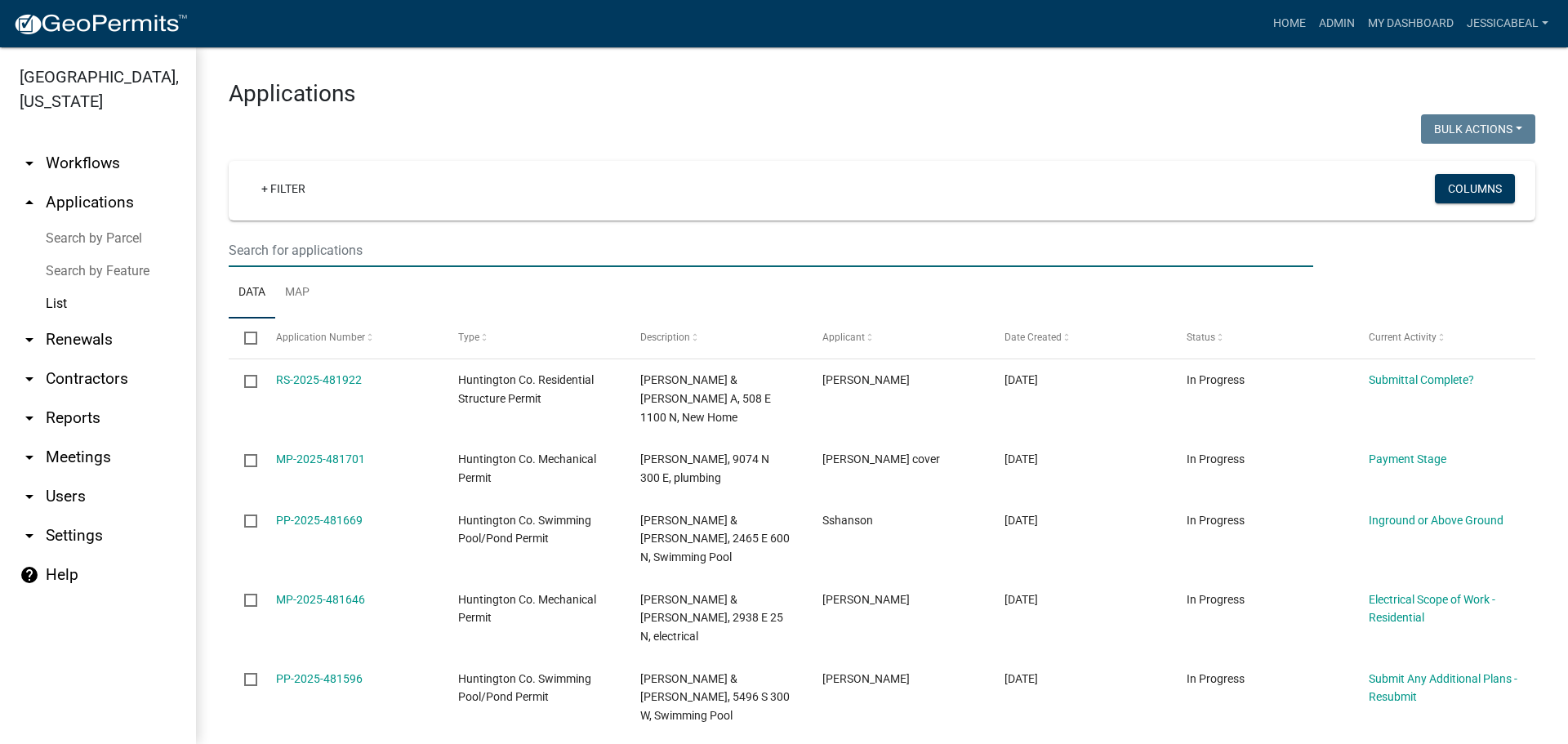
click at [276, 252] on input "text" at bounding box center [770, 250] width 1084 height 33
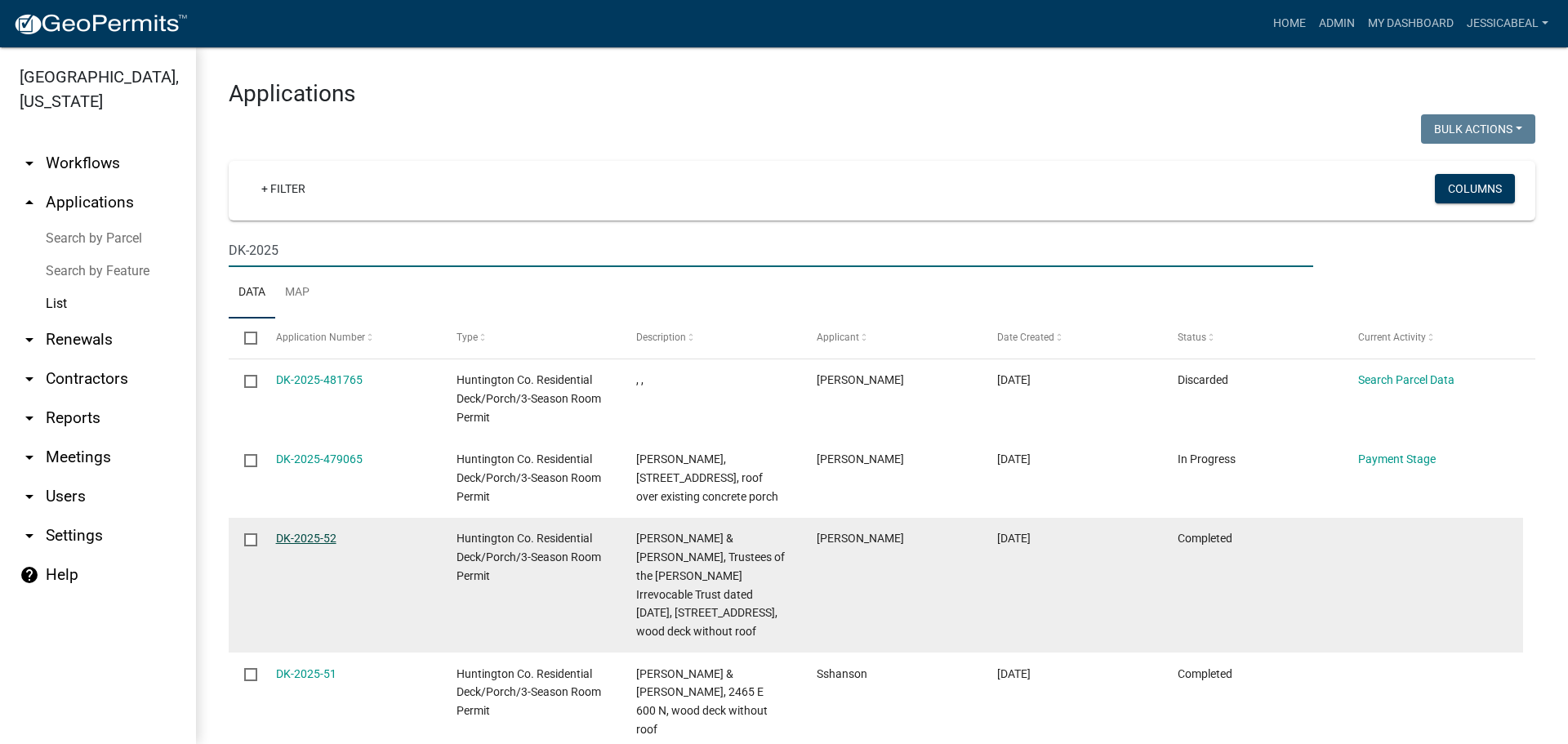
type input "DK-2025"
click at [284, 537] on link "DK-2025-52" at bounding box center [305, 538] width 61 height 13
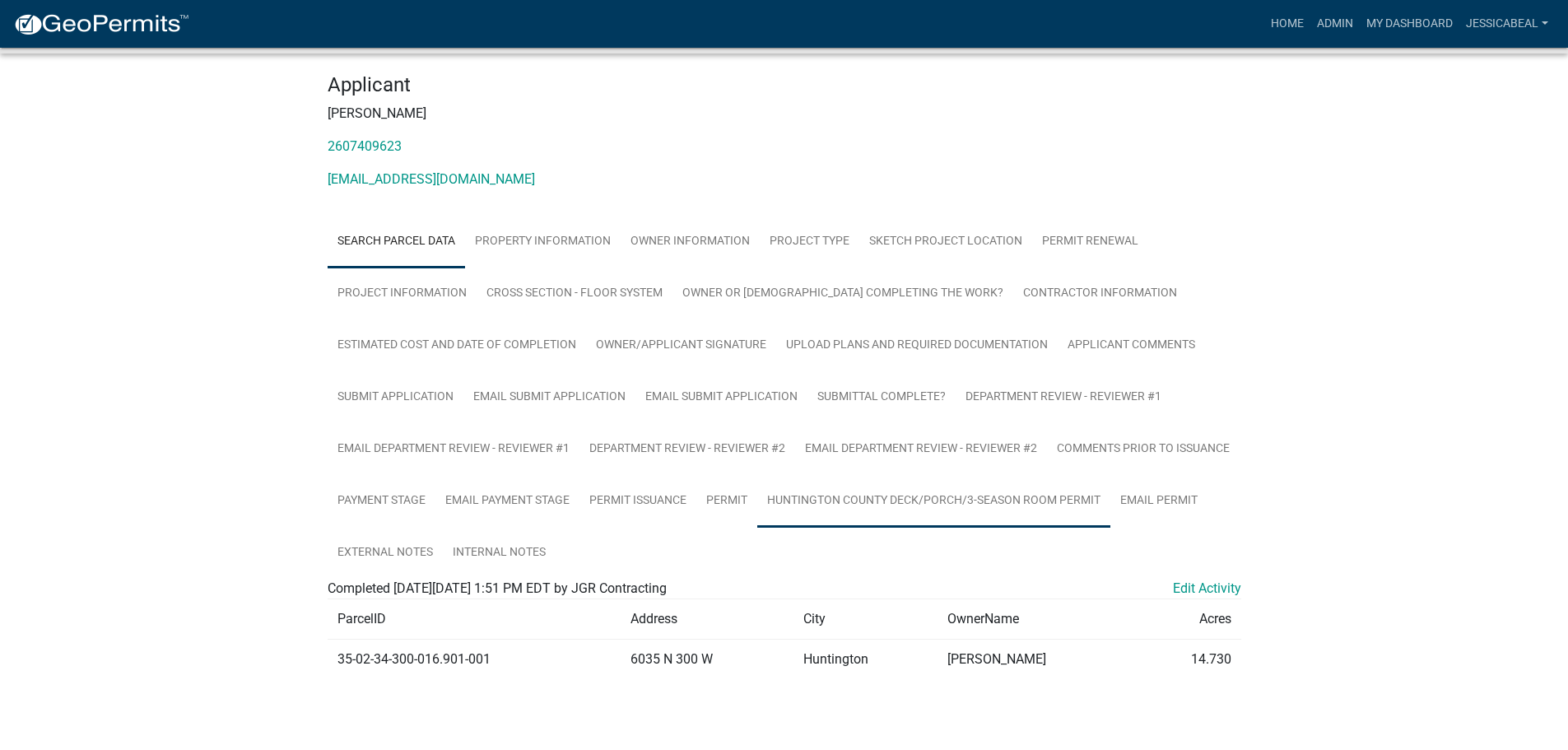
scroll to position [193, 0]
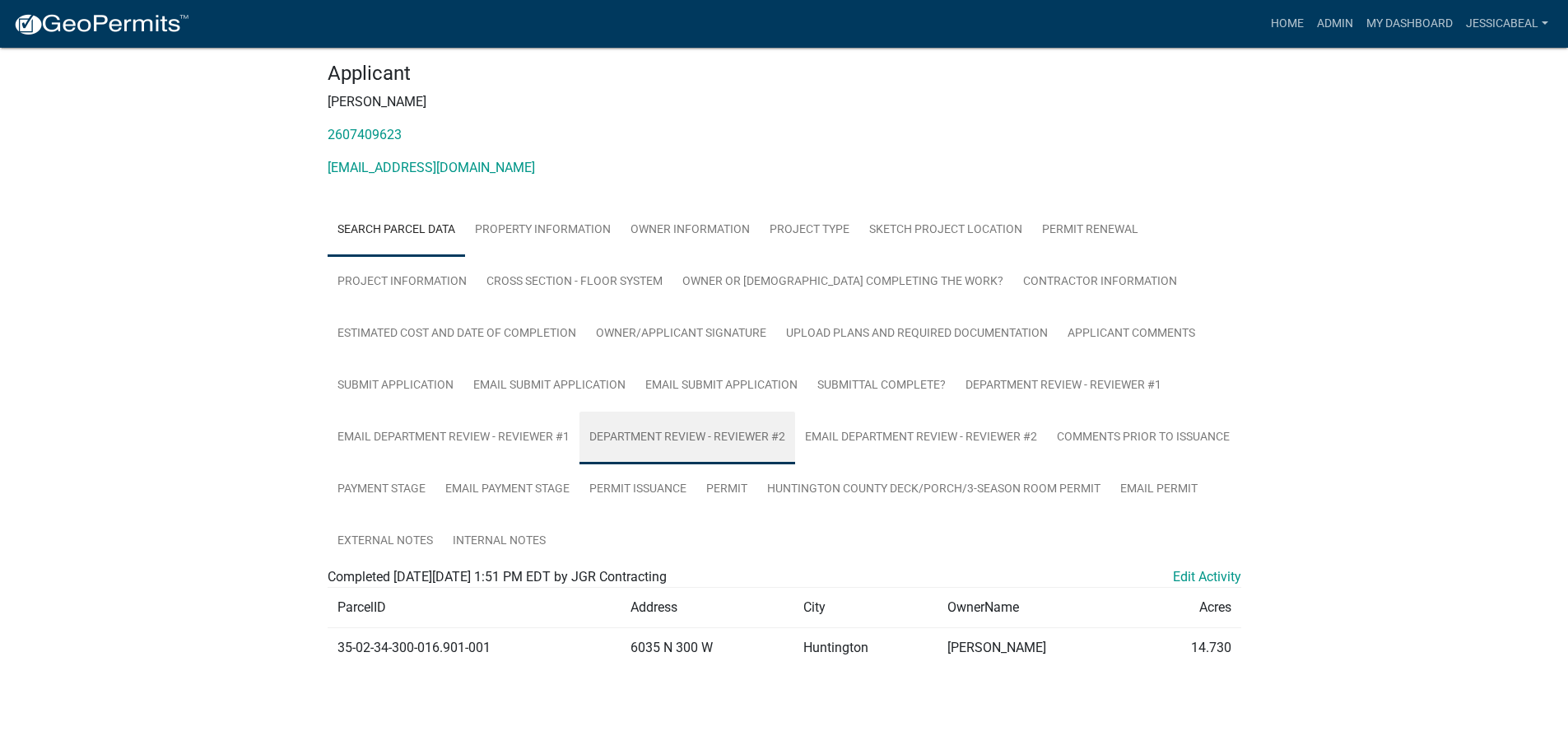
click at [705, 427] on link "Department Review - Reviewer #2" at bounding box center [687, 438] width 216 height 53
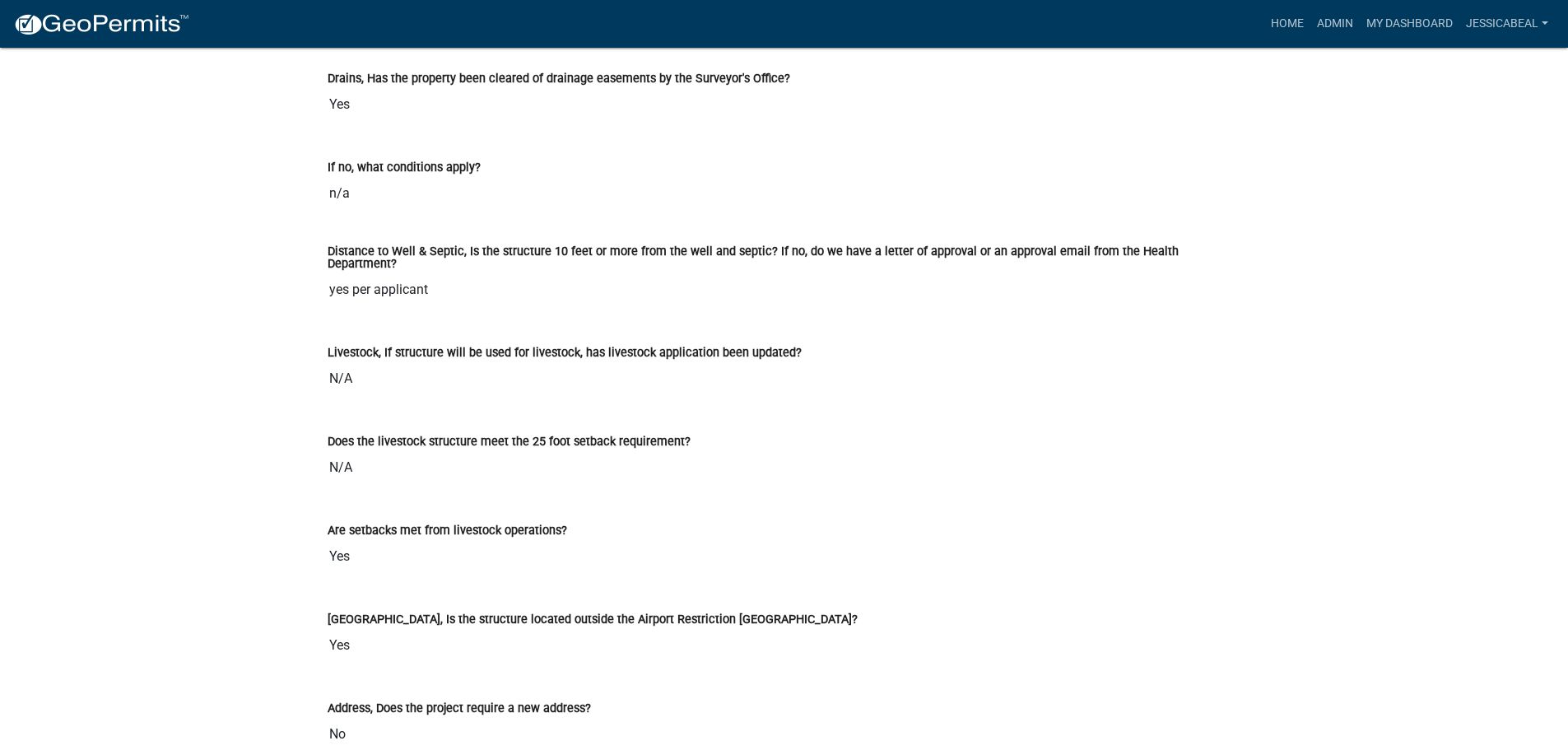
scroll to position [1307, 0]
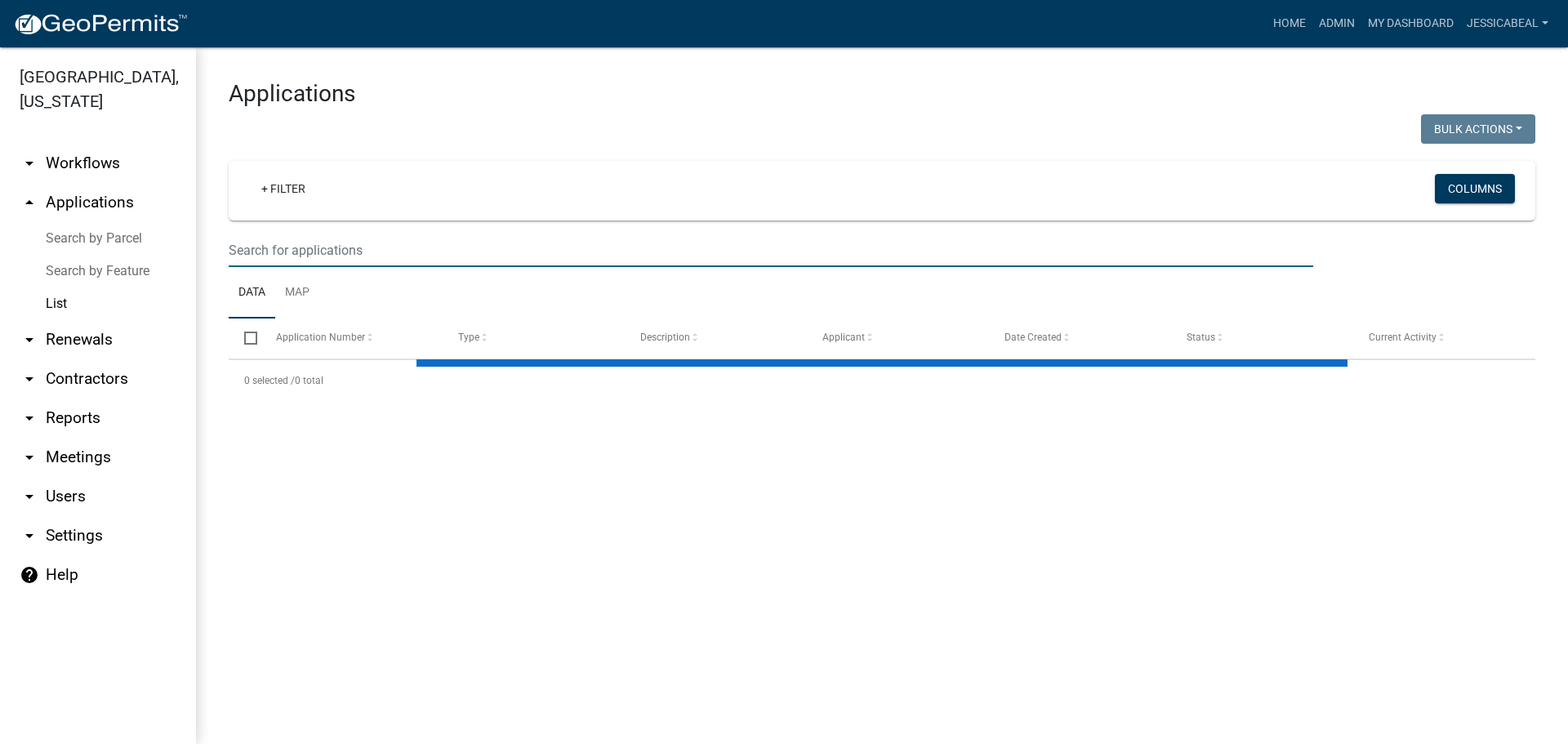
click at [253, 263] on input "text" at bounding box center [770, 250] width 1084 height 33
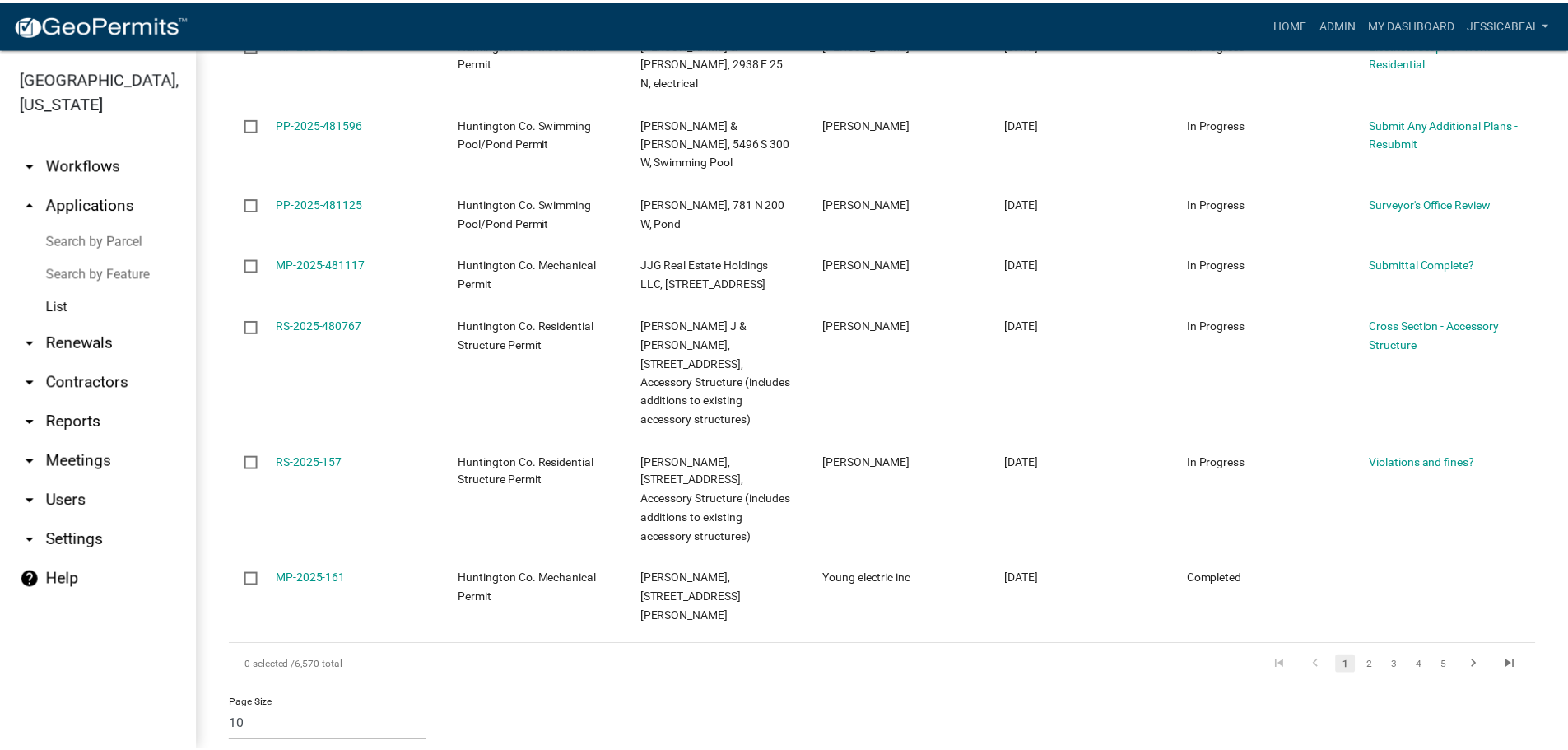
scroll to position [562, 0]
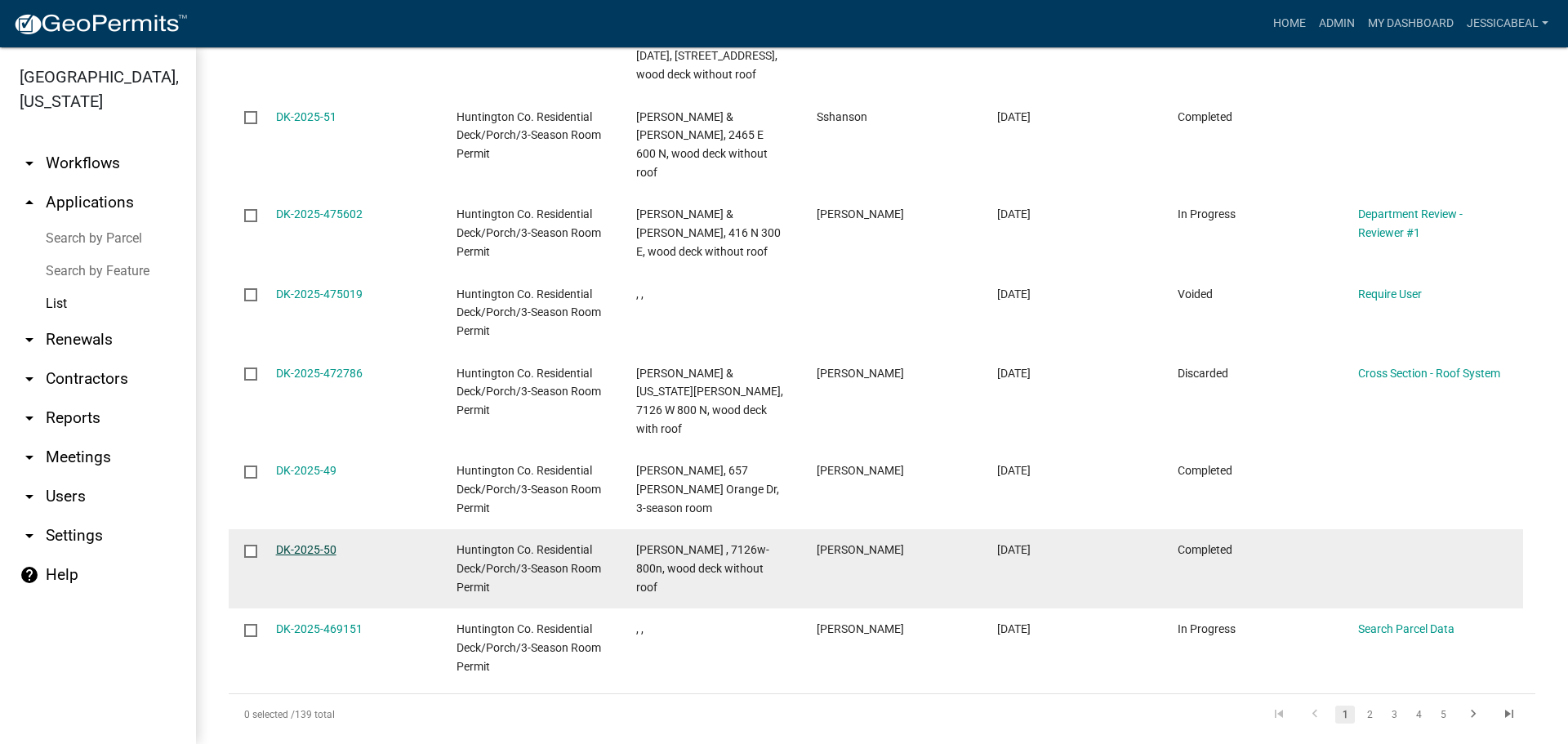
type input "DK-2025"
click at [297, 543] on link "DK-2025-50" at bounding box center [305, 550] width 61 height 13
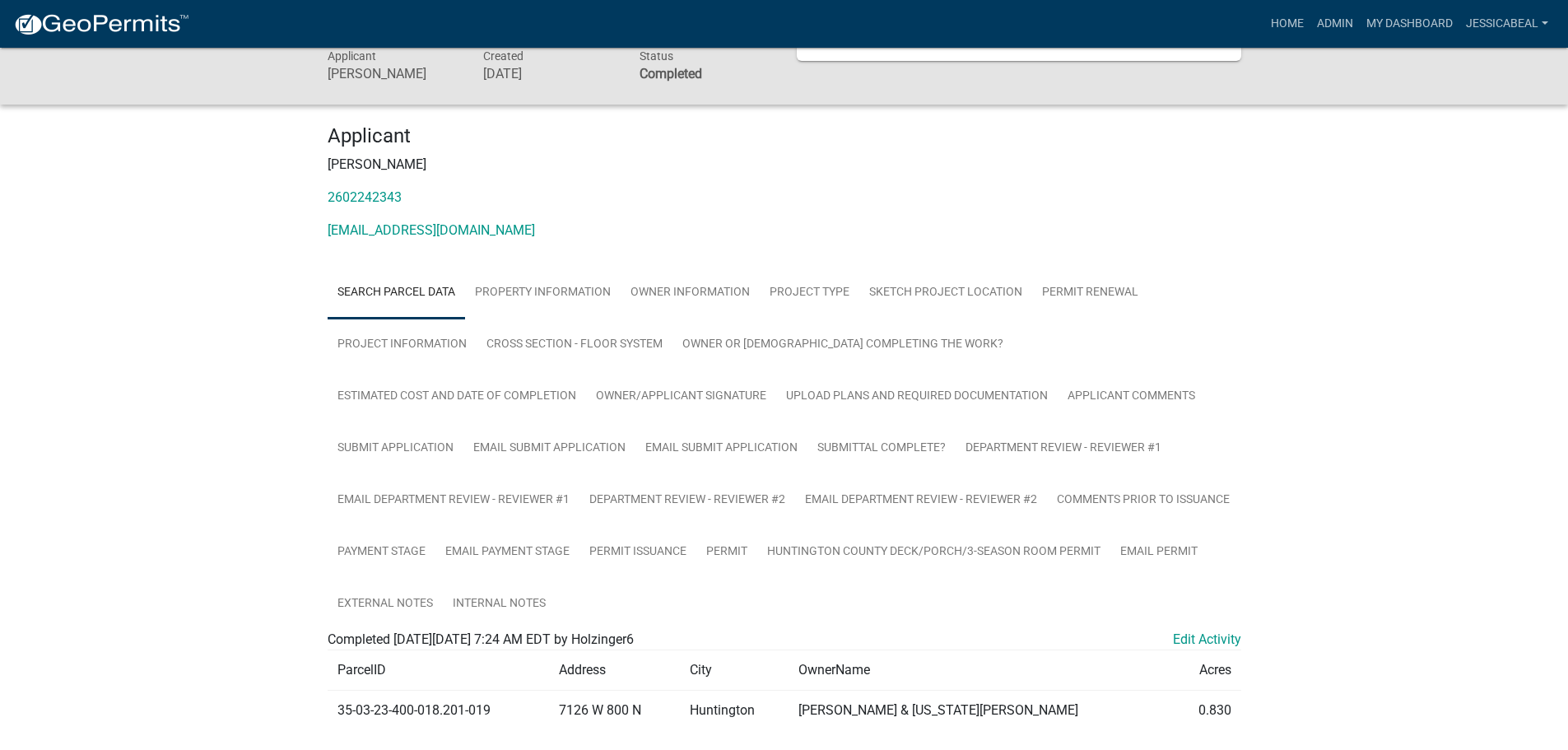
scroll to position [182, 0]
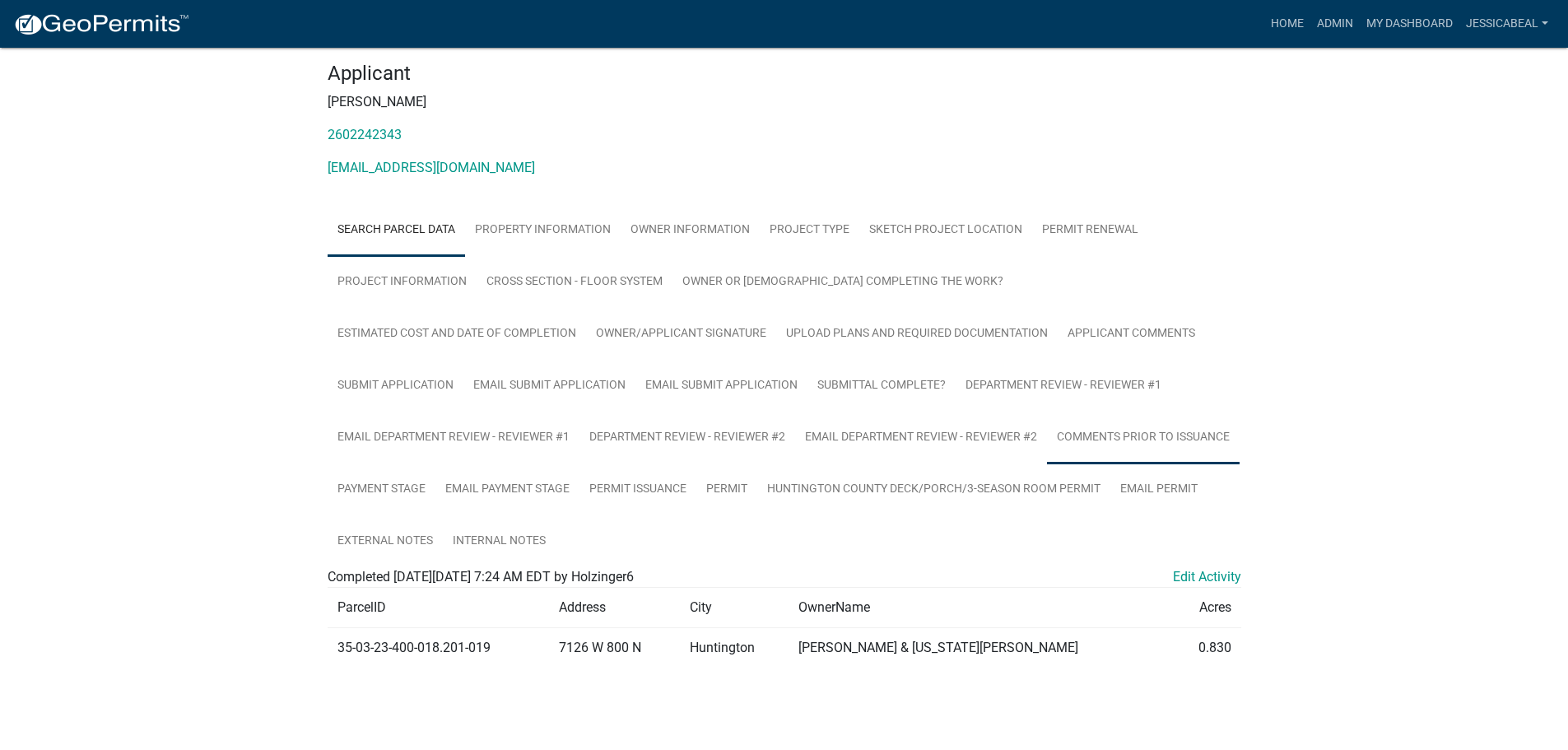
click at [1047, 465] on link "Comments Prior to Issuance" at bounding box center [1143, 438] width 192 height 53
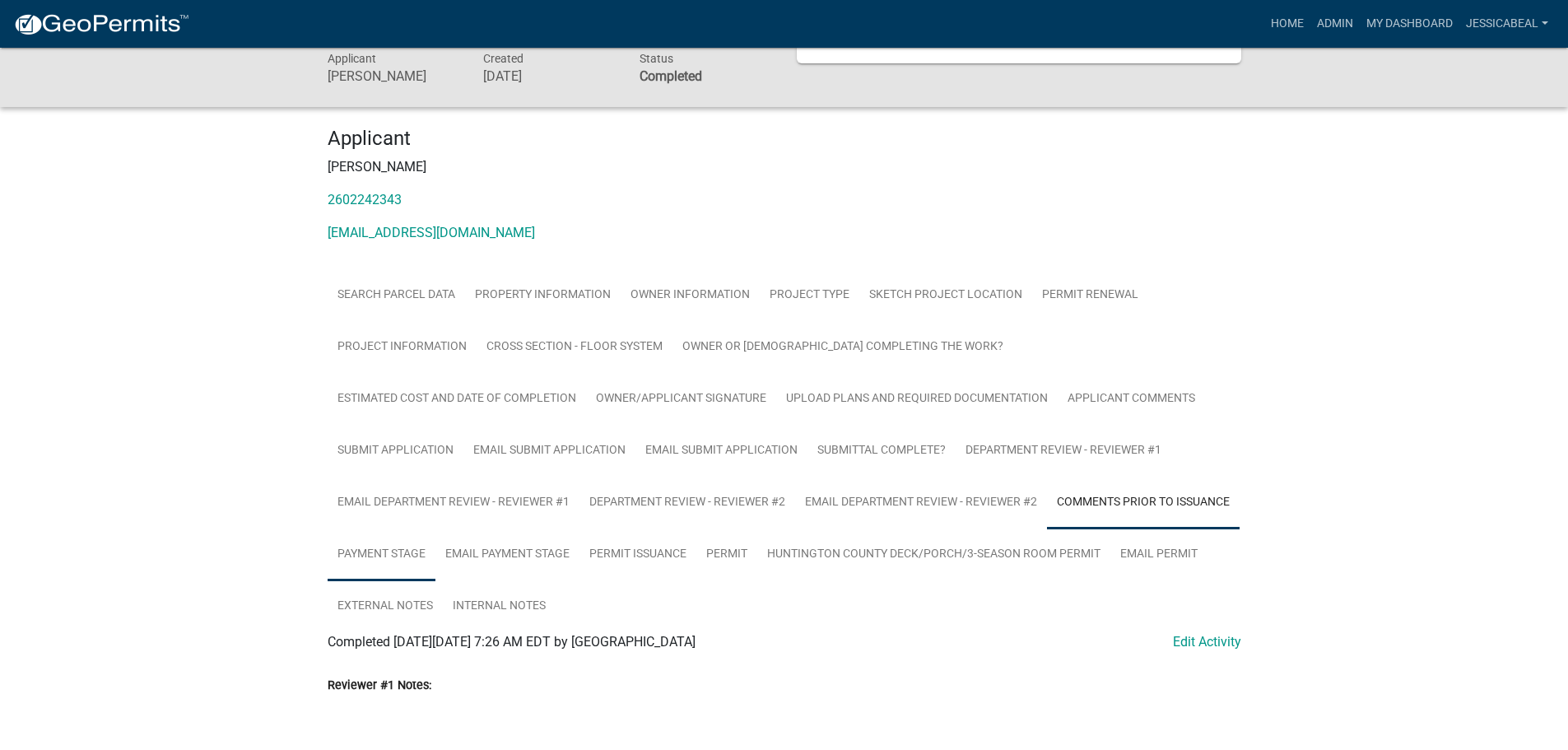
scroll to position [425, 0]
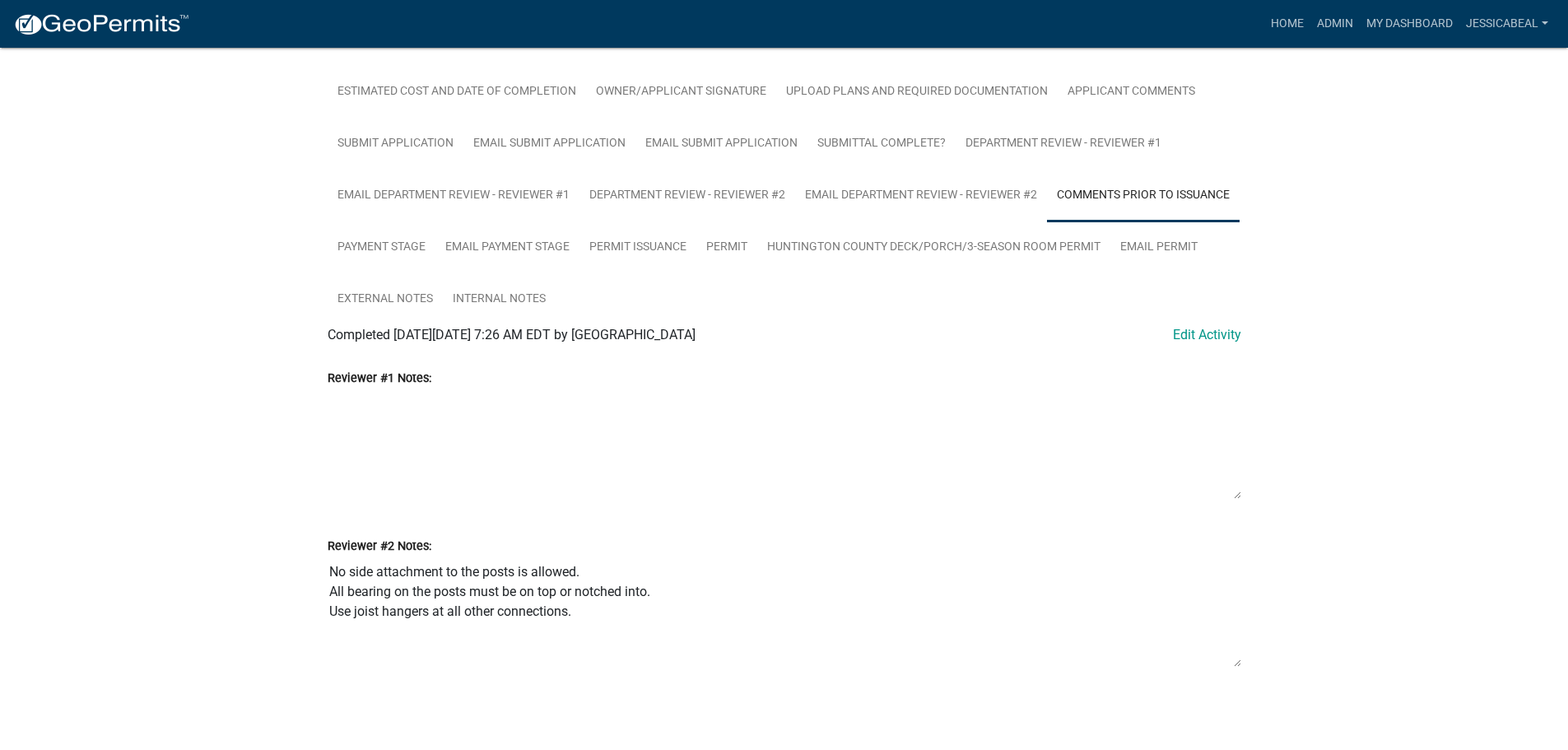
drag, startPoint x: 607, startPoint y: 621, endPoint x: 317, endPoint y: 562, distance: 295.9
click at [317, 562] on div "Reviewer #2 Notes: No side attachment to the posts is allowed. All bearing on t…" at bounding box center [784, 597] width 938 height 168
